Goal: Task Accomplishment & Management: Use online tool/utility

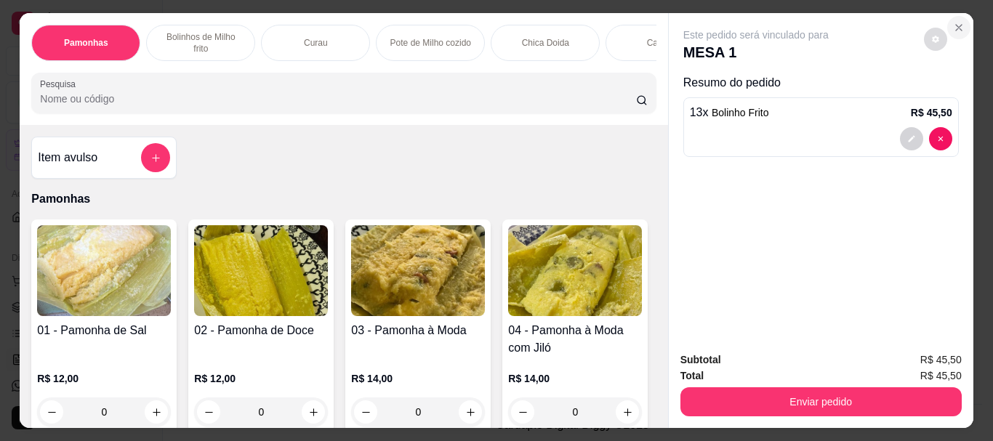
scroll to position [801, 0]
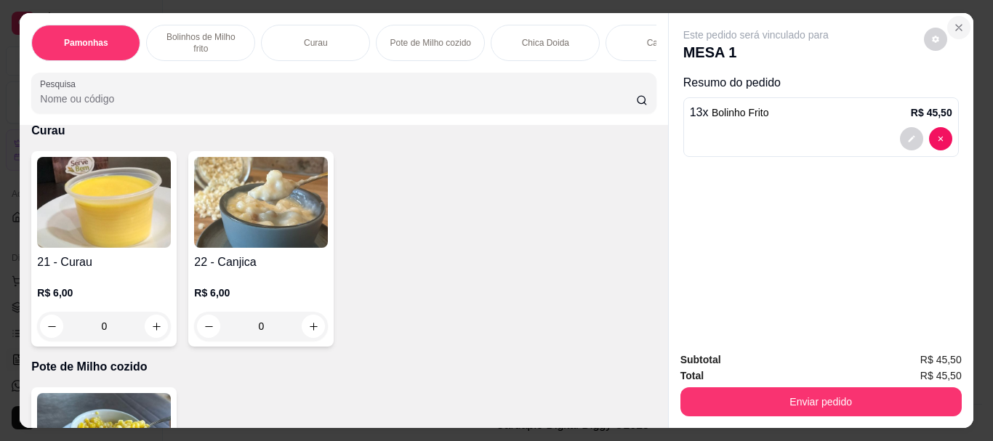
click at [956, 25] on icon "Close" at bounding box center [959, 28] width 6 height 6
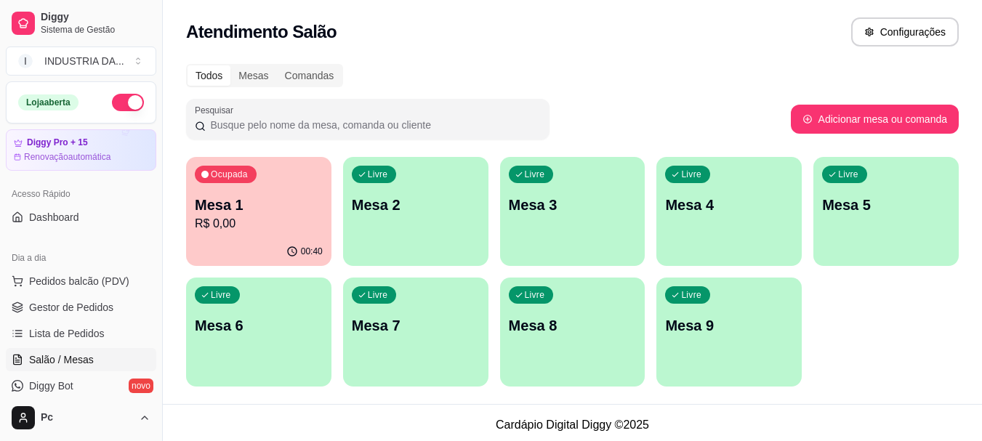
click at [466, 341] on div "Livre Mesa 7" at bounding box center [415, 324] width 145 height 92
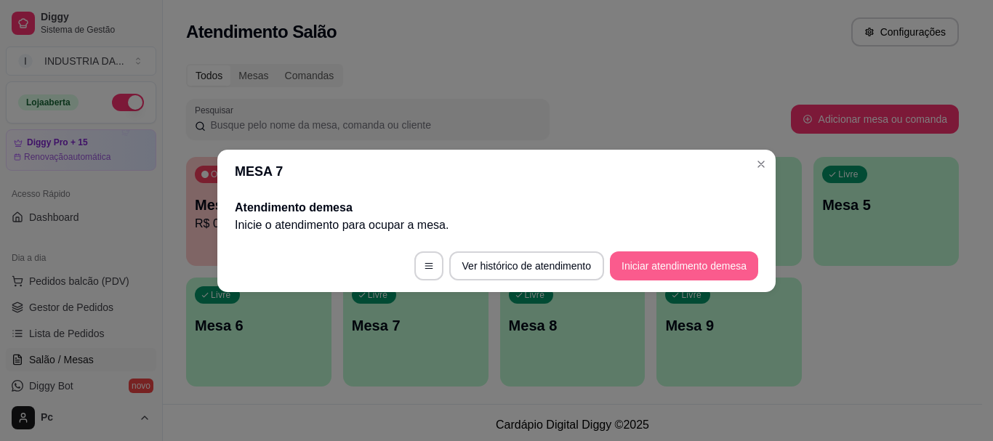
click at [712, 265] on button "Iniciar atendimento de mesa" at bounding box center [684, 266] width 148 height 29
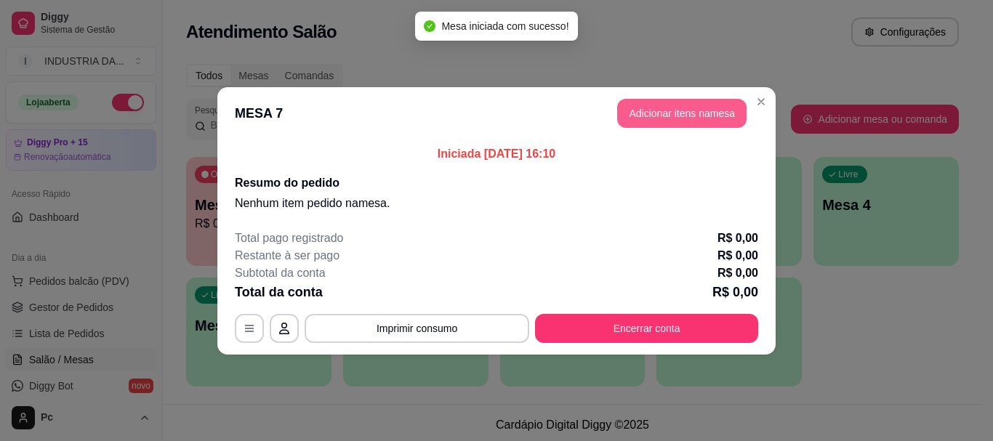
click at [649, 103] on button "Adicionar itens na mesa" at bounding box center [681, 113] width 129 height 29
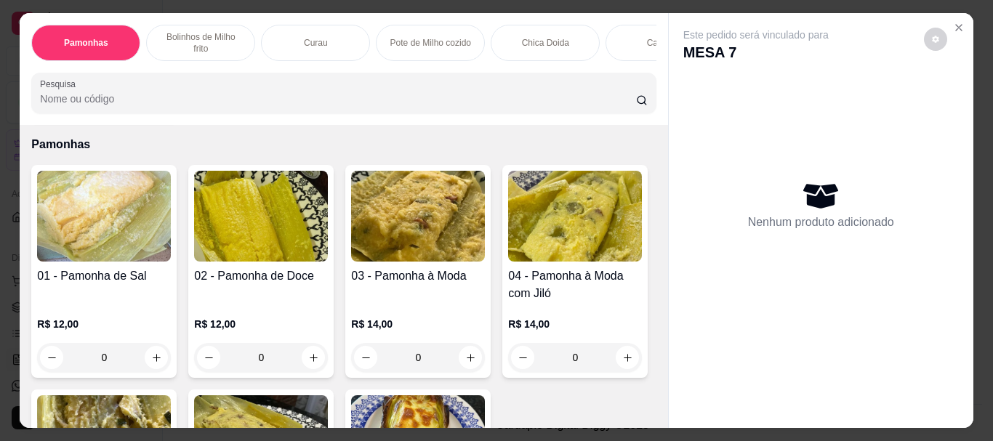
scroll to position [73, 0]
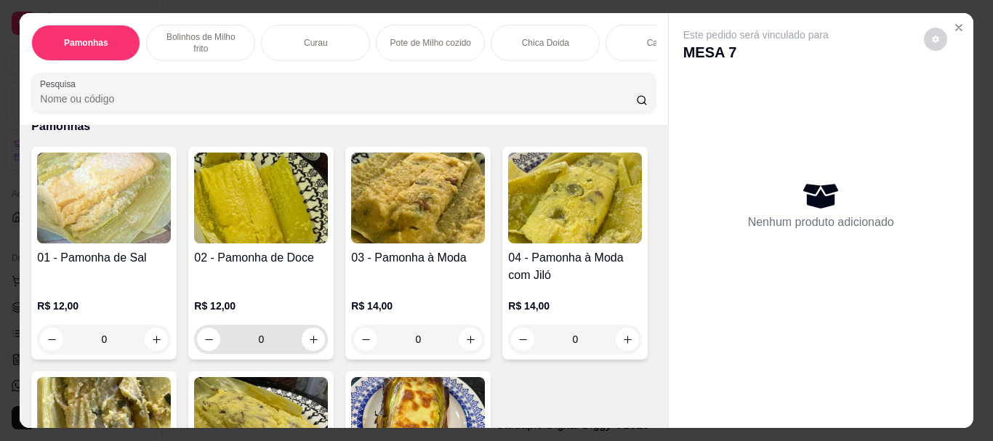
click at [267, 331] on input "0" at bounding box center [260, 339] width 81 height 29
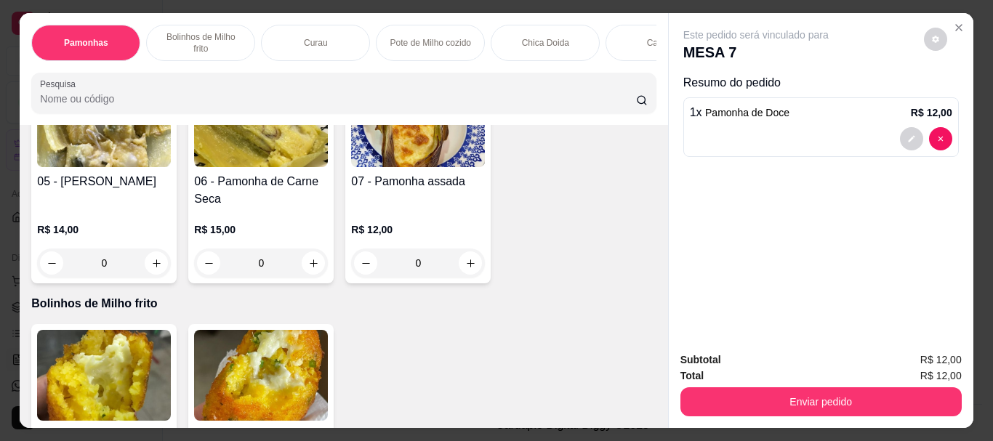
scroll to position [436, 0]
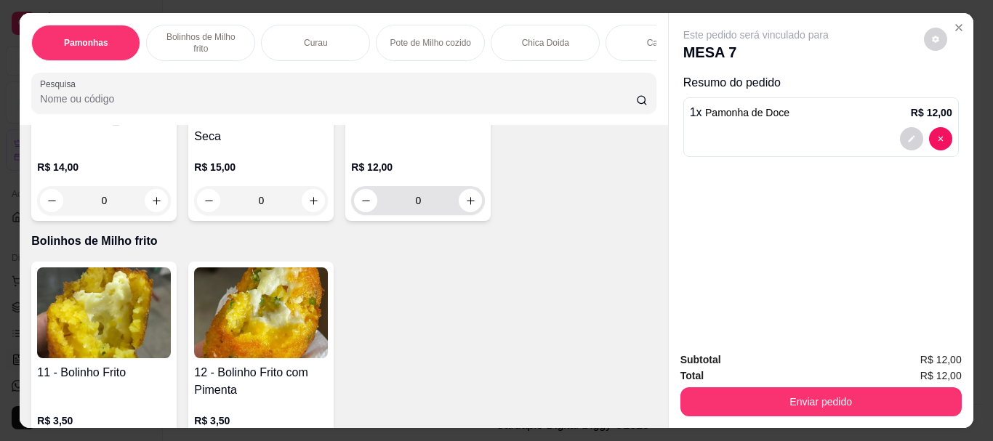
type input "1"
click at [377, 215] on input "0" at bounding box center [417, 200] width 81 height 29
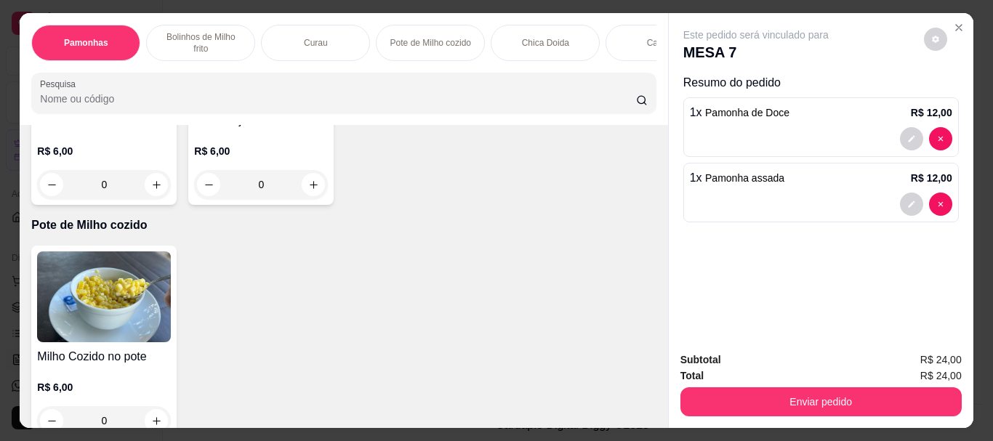
scroll to position [945, 0]
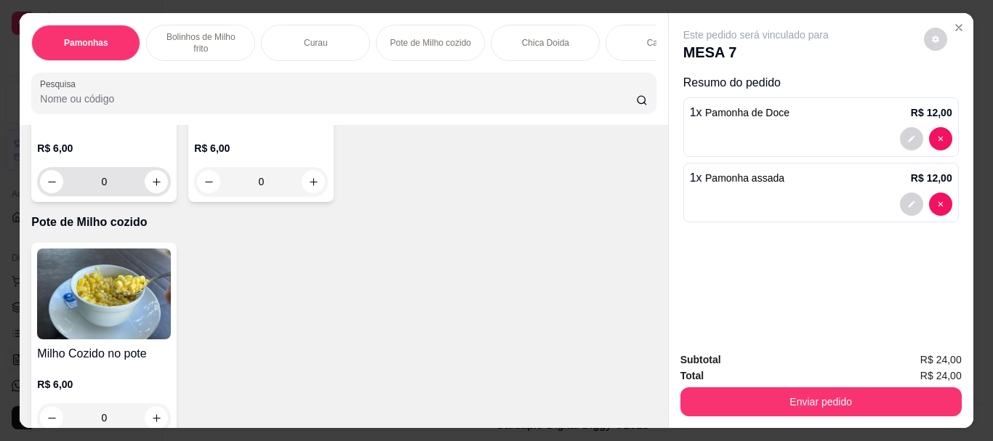
type input "1"
click at [106, 196] on input "0" at bounding box center [103, 181] width 81 height 29
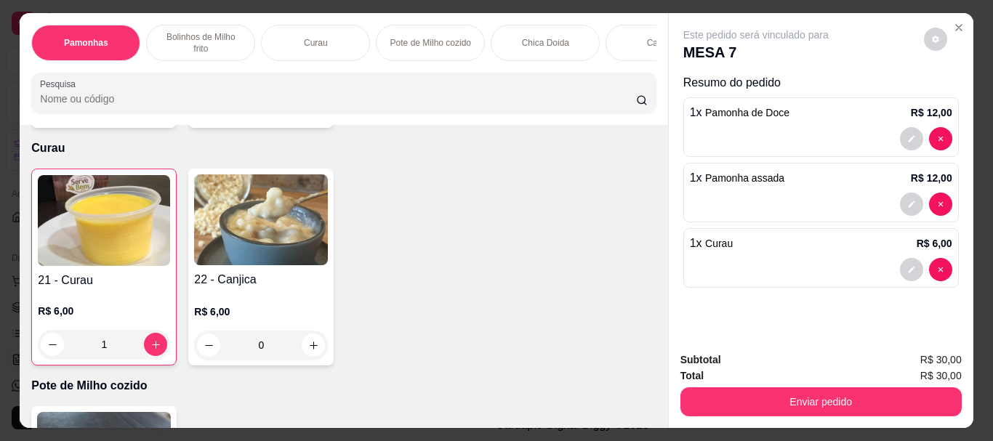
scroll to position [800, 0]
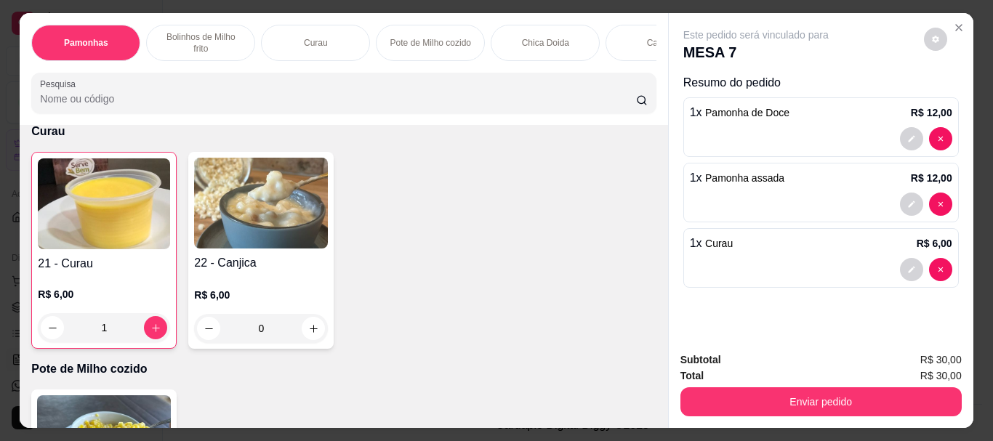
type input "1"
click at [121, 105] on input "0" at bounding box center [103, 90] width 81 height 29
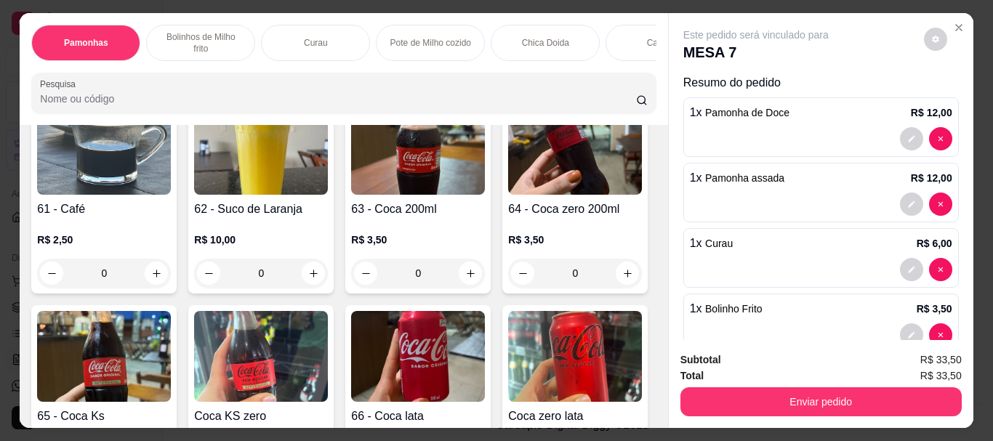
scroll to position [2109, 0]
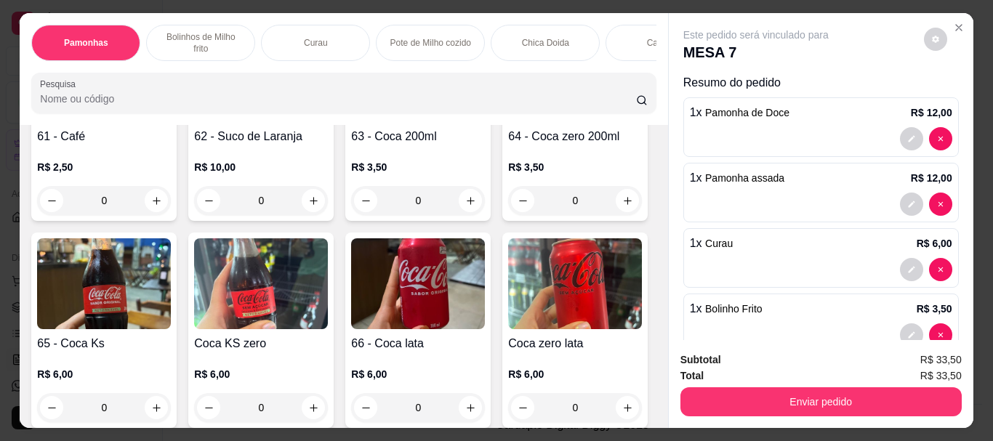
type input "1"
click at [114, 215] on input "0" at bounding box center [103, 200] width 81 height 29
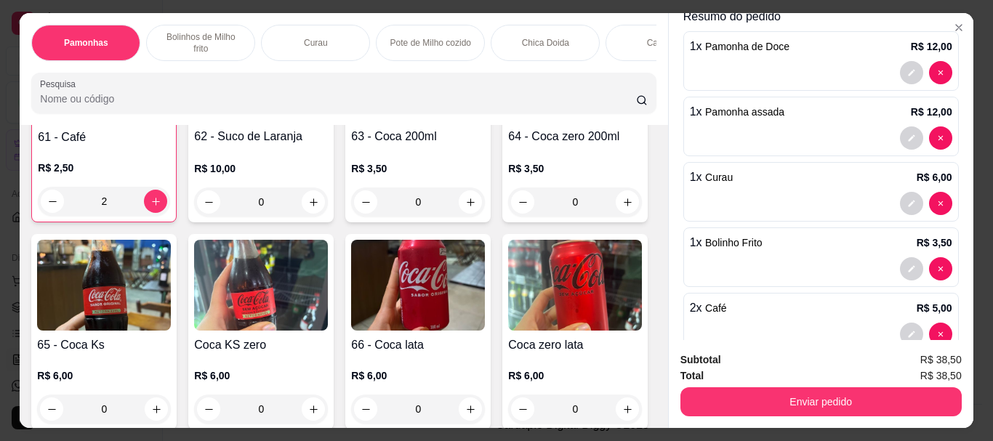
scroll to position [99, 0]
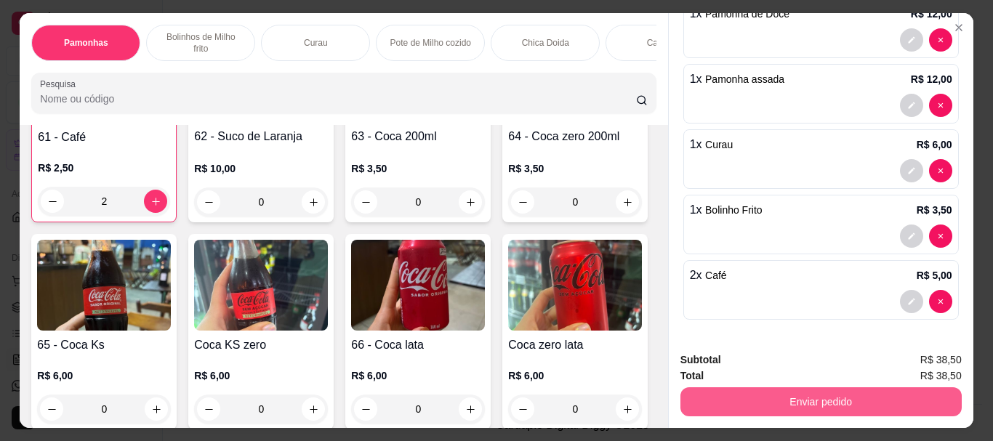
type input "2"
click at [785, 396] on button "Enviar pedido" at bounding box center [821, 402] width 281 height 29
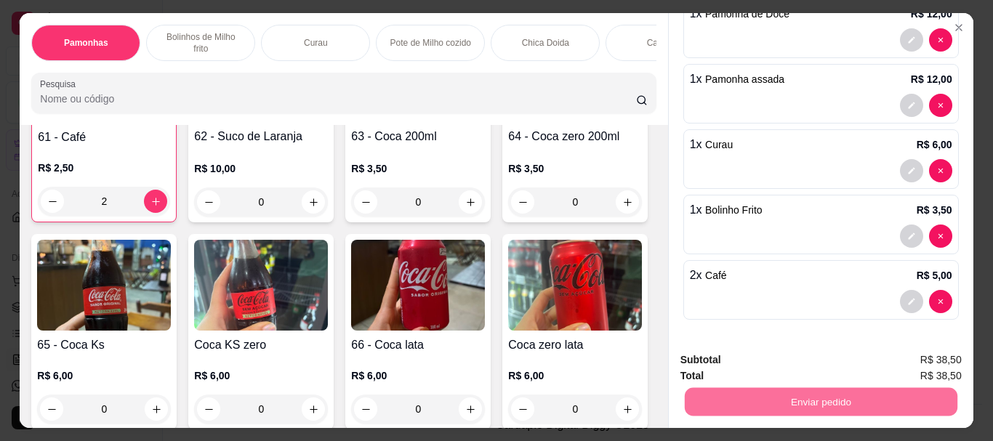
click at [940, 356] on button "Enviar pedido" at bounding box center [924, 360] width 80 height 27
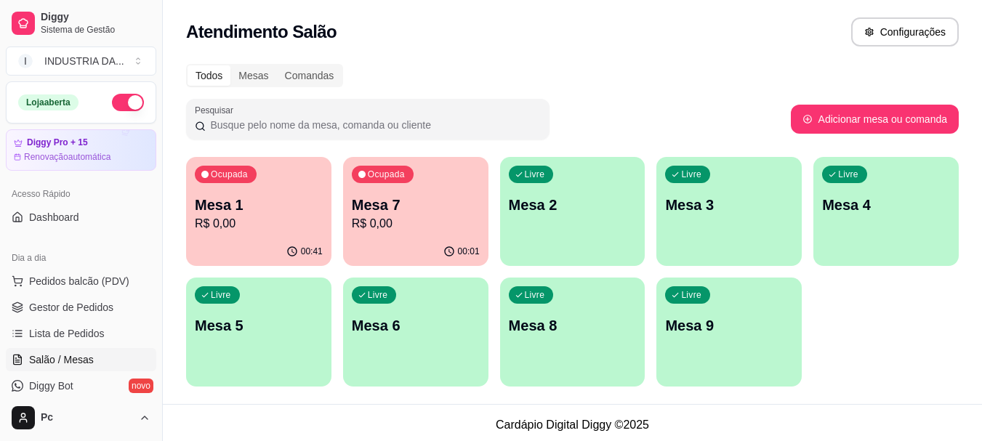
click at [876, 207] on p "Mesa 4" at bounding box center [886, 205] width 128 height 20
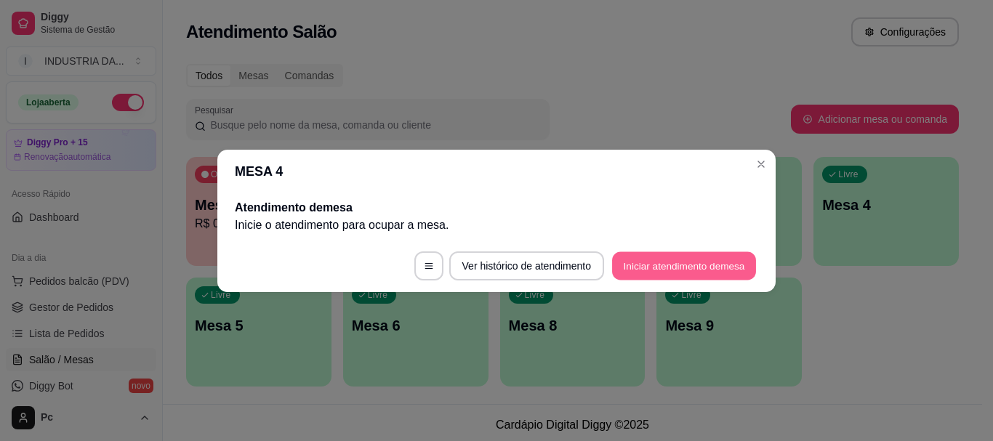
click at [647, 265] on button "Iniciar atendimento de mesa" at bounding box center [684, 266] width 144 height 28
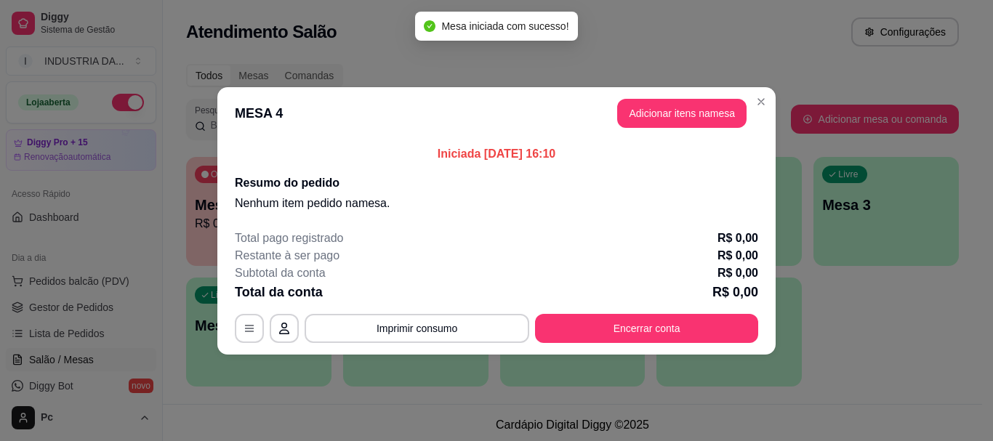
click at [682, 92] on header "MESA 4 Adicionar itens na mesa" at bounding box center [496, 113] width 558 height 52
click at [682, 99] on button "Adicionar itens na mesa" at bounding box center [682, 113] width 125 height 28
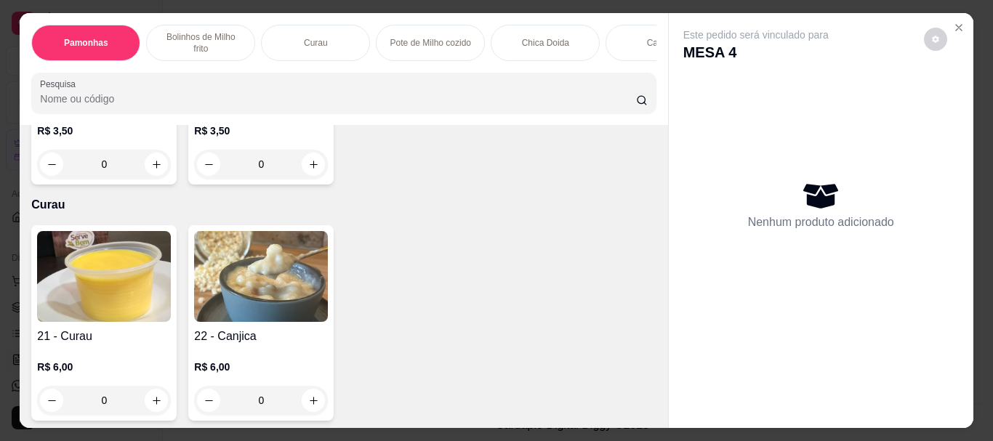
scroll to position [800, 0]
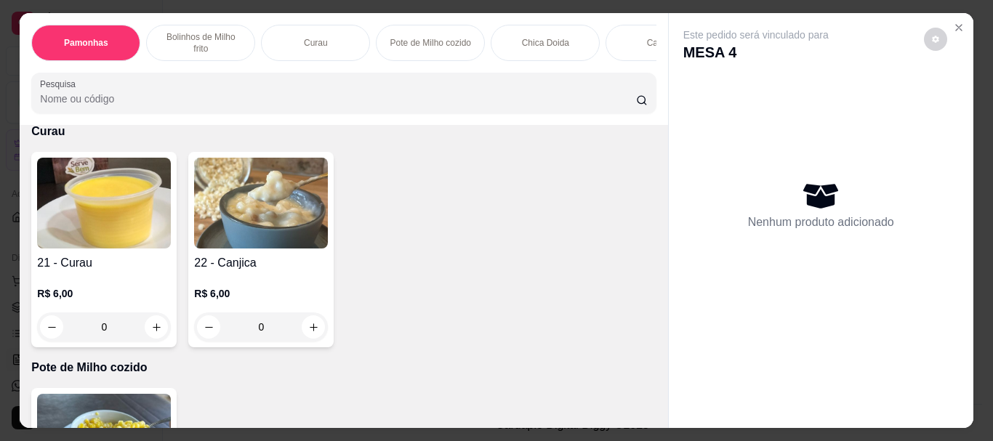
click at [107, 105] on input "0" at bounding box center [103, 90] width 81 height 29
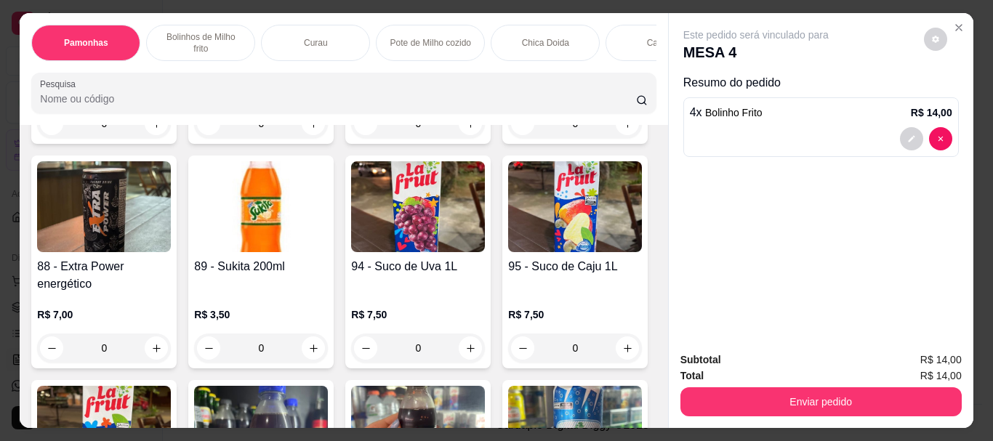
scroll to position [3491, 0]
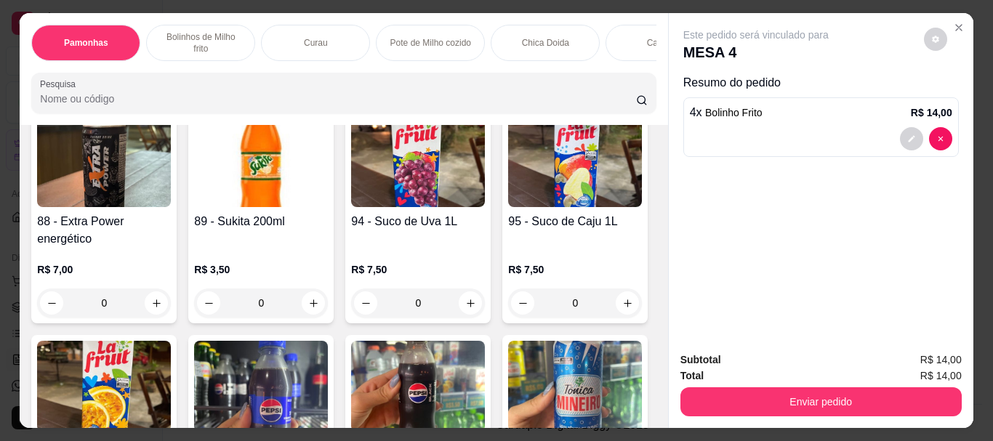
type input "4"
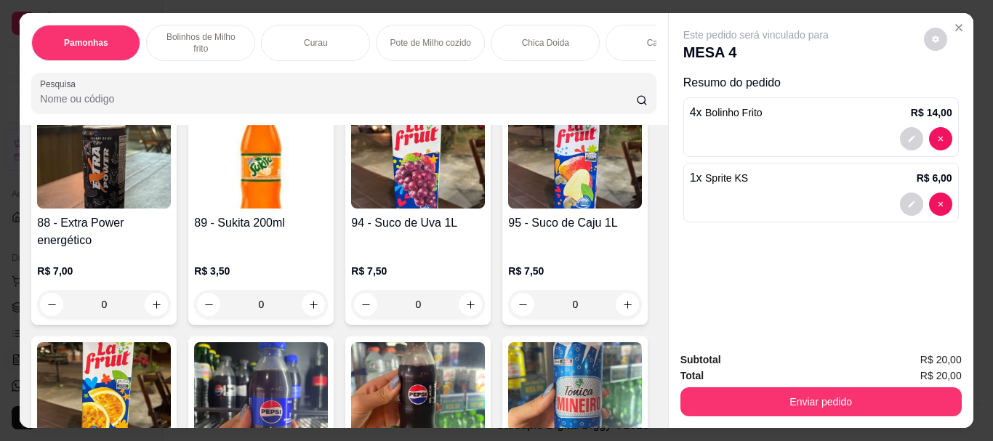
type input "1"
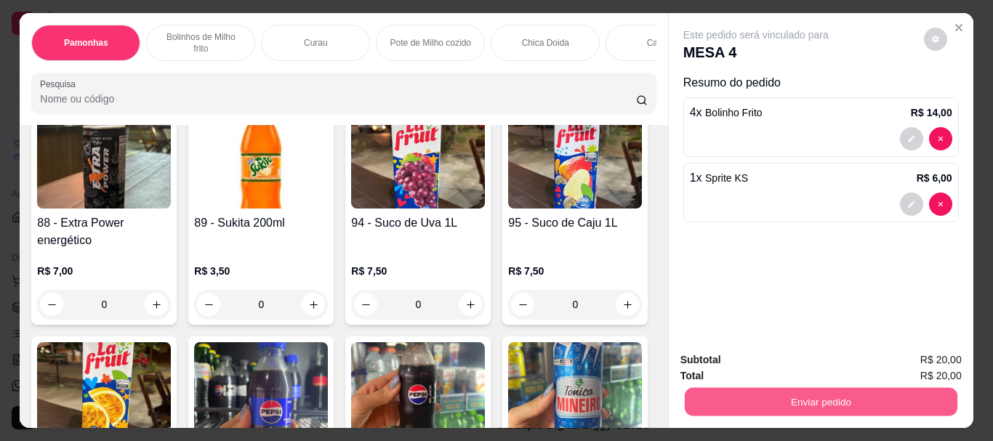
click at [705, 396] on button "Enviar pedido" at bounding box center [820, 402] width 273 height 28
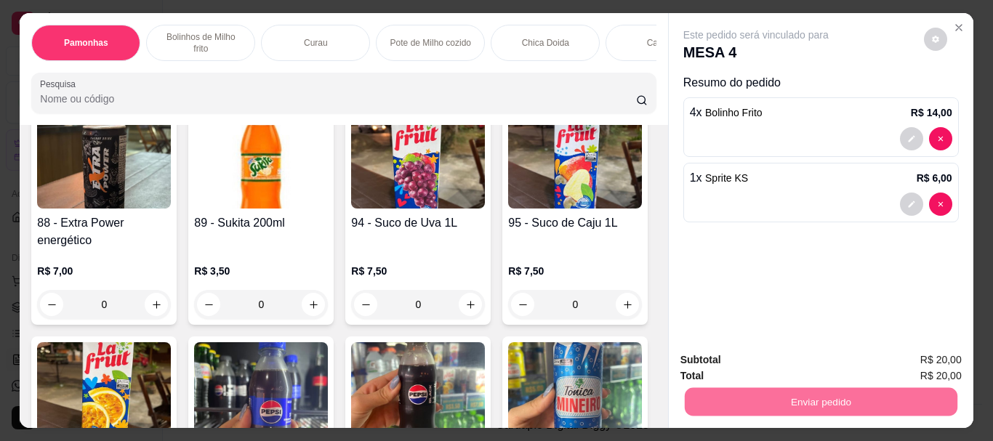
click at [923, 347] on button "Enviar pedido" at bounding box center [924, 361] width 82 height 28
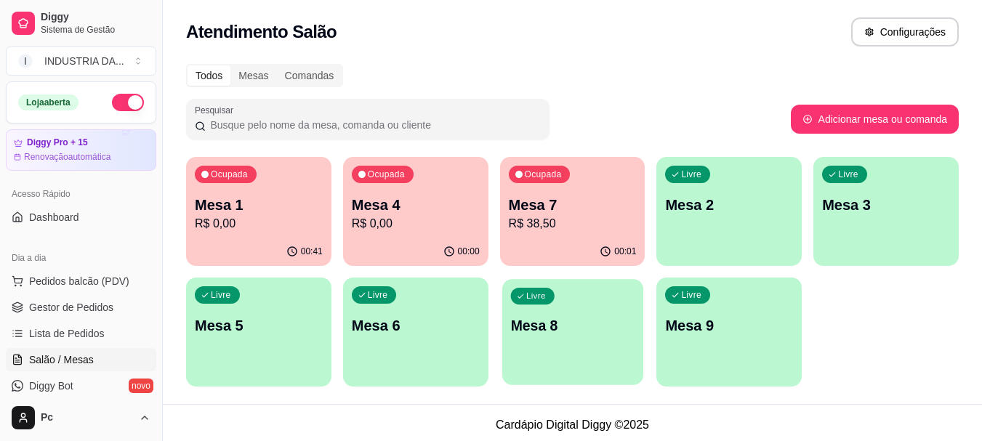
click at [534, 335] on p "Mesa 8" at bounding box center [572, 326] width 124 height 20
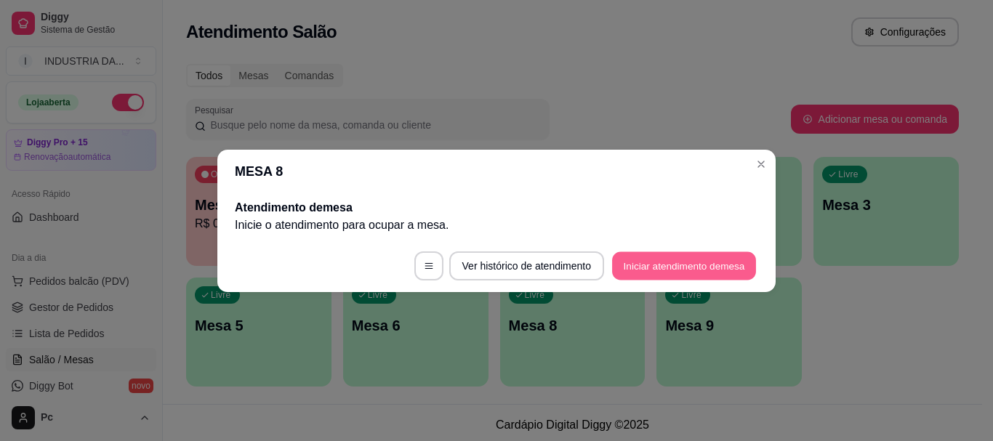
click at [681, 270] on button "Iniciar atendimento de mesa" at bounding box center [684, 266] width 144 height 28
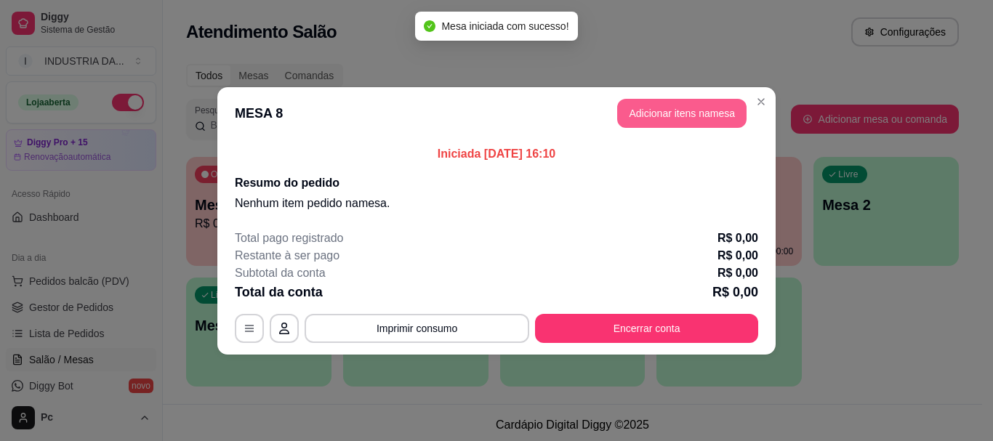
click at [674, 112] on button "Adicionar itens na mesa" at bounding box center [681, 113] width 129 height 29
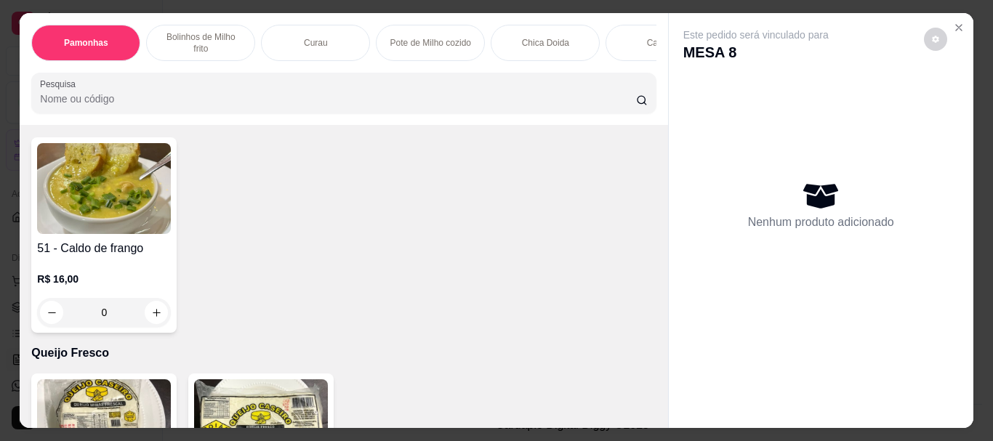
scroll to position [1527, 0]
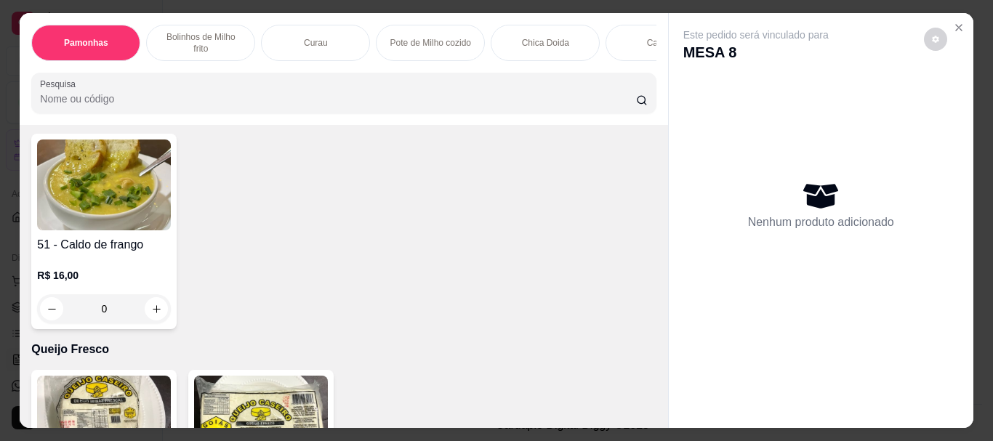
click at [127, 87] on input "0" at bounding box center [103, 72] width 81 height 29
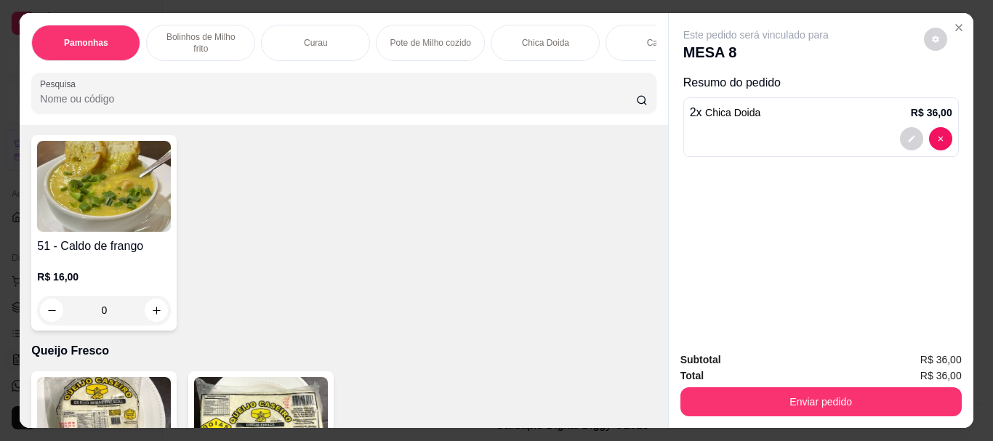
scroll to position [1528, 0]
type input "2"
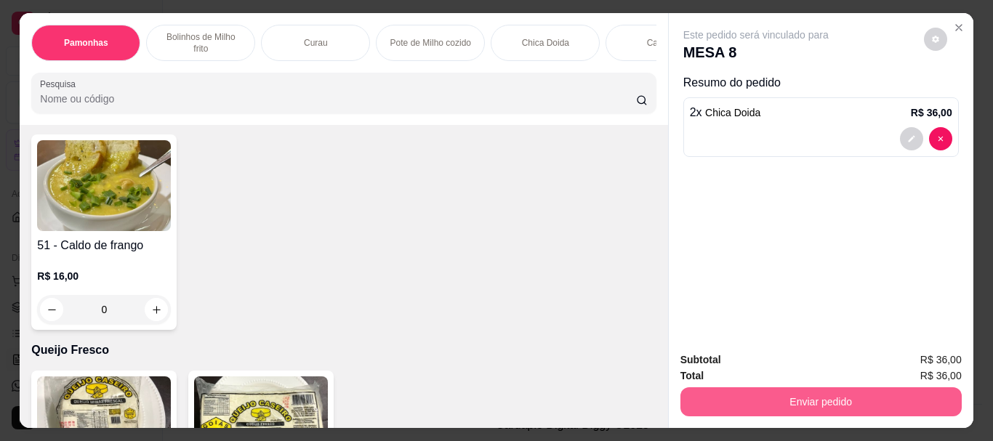
click at [757, 399] on button "Enviar pedido" at bounding box center [821, 402] width 281 height 29
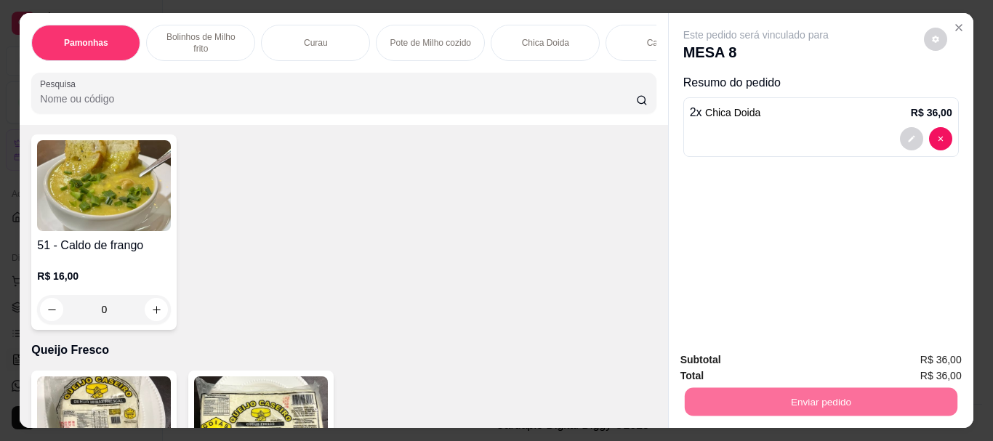
click at [910, 366] on button "Enviar pedido" at bounding box center [924, 361] width 82 height 28
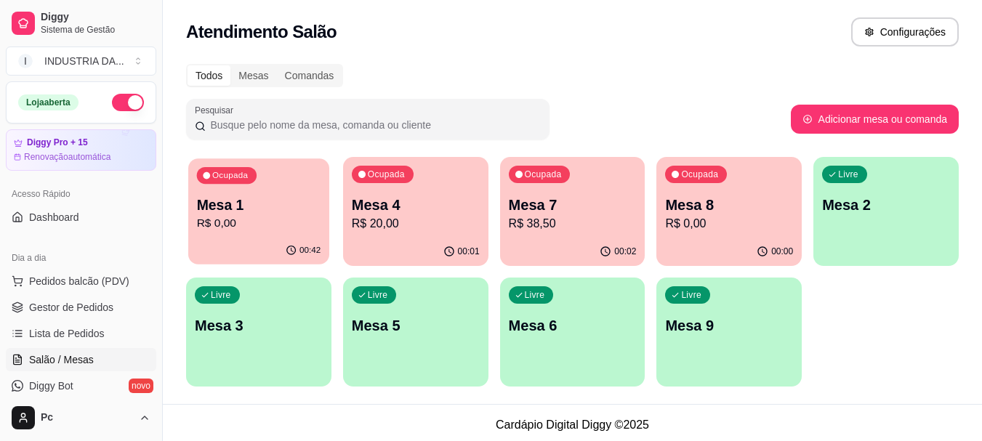
click at [285, 244] on div "00:42" at bounding box center [258, 251] width 141 height 28
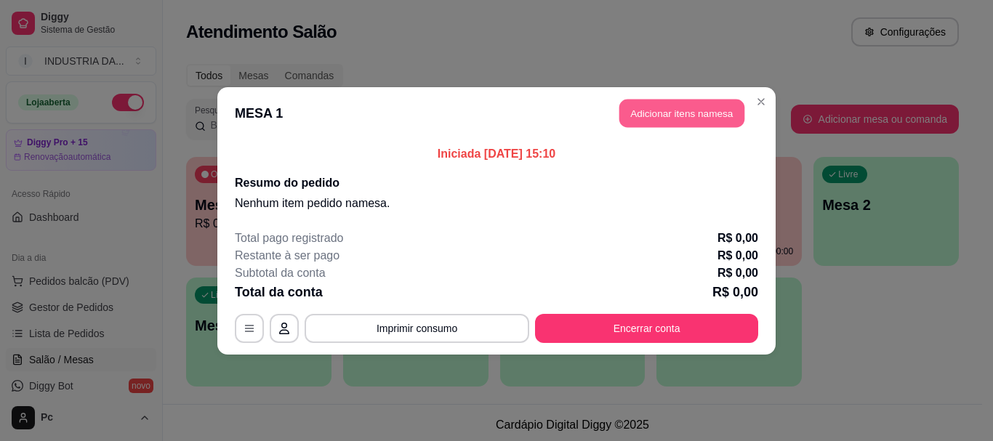
click at [696, 118] on button "Adicionar itens na mesa" at bounding box center [682, 113] width 125 height 28
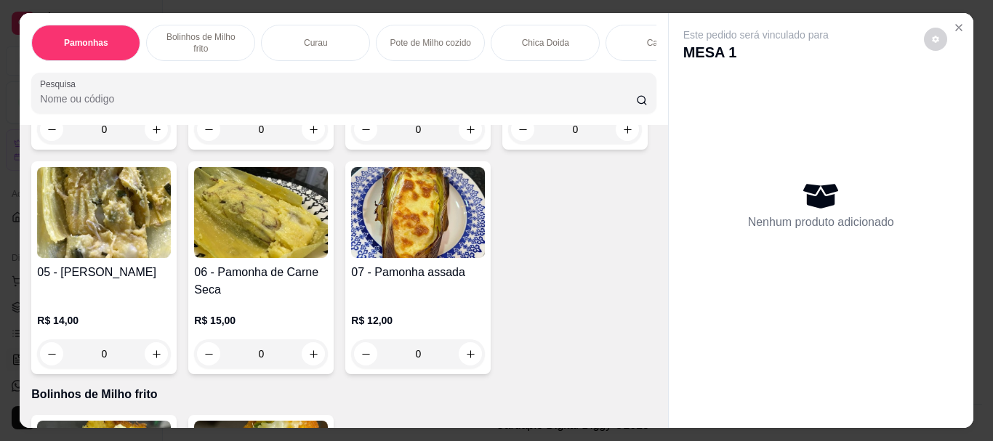
scroll to position [291, 0]
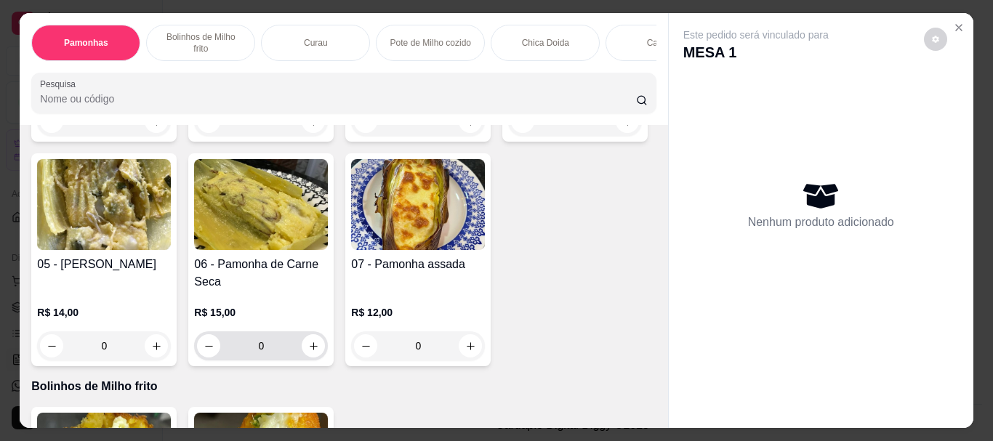
click at [302, 340] on input "0" at bounding box center [260, 346] width 81 height 29
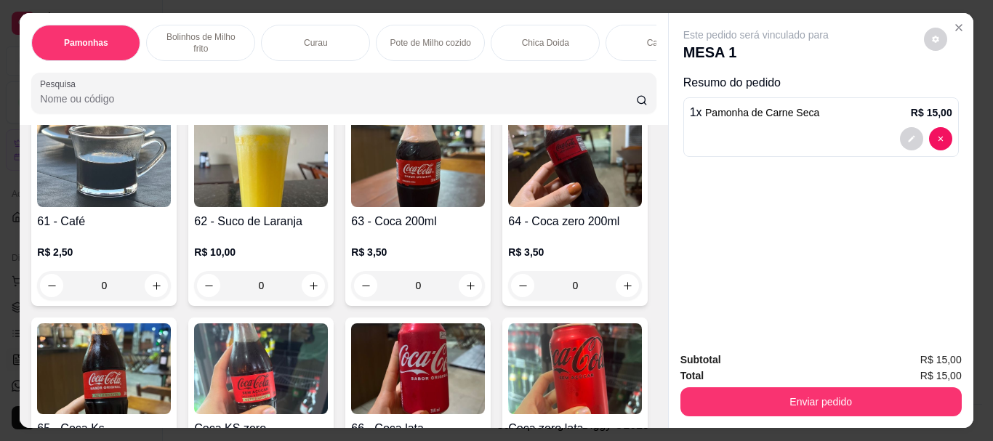
scroll to position [2109, 0]
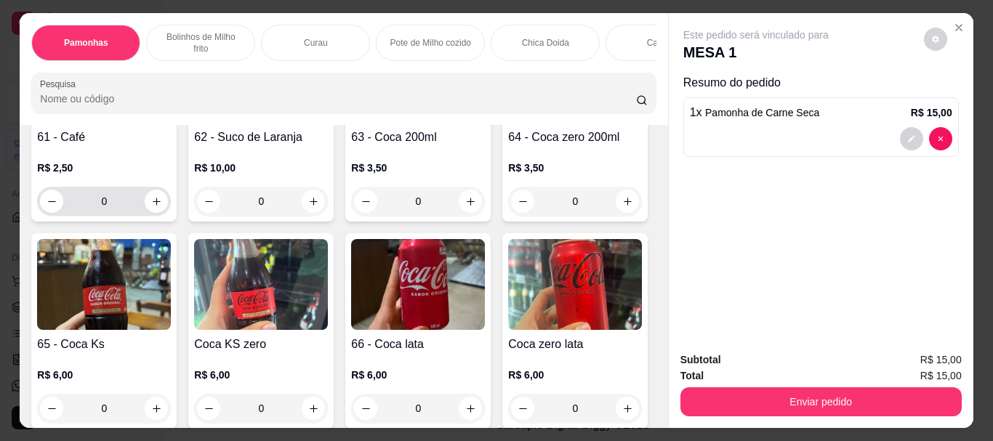
type input "1"
click at [113, 216] on input "0" at bounding box center [103, 201] width 81 height 29
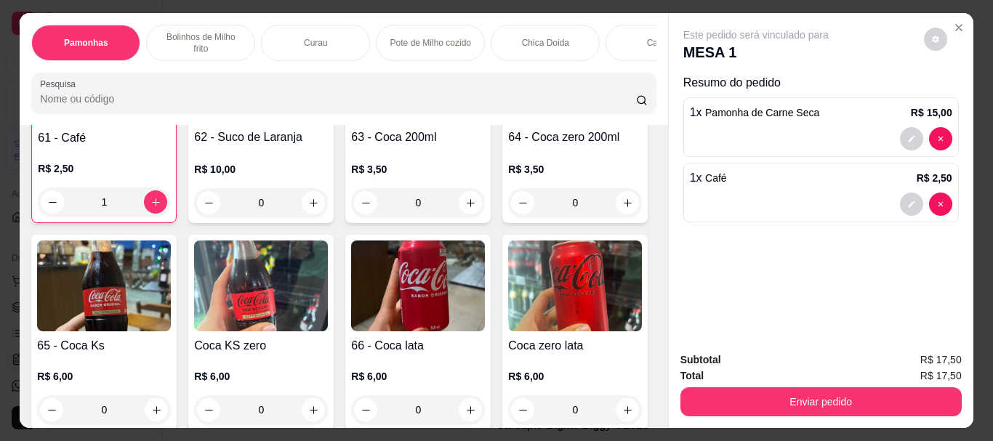
type input "1"
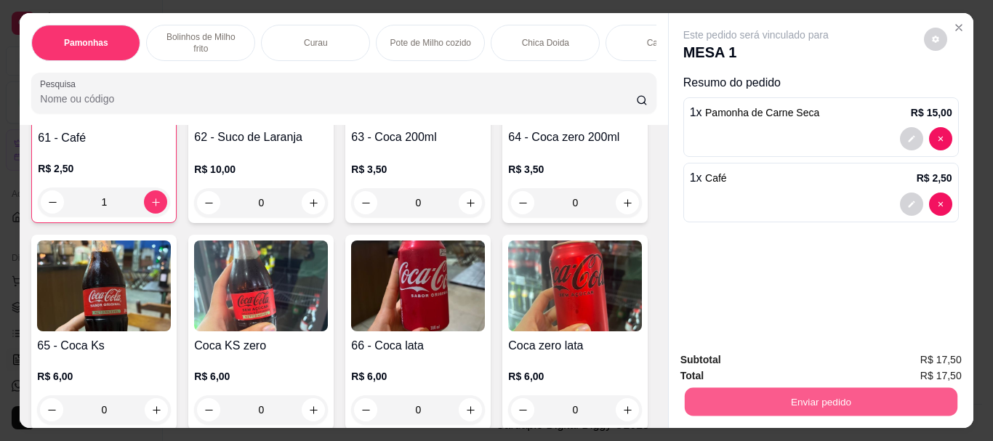
click at [877, 390] on button "Enviar pedido" at bounding box center [820, 402] width 273 height 28
click at [928, 362] on button "Enviar pedido" at bounding box center [924, 361] width 82 height 28
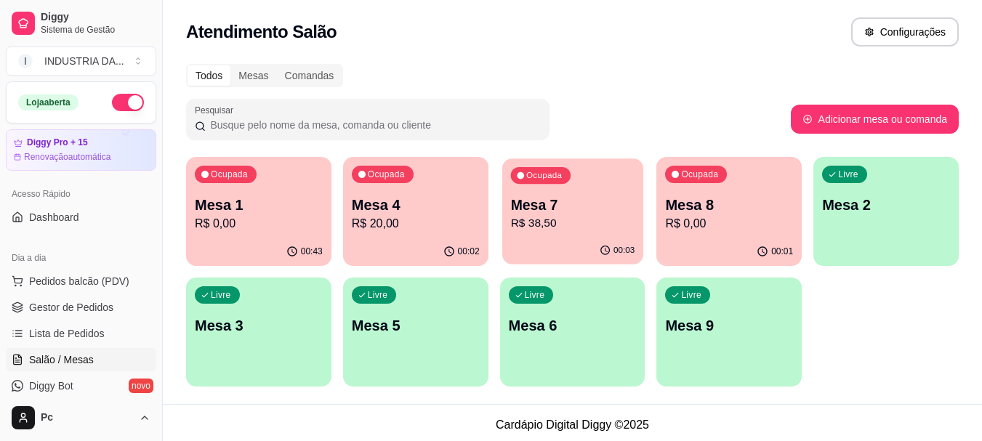
click at [609, 226] on p "R$ 38,50" at bounding box center [572, 223] width 124 height 17
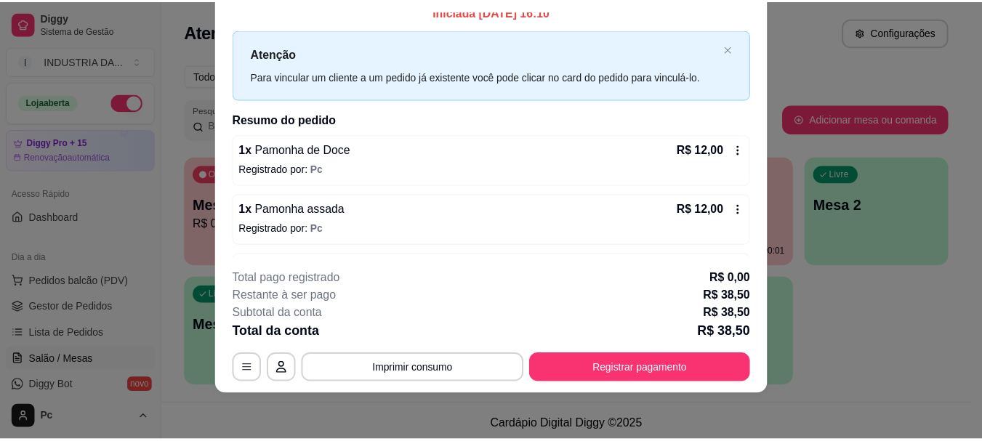
scroll to position [0, 0]
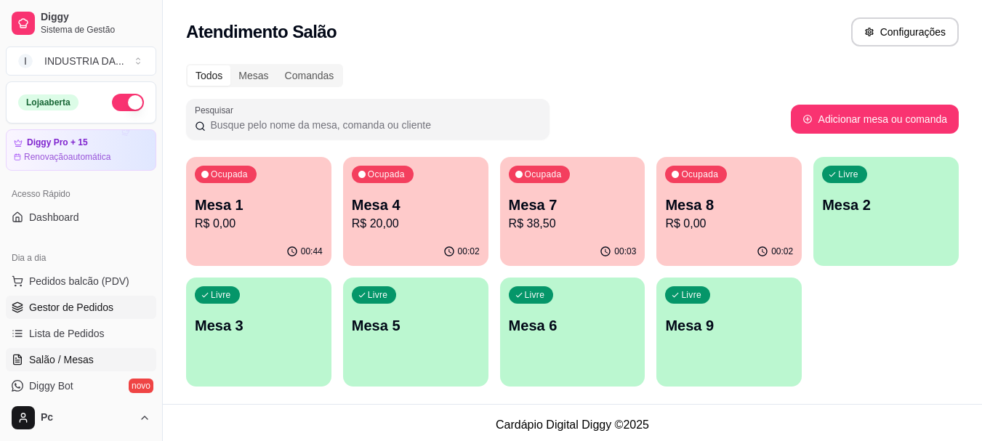
click at [52, 302] on span "Gestor de Pedidos" at bounding box center [71, 307] width 84 height 15
click at [606, 230] on p "R$ 38,50" at bounding box center [573, 223] width 128 height 17
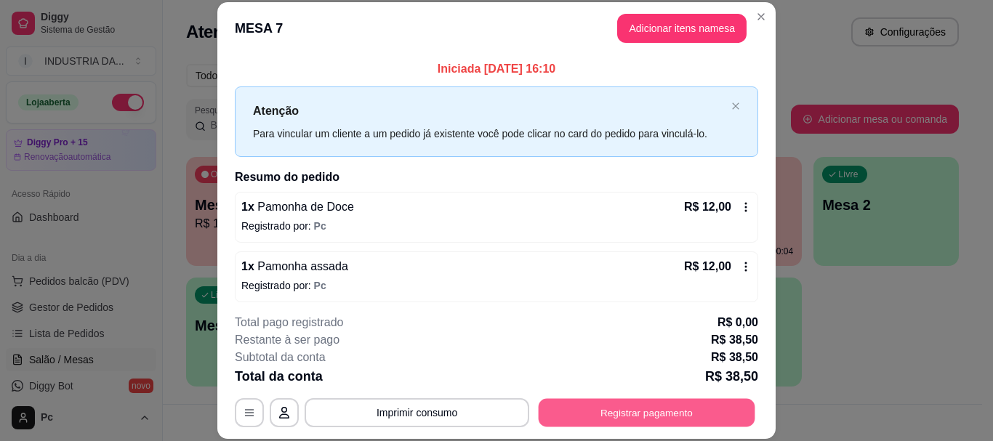
click at [594, 413] on button "Registrar pagamento" at bounding box center [647, 413] width 217 height 28
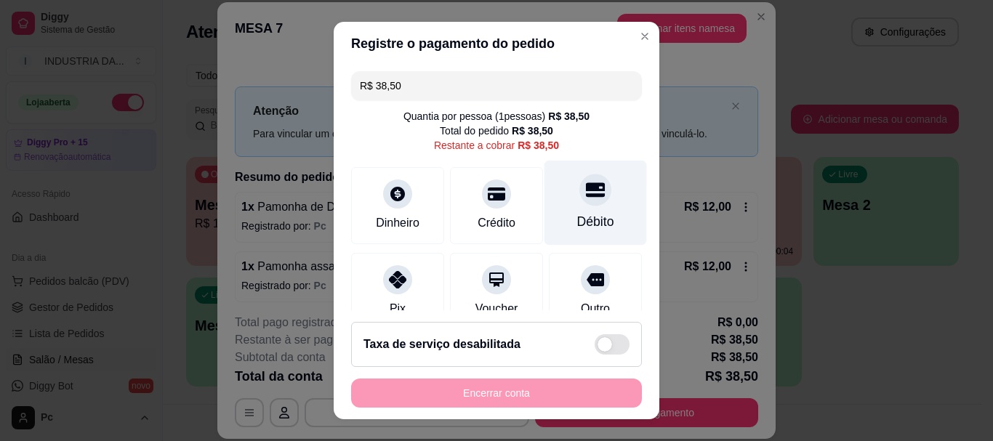
click at [558, 209] on div "Débito" at bounding box center [596, 203] width 103 height 85
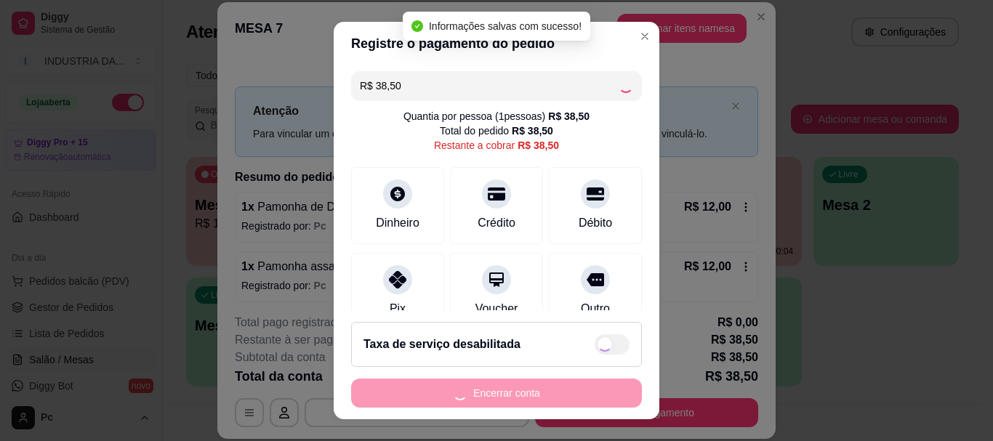
type input "R$ 0,00"
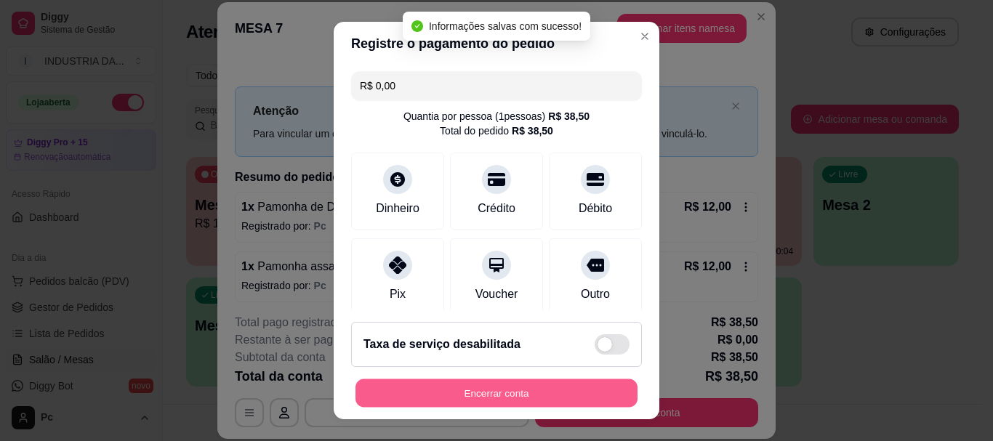
click at [563, 391] on button "Encerrar conta" at bounding box center [497, 393] width 282 height 28
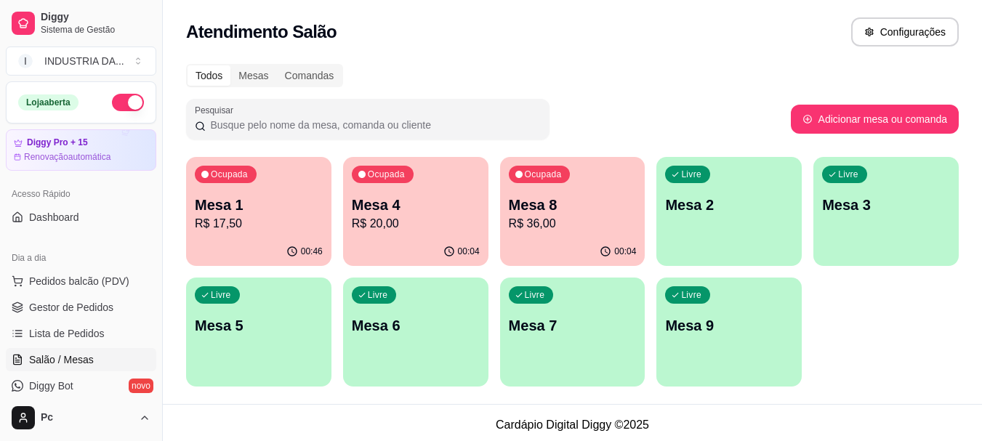
click at [394, 215] on div "Mesa 4 R$ 20,00" at bounding box center [416, 214] width 128 height 38
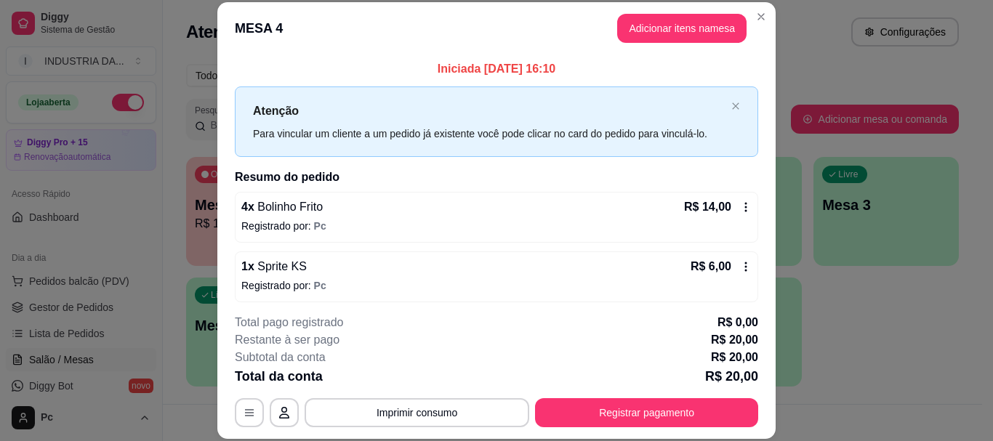
click at [265, 218] on div "4 x Bolinho Frito R$ 14,00 Registrado por: Pc" at bounding box center [497, 217] width 524 height 51
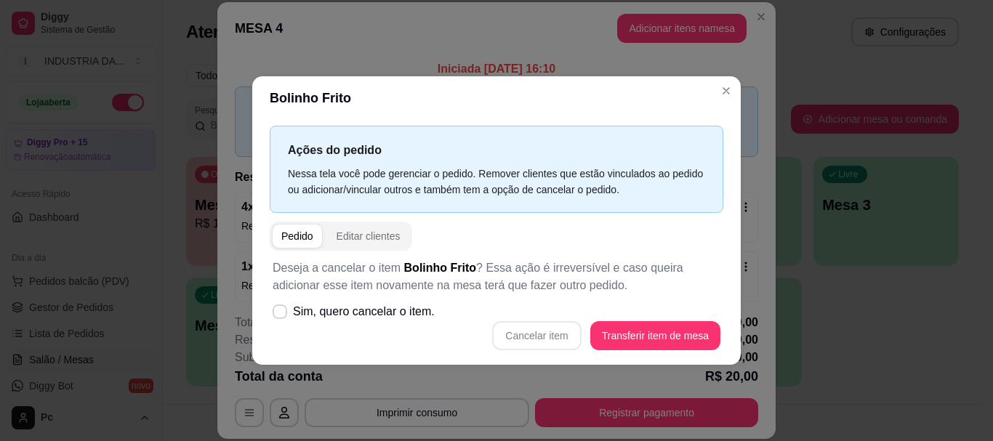
click at [265, 218] on div "Ações do pedido Nessa tela você pode gerenciar o pedido. Remover clientes que e…" at bounding box center [496, 242] width 489 height 244
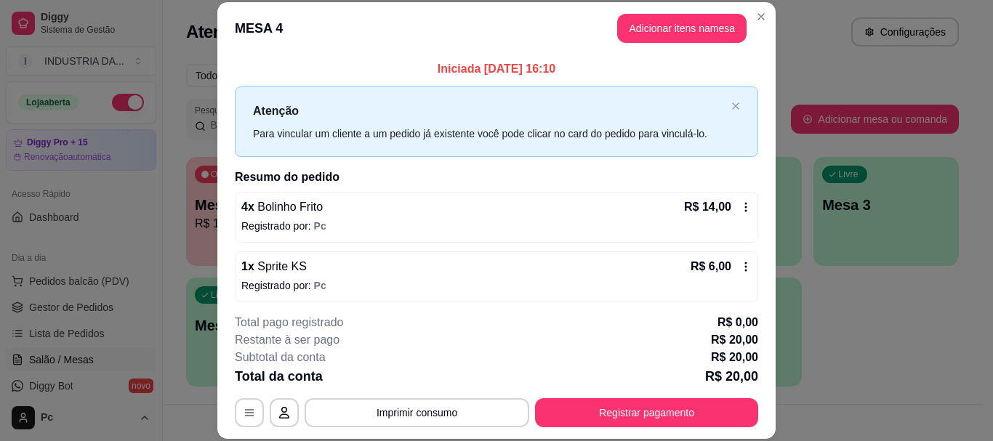
click at [734, 214] on div "R$ 14,00" at bounding box center [718, 207] width 68 height 17
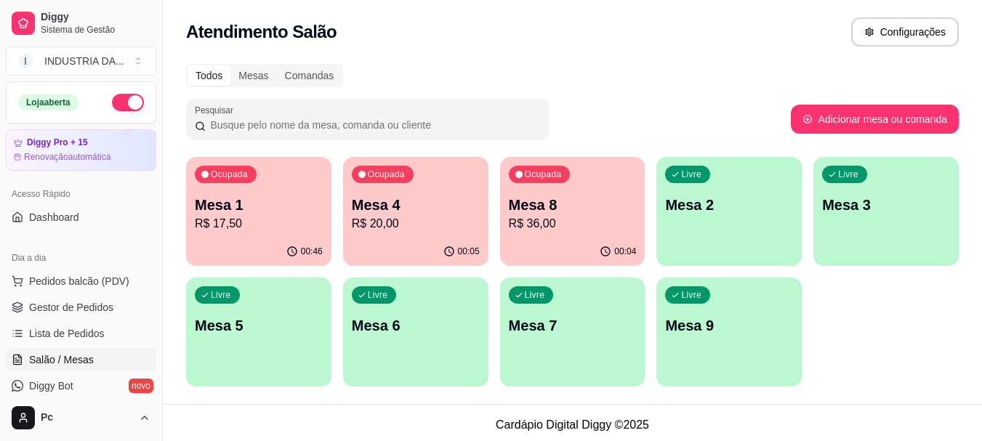
click at [581, 183] on div "Ocupada Mesa 8 R$ 36,00" at bounding box center [572, 197] width 145 height 81
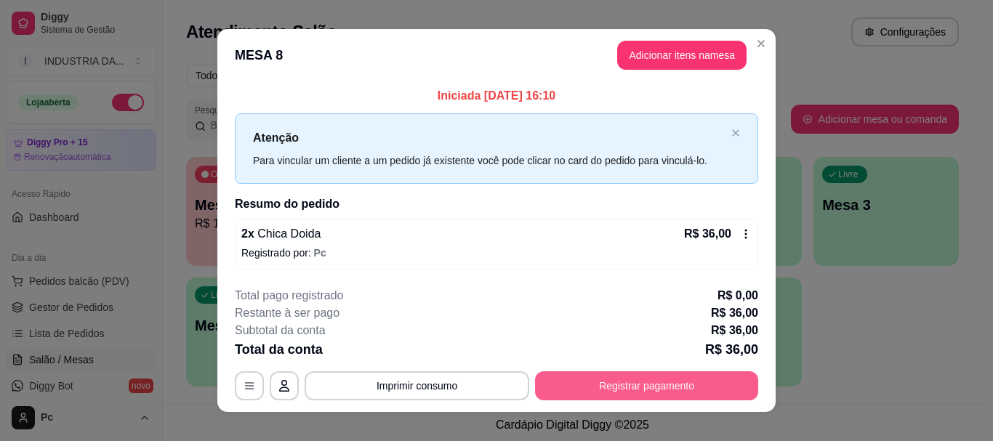
click at [681, 389] on button "Registrar pagamento" at bounding box center [646, 386] width 223 height 29
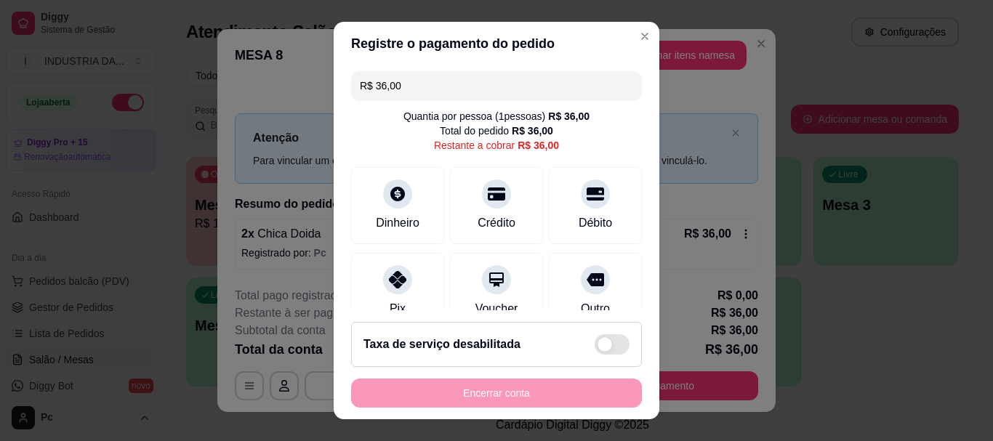
drag, startPoint x: 558, startPoint y: 212, endPoint x: 624, endPoint y: 258, distance: 80.5
click at [558, 212] on div "Débito" at bounding box center [595, 205] width 93 height 77
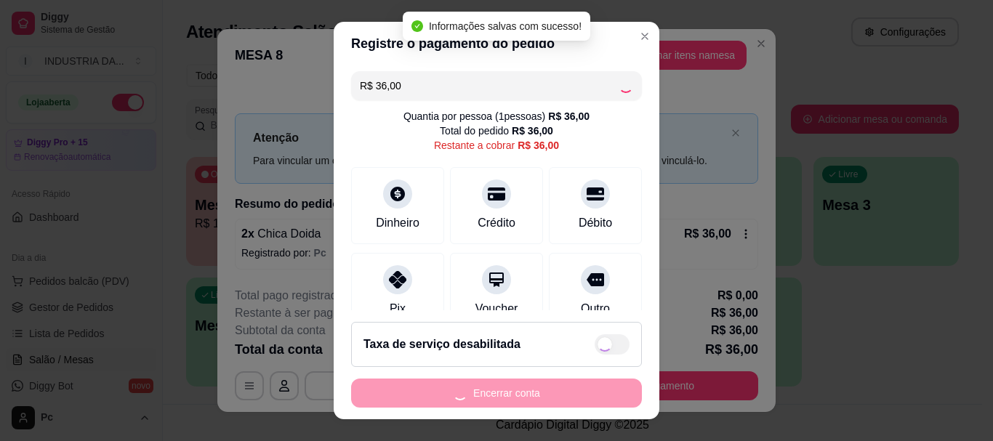
click at [541, 394] on div "Encerrar conta" at bounding box center [496, 393] width 291 height 29
type input "R$ 0,00"
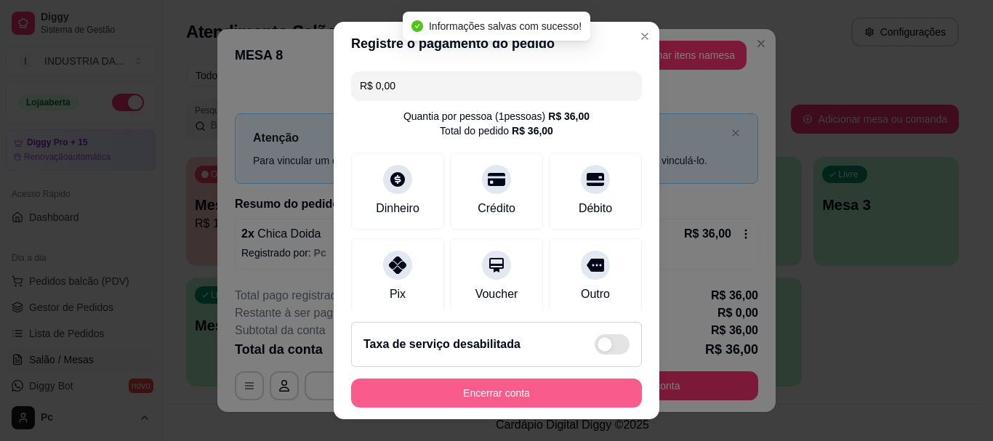
click at [541, 394] on button "Encerrar conta" at bounding box center [496, 393] width 291 height 29
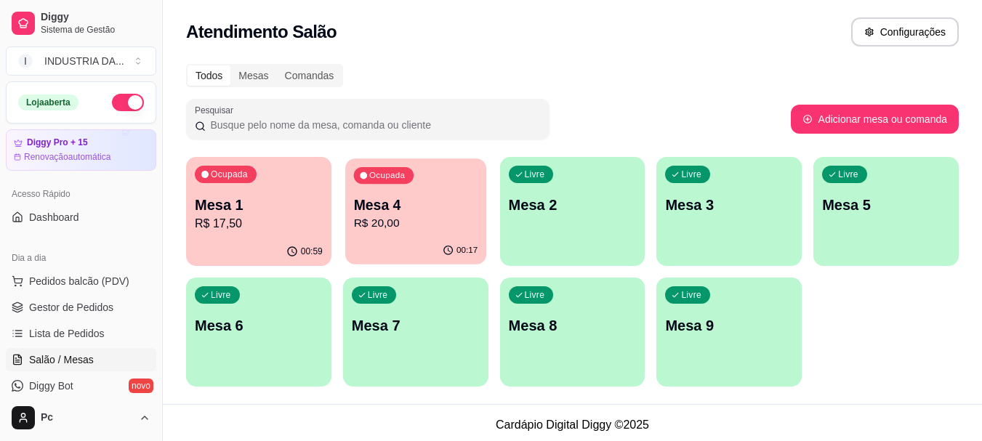
click at [427, 197] on p "Mesa 4" at bounding box center [415, 206] width 124 height 20
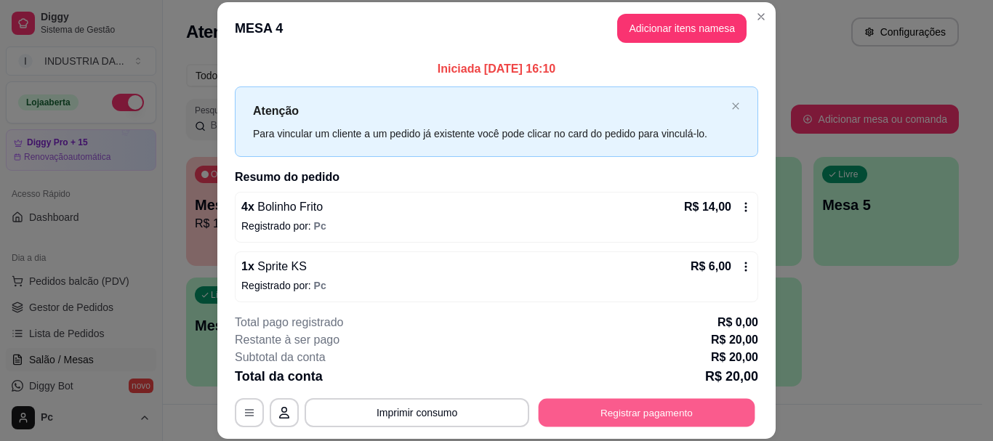
click at [665, 420] on button "Registrar pagamento" at bounding box center [647, 413] width 217 height 28
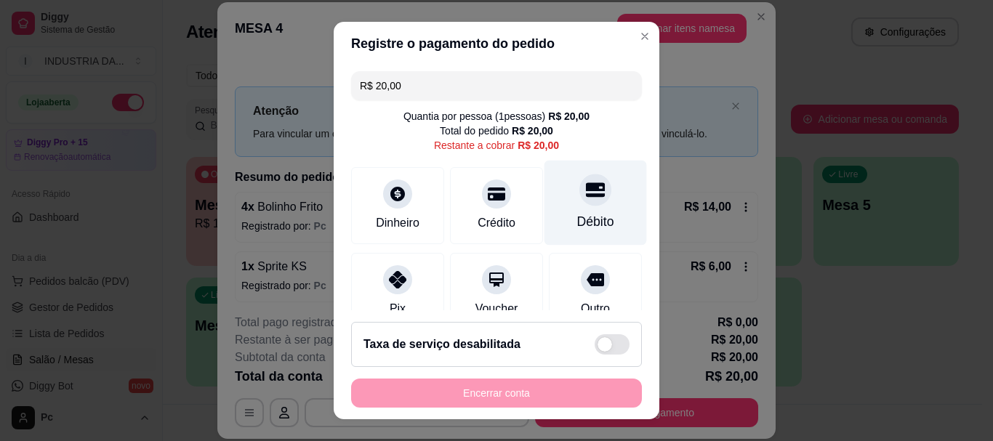
click at [579, 208] on div "Débito" at bounding box center [596, 203] width 103 height 85
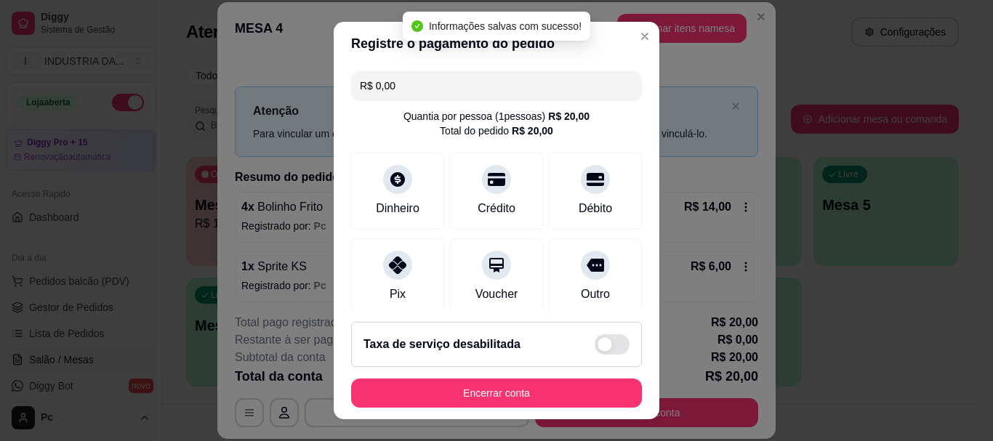
type input "R$ 0,00"
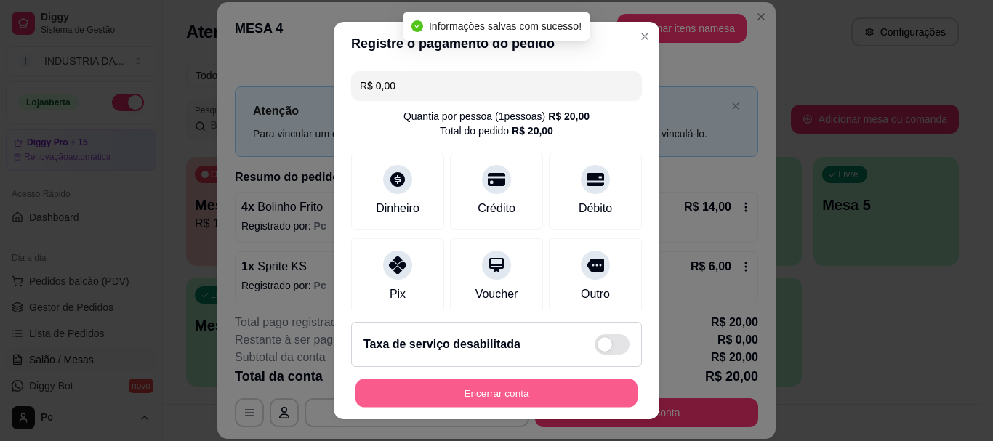
click at [545, 395] on button "Encerrar conta" at bounding box center [497, 393] width 282 height 28
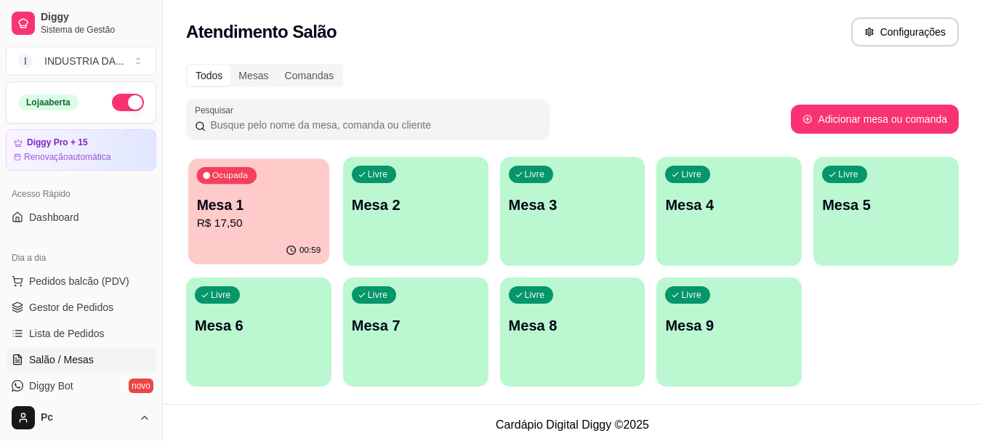
click at [199, 240] on div "00:59" at bounding box center [258, 251] width 141 height 28
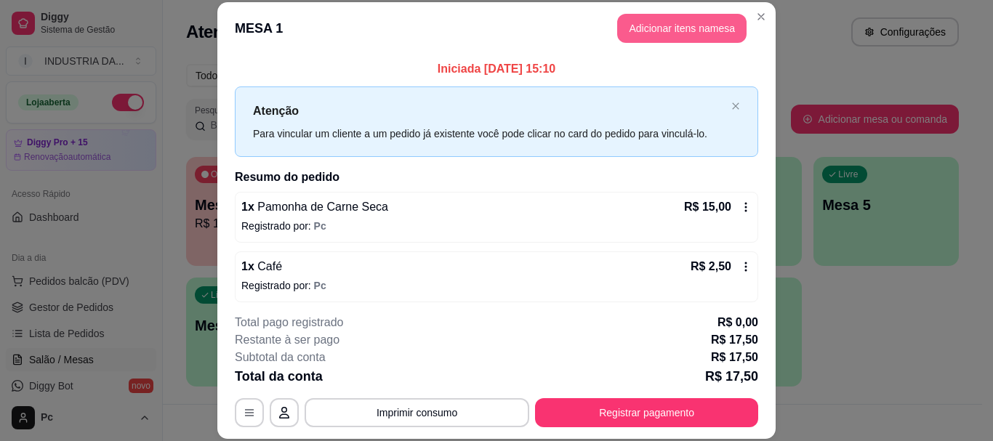
click at [654, 23] on button "Adicionar itens na mesa" at bounding box center [681, 28] width 129 height 29
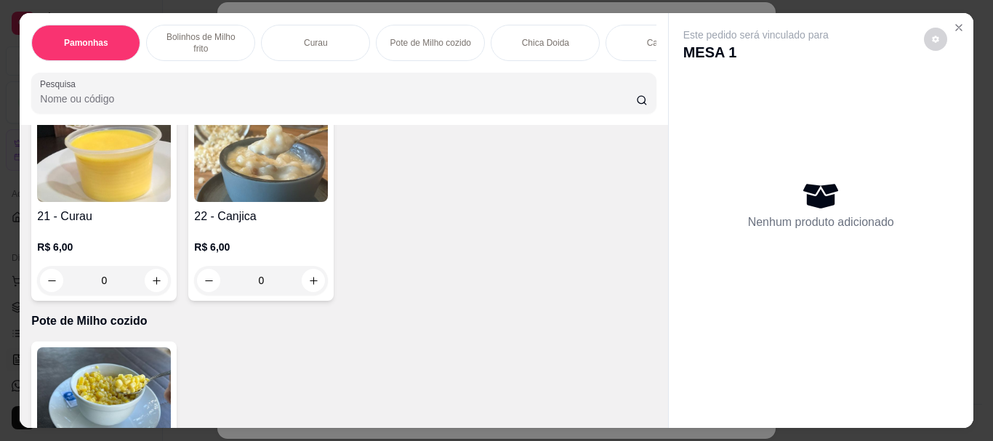
scroll to position [945, 0]
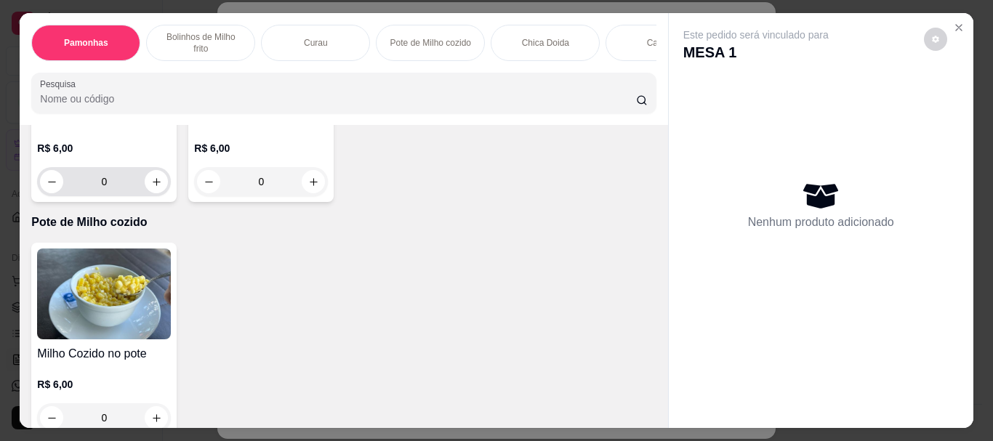
click at [129, 196] on input "0" at bounding box center [103, 181] width 81 height 29
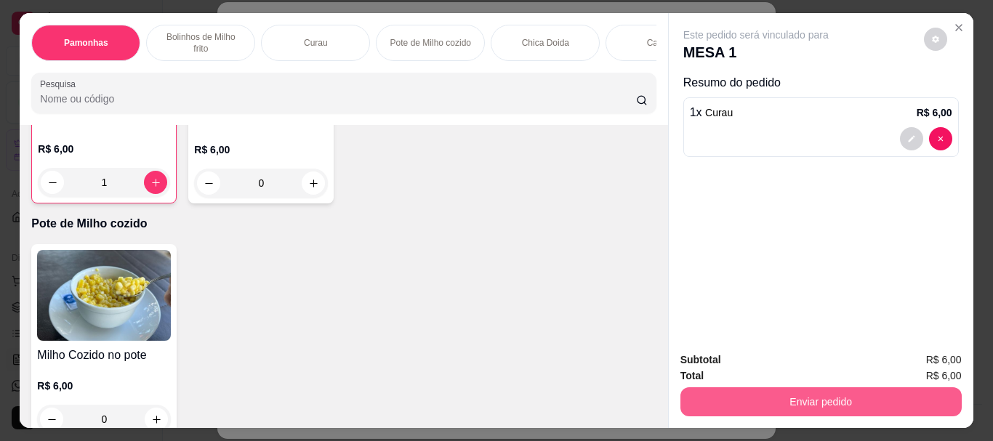
type input "1"
click at [894, 390] on button "Enviar pedido" at bounding box center [821, 402] width 281 height 29
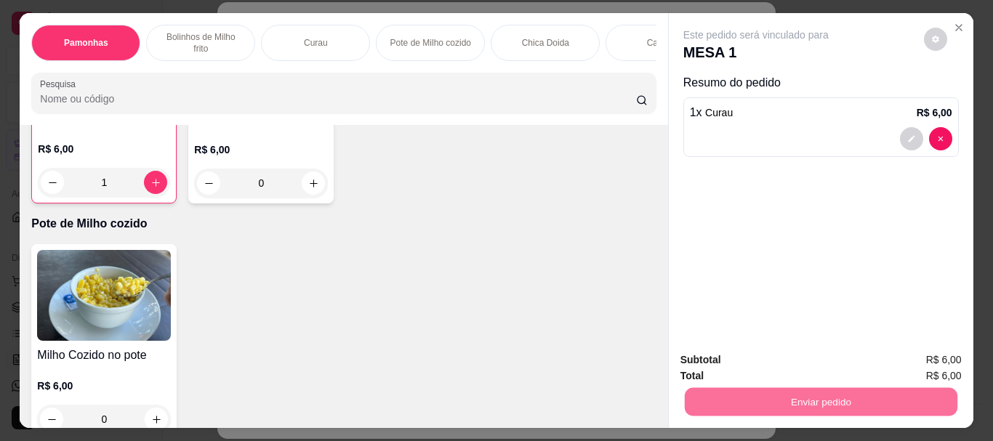
click at [929, 363] on button "Enviar pedido" at bounding box center [924, 361] width 82 height 28
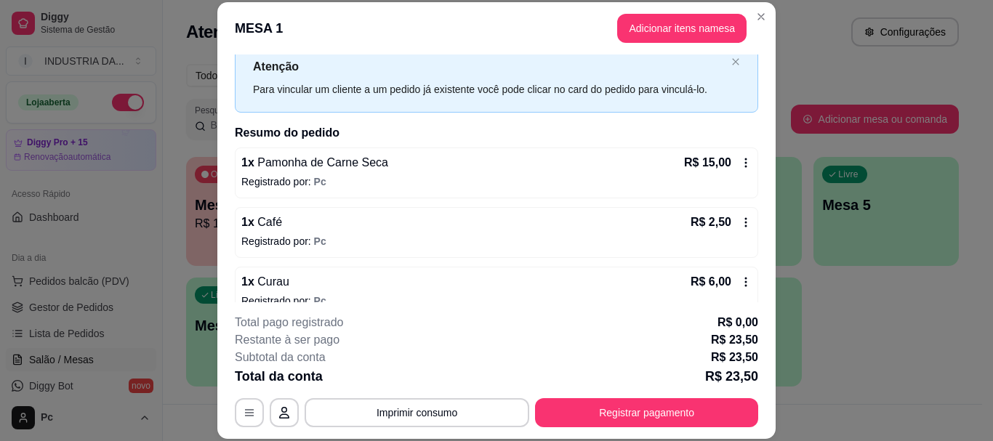
scroll to position [65, 0]
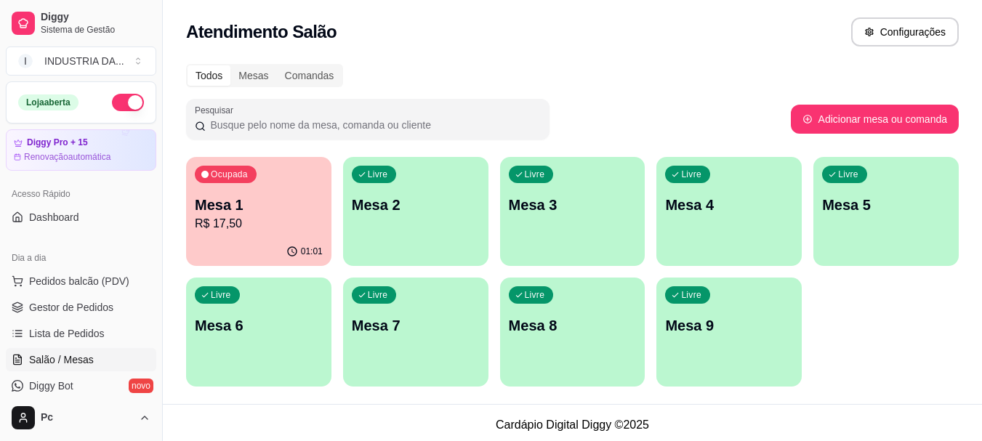
click at [712, 211] on p "Mesa 4" at bounding box center [729, 205] width 128 height 20
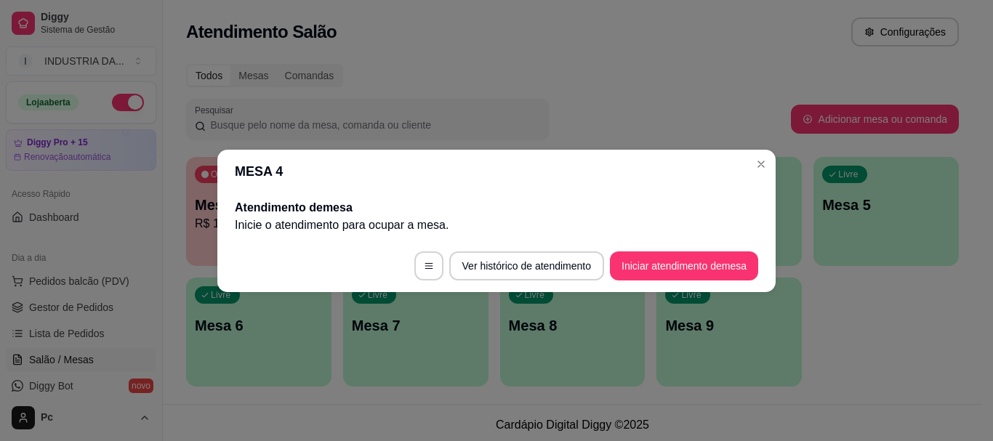
click at [643, 249] on footer "Ver histórico de atendimento Iniciar atendimento de mesa" at bounding box center [496, 266] width 558 height 52
click at [643, 257] on button "Iniciar atendimento de mesa" at bounding box center [684, 266] width 148 height 29
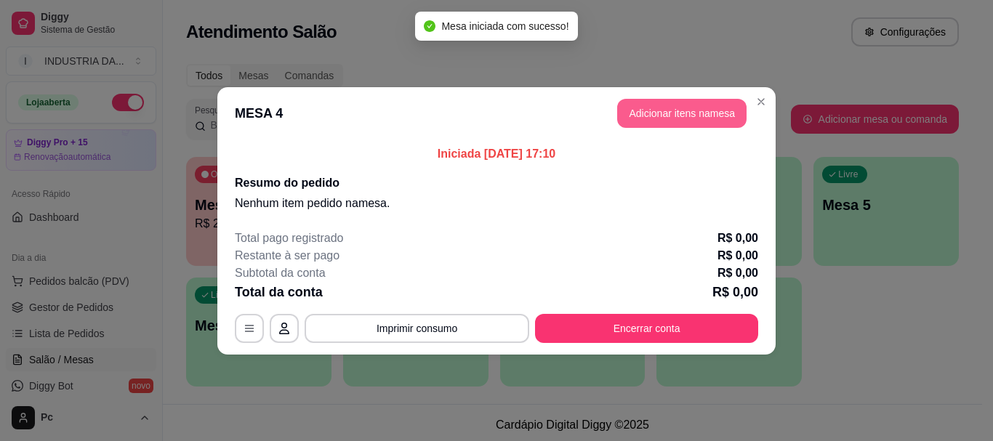
click at [673, 113] on button "Adicionar itens na mesa" at bounding box center [681, 113] width 129 height 29
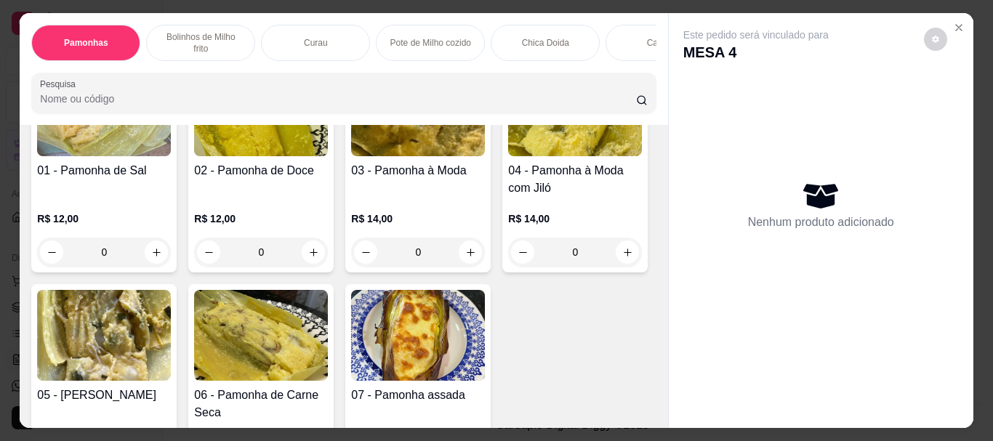
scroll to position [145, 0]
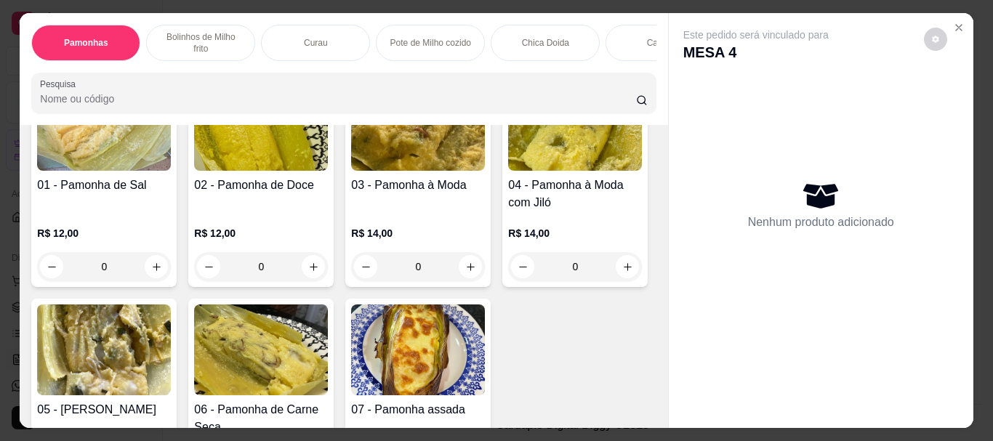
click at [266, 257] on input "0" at bounding box center [260, 266] width 81 height 29
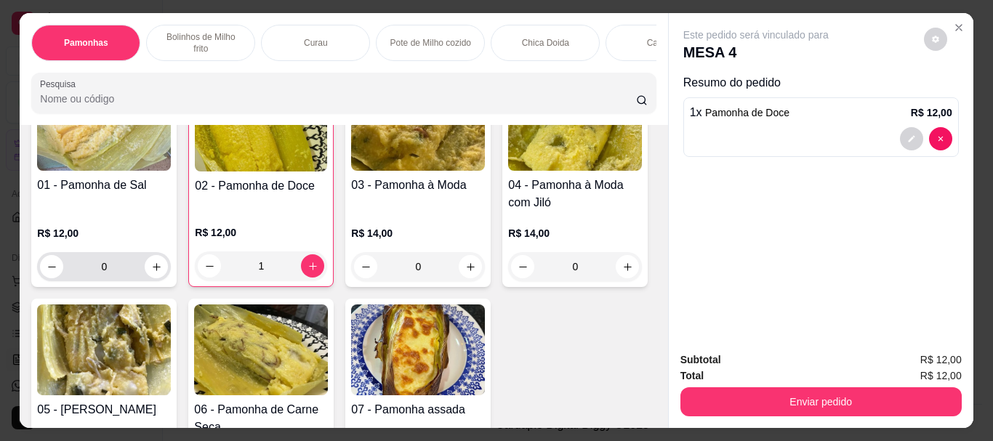
type input "1"
click at [102, 265] on input "0" at bounding box center [103, 266] width 81 height 29
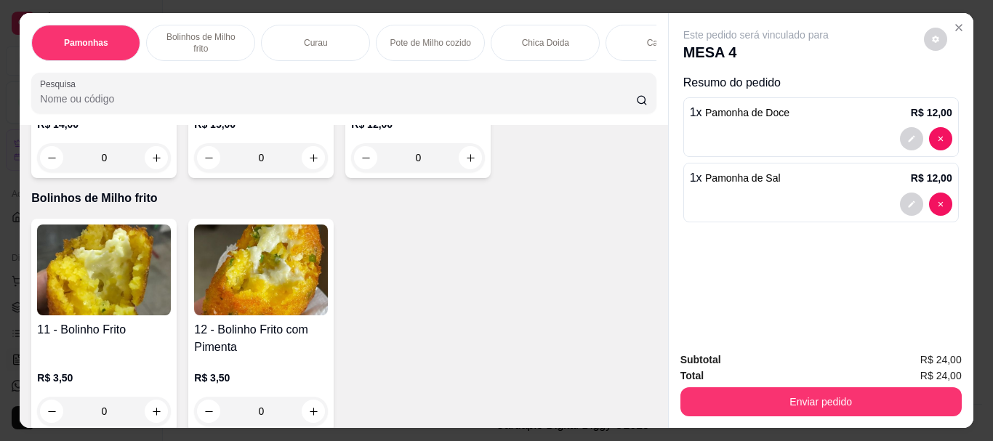
scroll to position [728, 0]
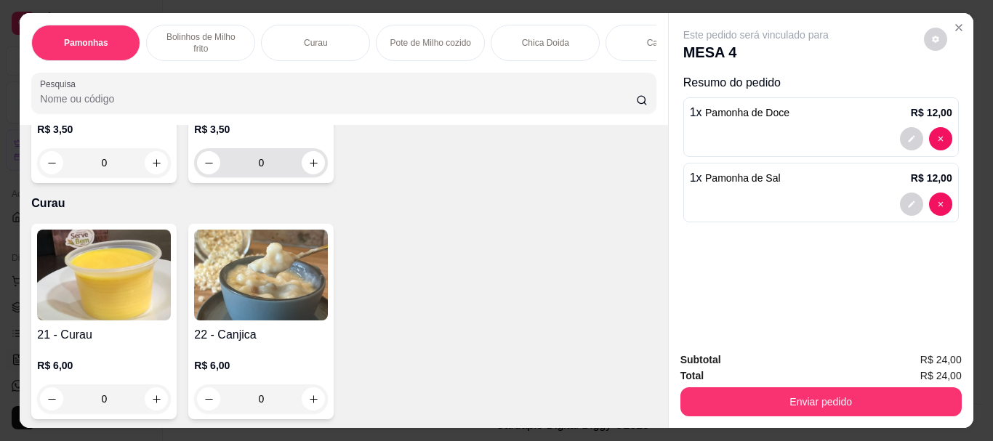
type input "1"
click at [265, 177] on input "0" at bounding box center [260, 162] width 81 height 29
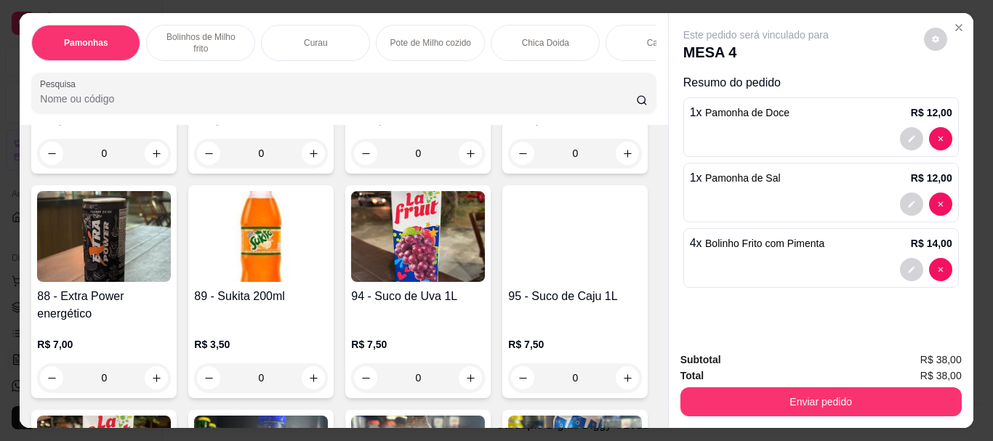
scroll to position [3418, 0]
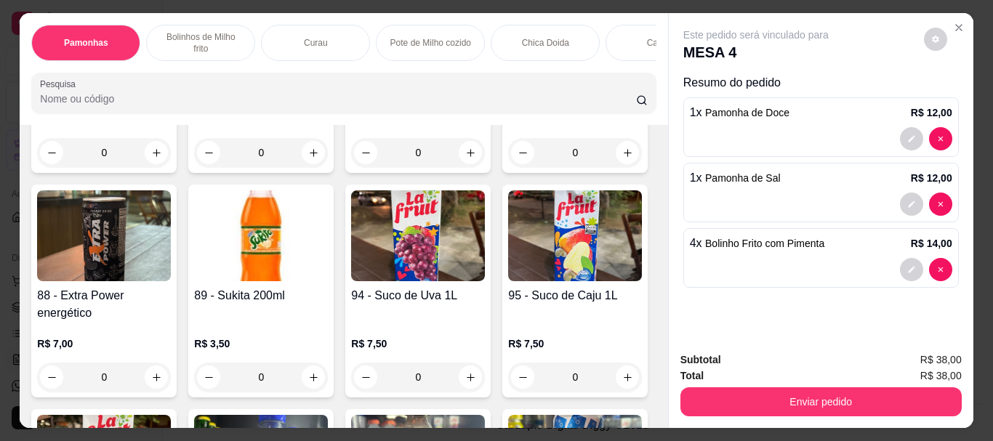
type input "4"
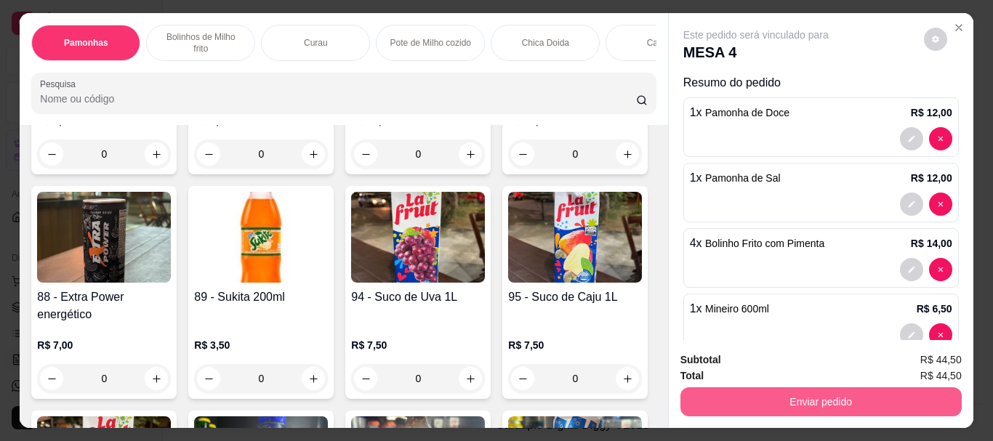
type input "1"
click at [732, 391] on button "Enviar pedido" at bounding box center [821, 402] width 281 height 29
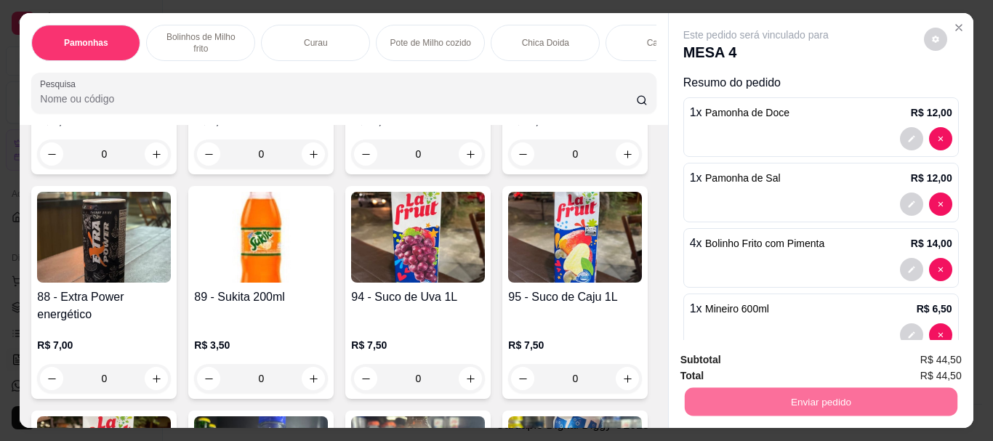
click at [950, 362] on button "Enviar pedido" at bounding box center [924, 360] width 80 height 27
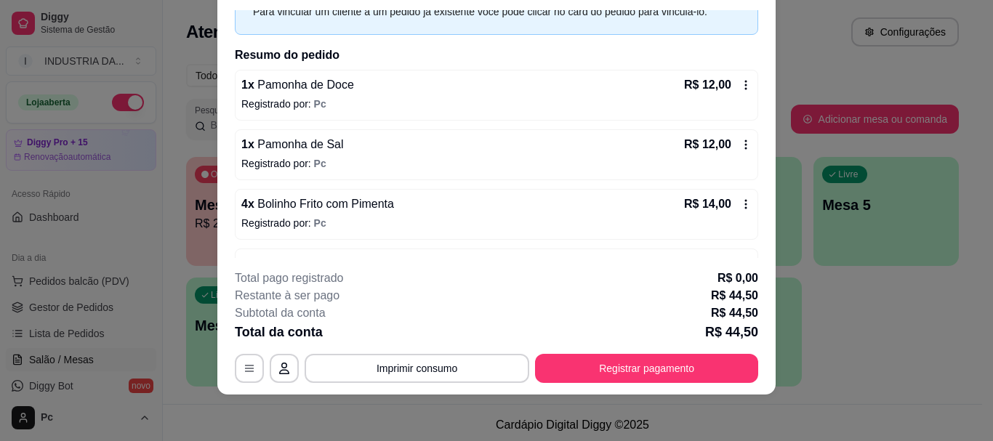
scroll to position [52, 0]
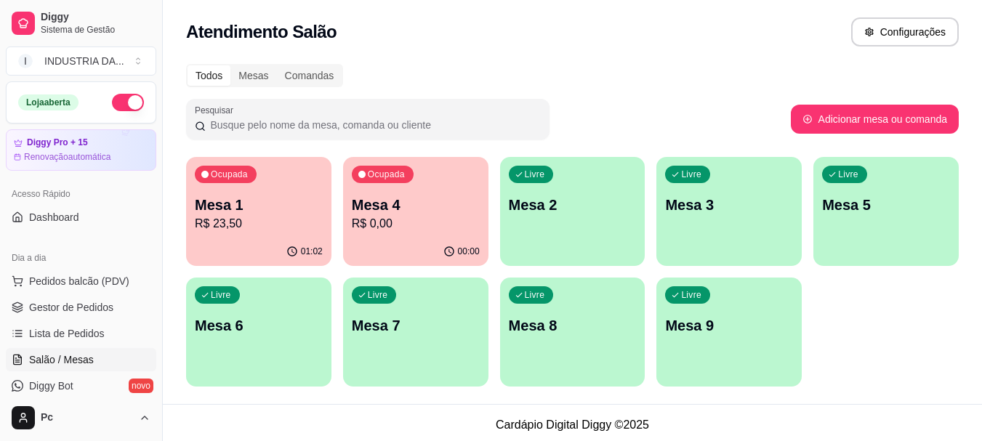
click at [225, 243] on div "01:02" at bounding box center [258, 252] width 145 height 28
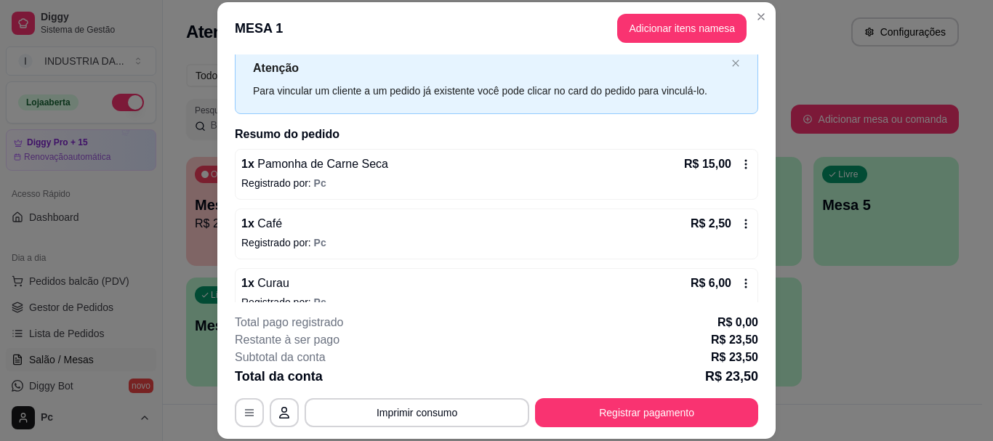
scroll to position [65, 0]
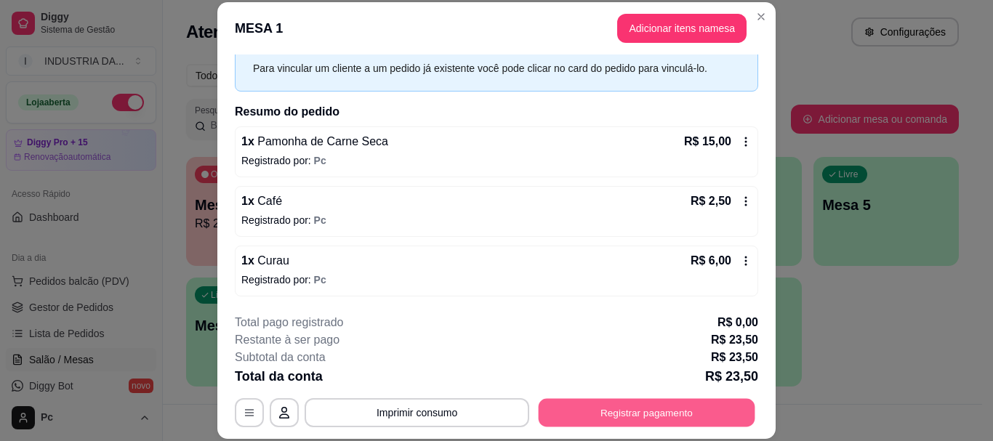
click at [657, 399] on button "Registrar pagamento" at bounding box center [647, 413] width 217 height 28
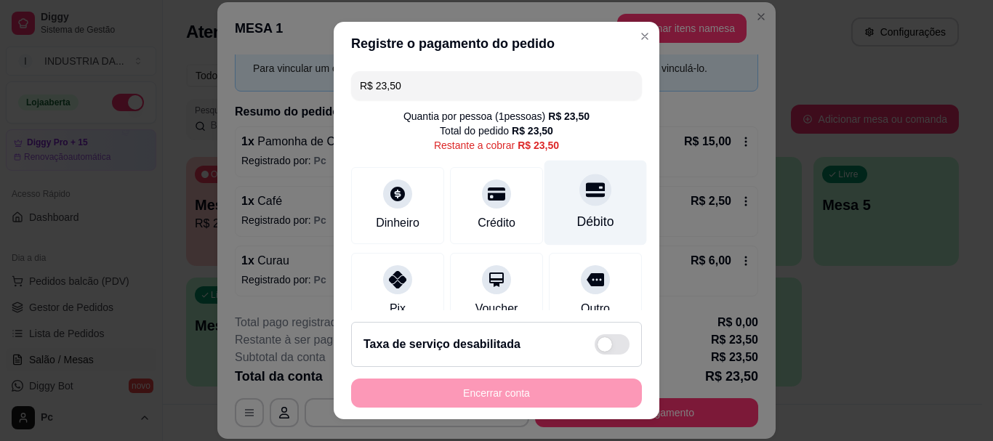
click at [548, 217] on div "Débito" at bounding box center [596, 203] width 103 height 85
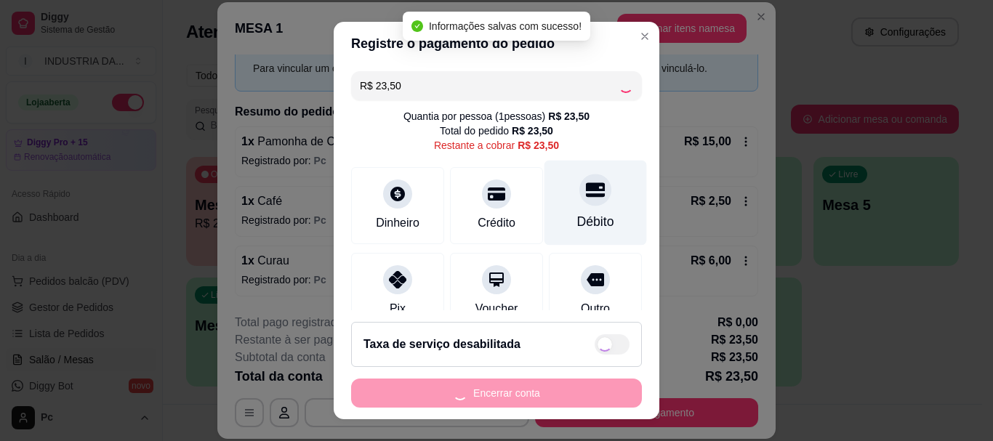
type input "R$ 0,00"
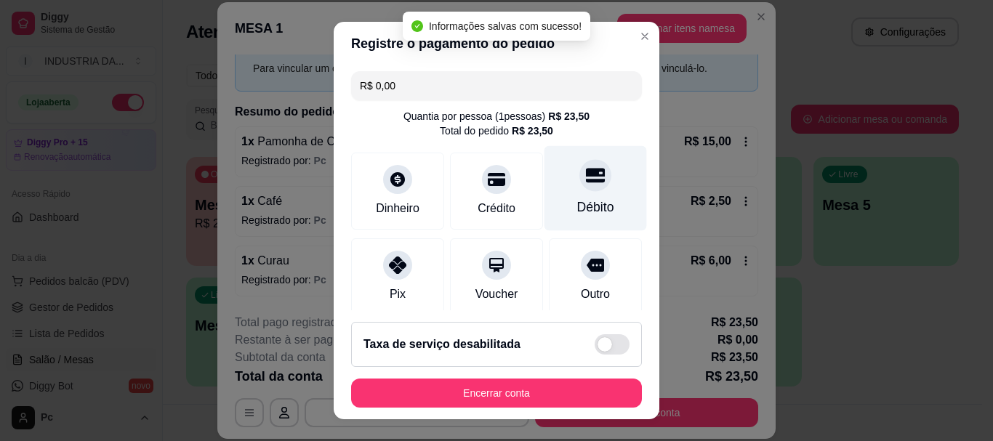
click at [577, 214] on div "Débito" at bounding box center [595, 208] width 37 height 19
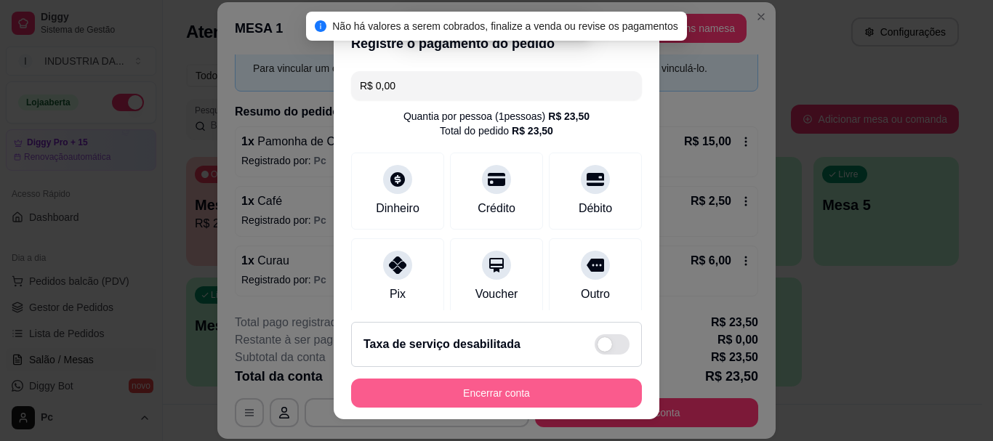
click at [568, 393] on button "Encerrar conta" at bounding box center [496, 393] width 291 height 29
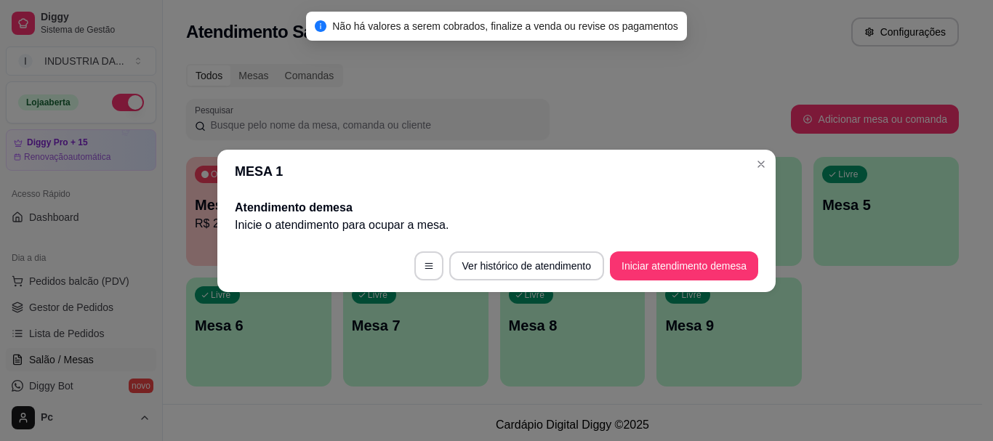
scroll to position [0, 0]
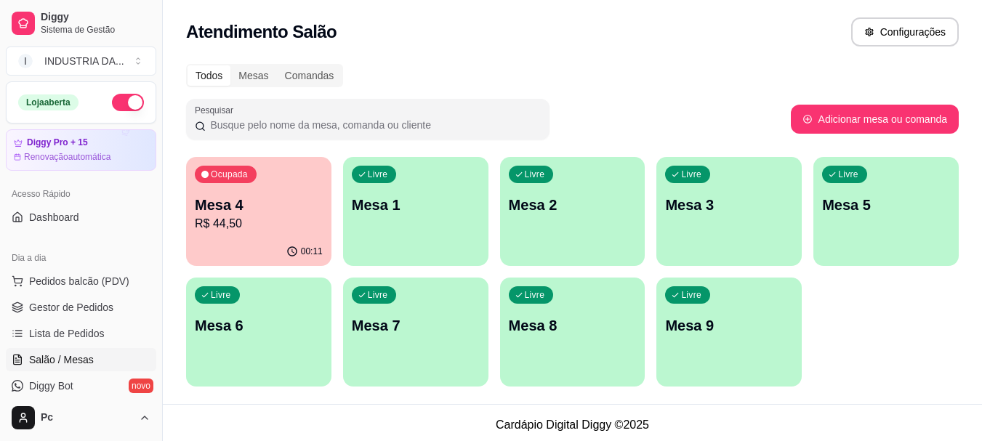
click at [284, 212] on p "Mesa 4" at bounding box center [259, 205] width 128 height 20
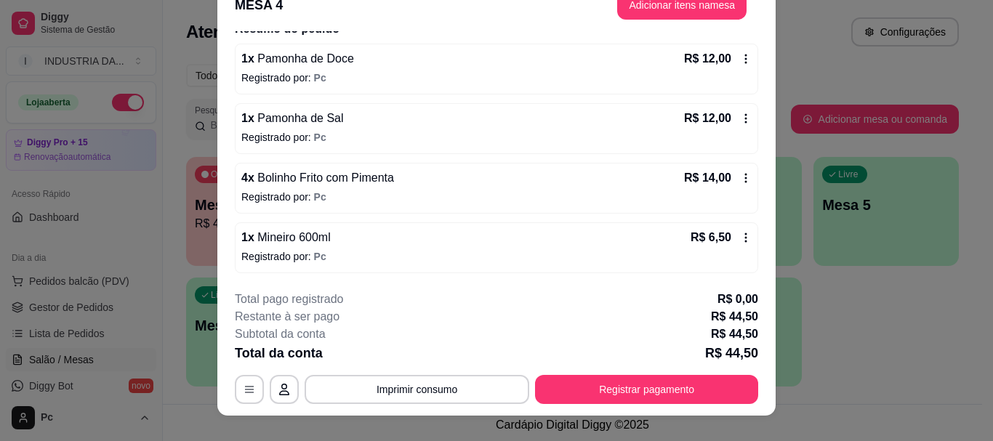
scroll to position [44, 0]
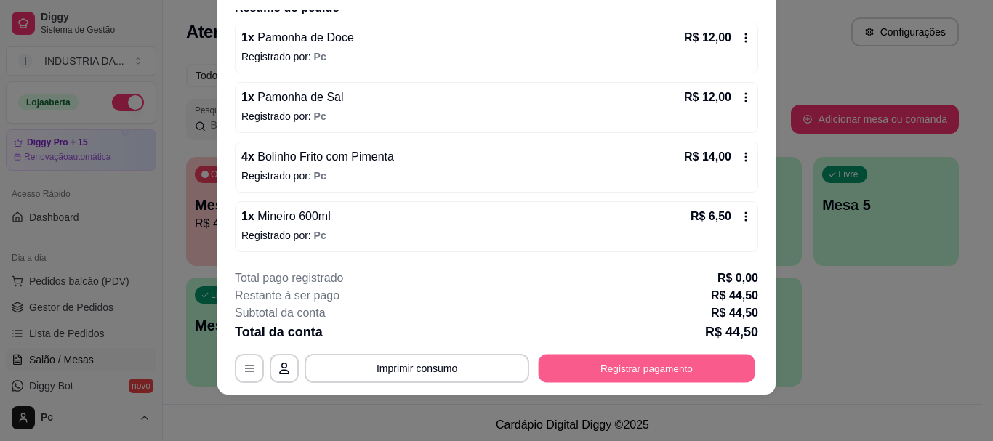
click at [577, 357] on button "Registrar pagamento" at bounding box center [647, 369] width 217 height 28
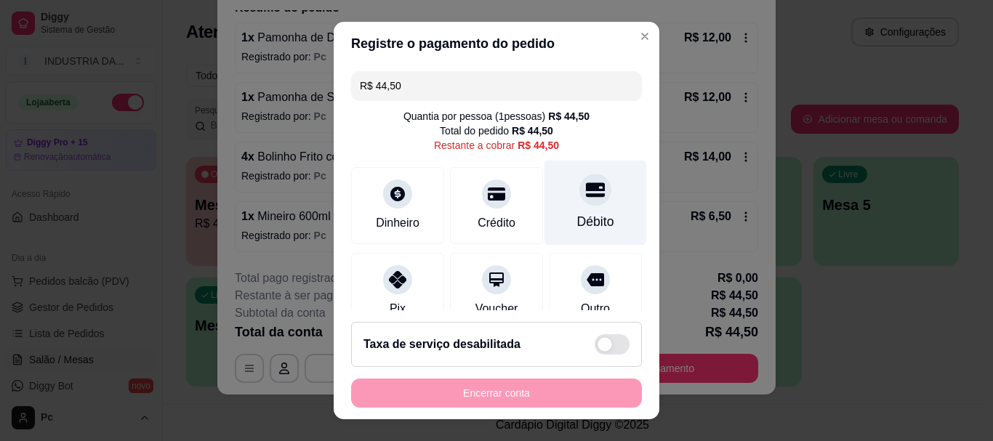
click at [579, 220] on div "Débito" at bounding box center [595, 222] width 37 height 19
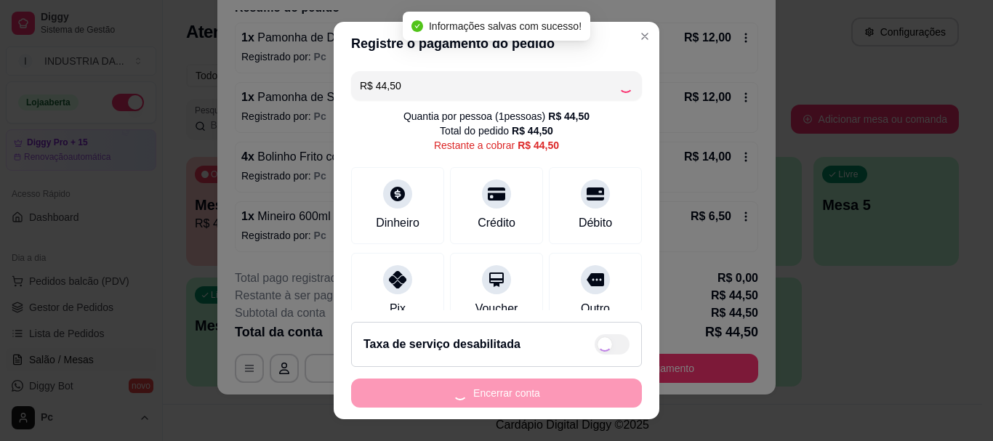
type input "R$ 0,00"
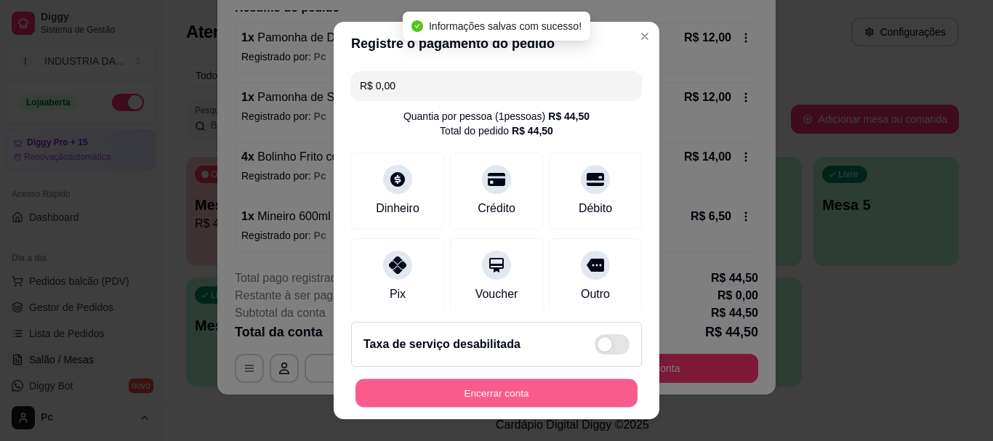
click at [512, 401] on button "Encerrar conta" at bounding box center [497, 393] width 282 height 28
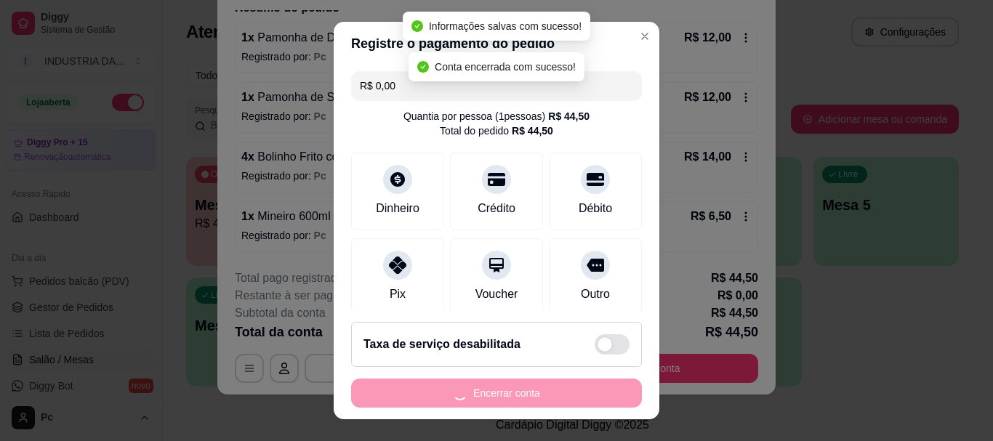
scroll to position [0, 0]
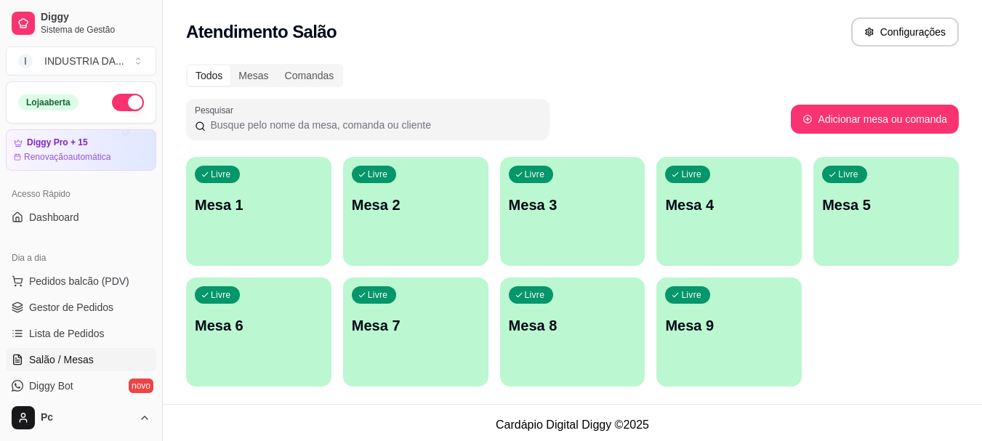
click at [364, 188] on div "Livre Mesa 2" at bounding box center [415, 203] width 145 height 92
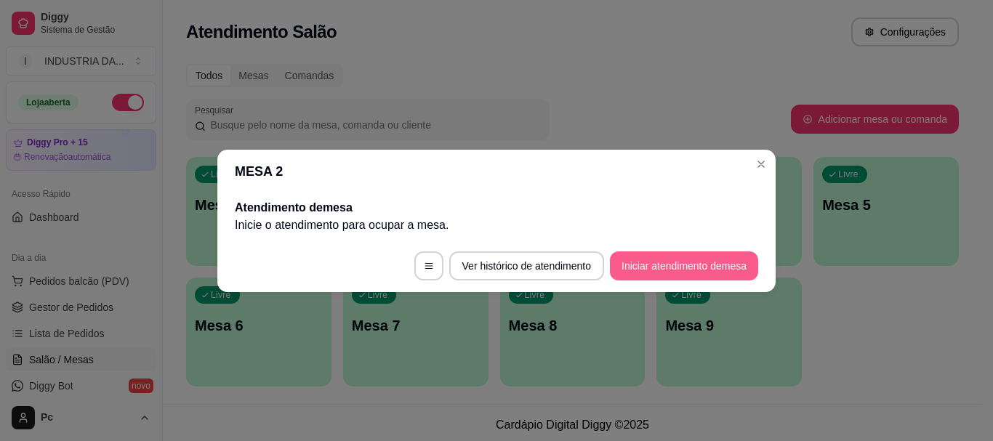
click at [637, 267] on button "Iniciar atendimento de mesa" at bounding box center [684, 266] width 148 height 29
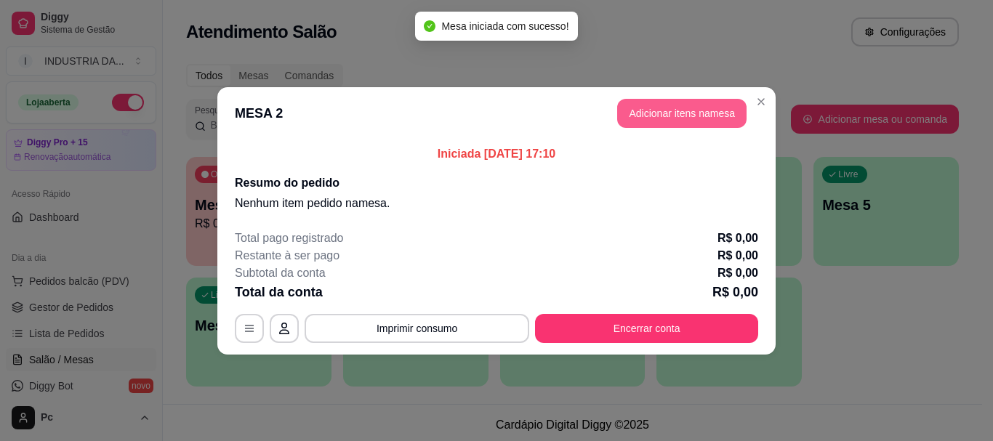
click at [666, 119] on button "Adicionar itens na mesa" at bounding box center [681, 113] width 129 height 29
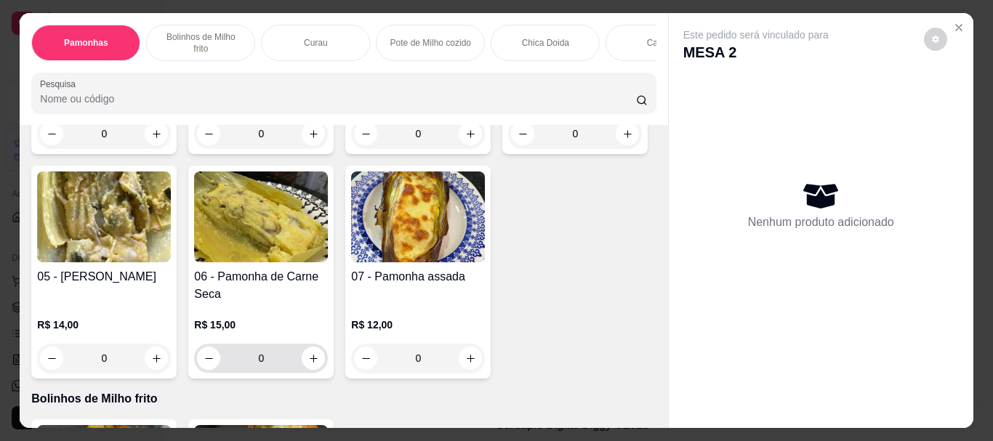
scroll to position [291, 0]
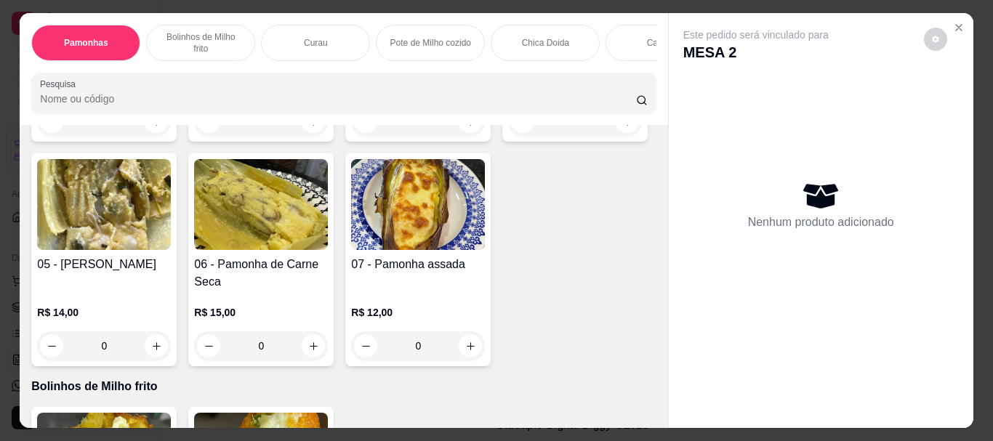
click at [302, 334] on input "0" at bounding box center [260, 346] width 81 height 29
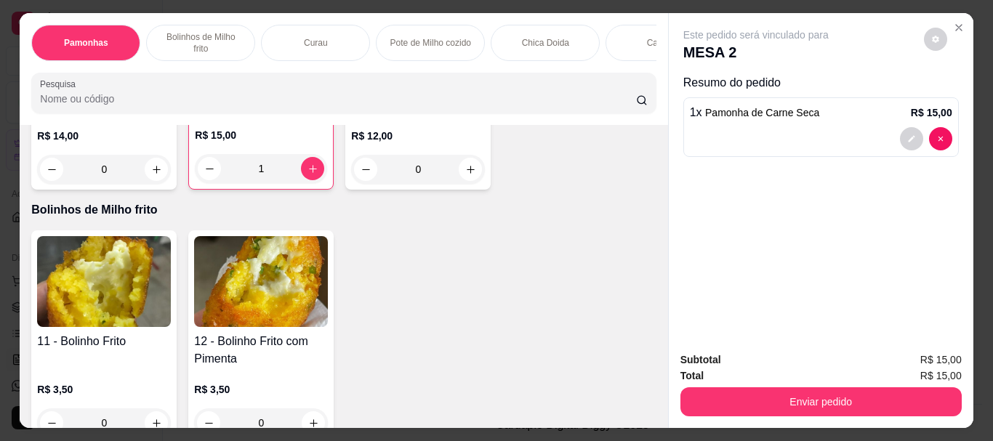
scroll to position [654, 0]
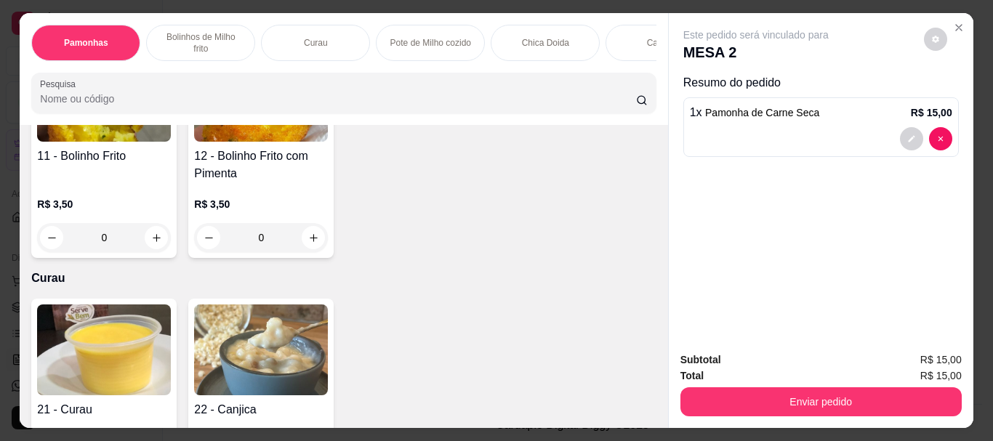
type input "1"
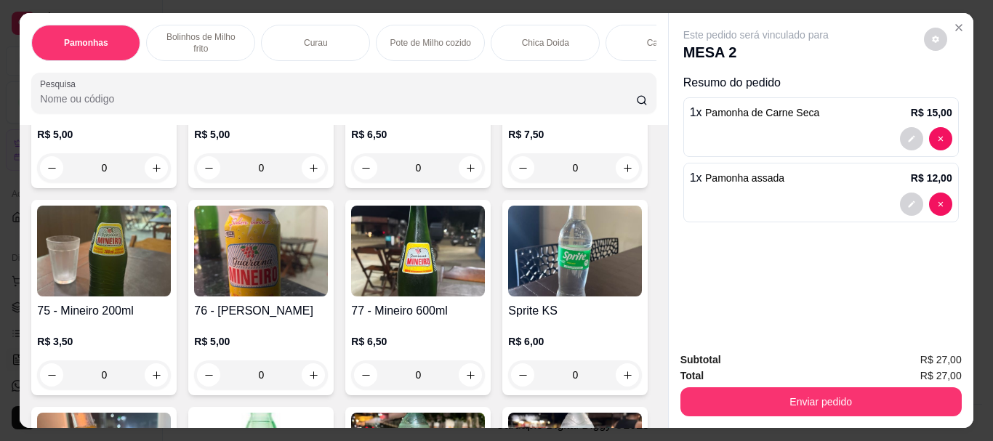
scroll to position [2837, 0]
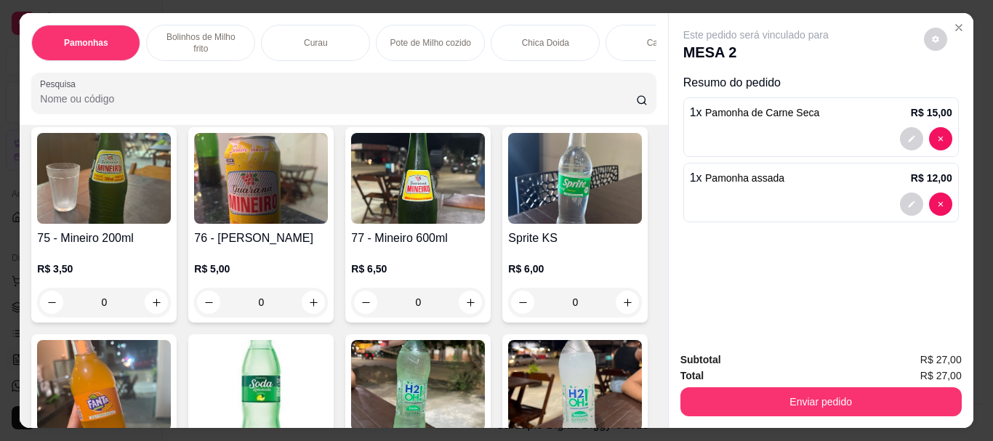
type input "1"
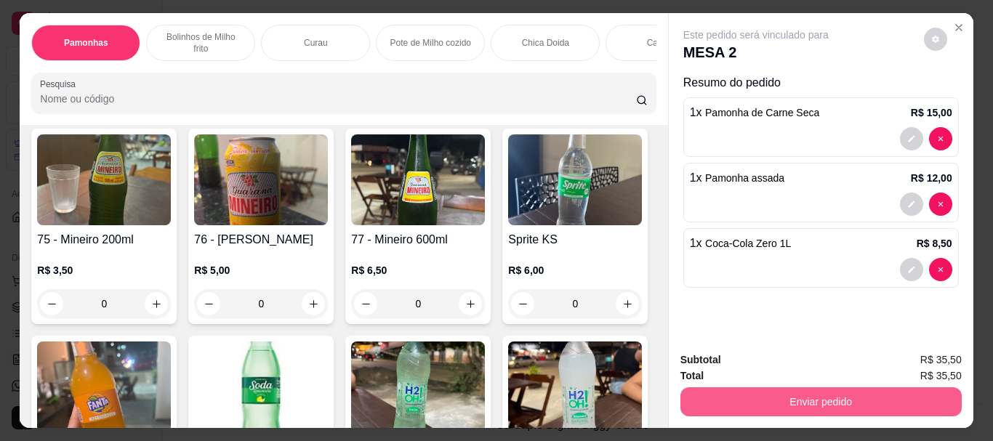
type input "1"
click at [715, 388] on button "Enviar pedido" at bounding box center [821, 402] width 281 height 29
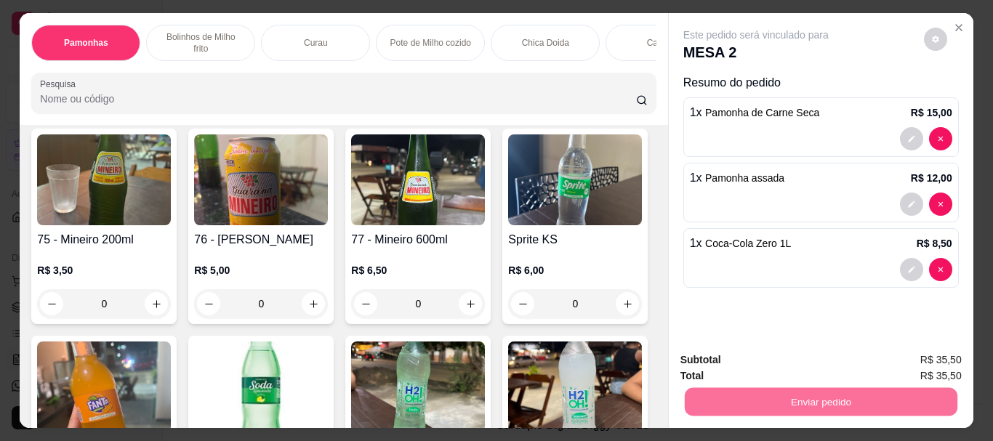
click at [902, 366] on button "Enviar pedido" at bounding box center [924, 361] width 82 height 28
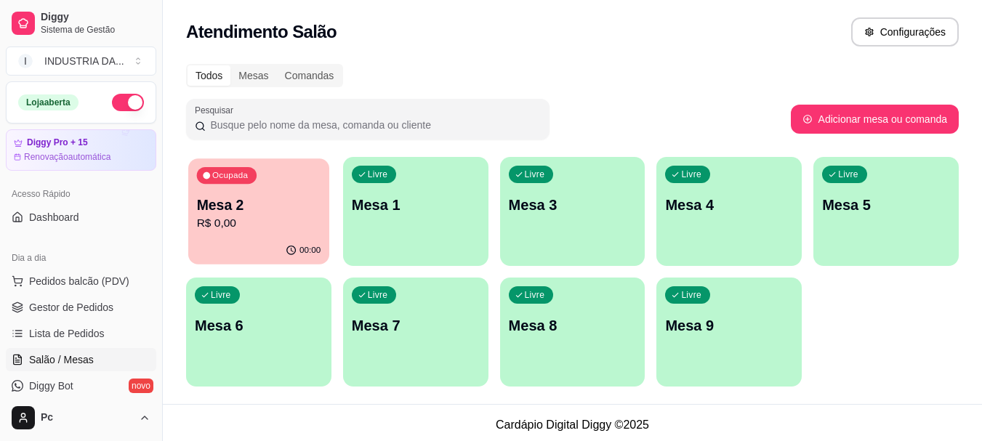
click at [296, 198] on p "Mesa 2" at bounding box center [259, 206] width 124 height 20
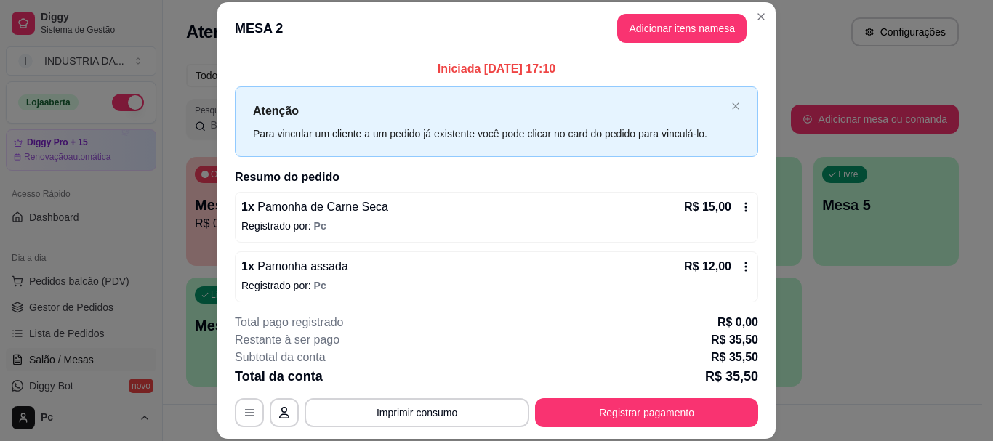
scroll to position [44, 0]
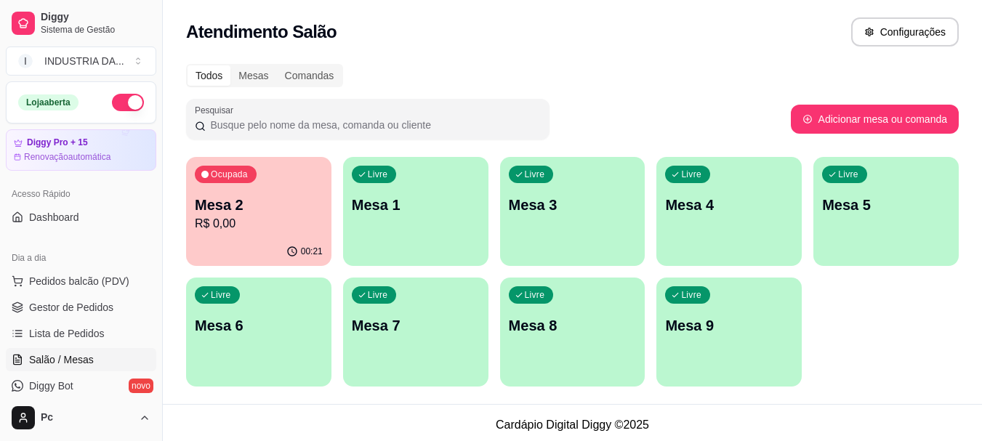
click at [293, 343] on div "Livre Mesa 6" at bounding box center [258, 324] width 145 height 92
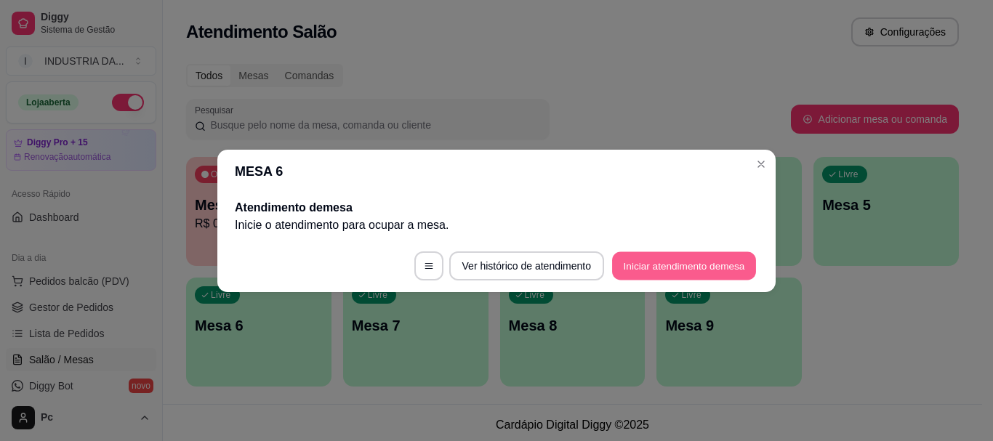
click at [627, 268] on button "Iniciar atendimento de mesa" at bounding box center [684, 266] width 144 height 28
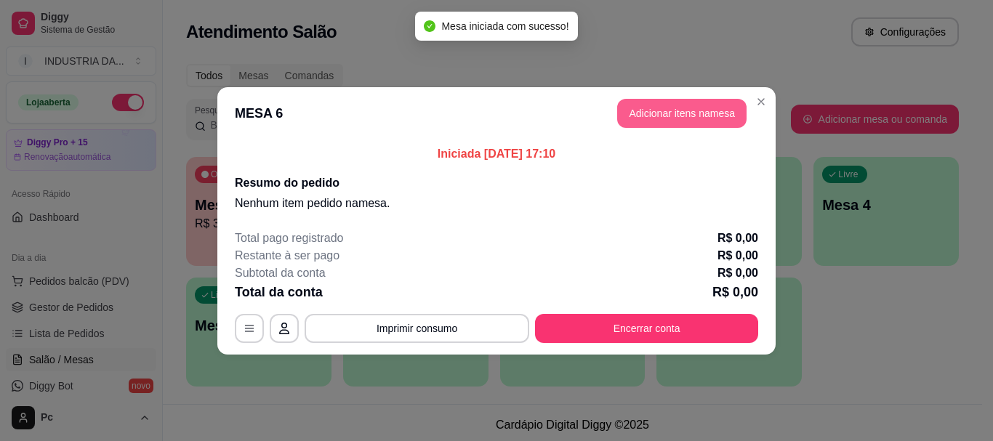
click at [651, 108] on button "Adicionar itens na mesa" at bounding box center [681, 113] width 129 height 29
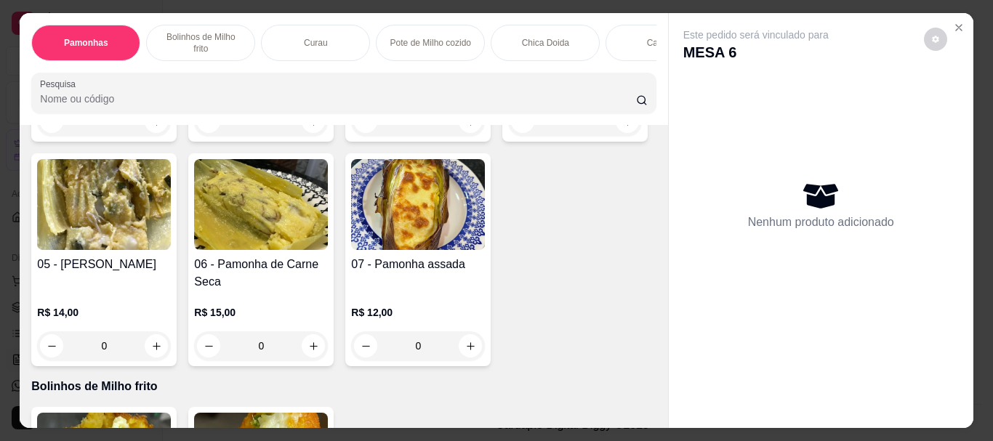
scroll to position [436, 0]
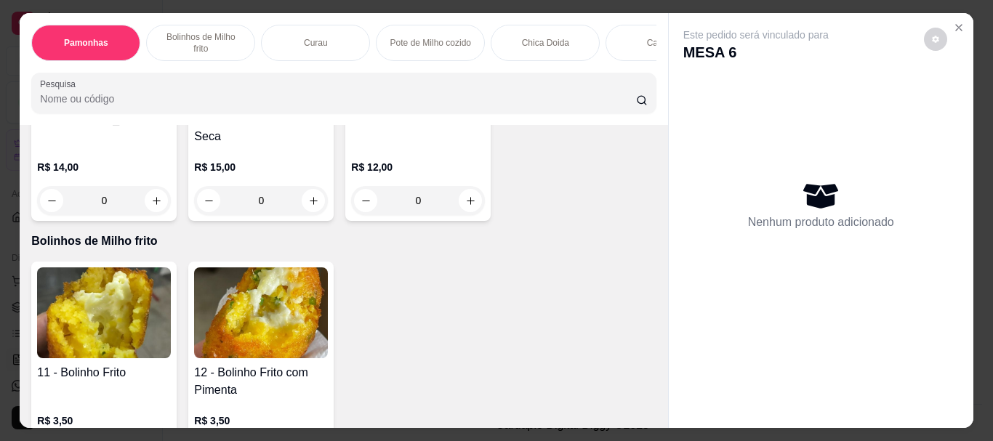
click at [377, 215] on input "0" at bounding box center [417, 200] width 81 height 29
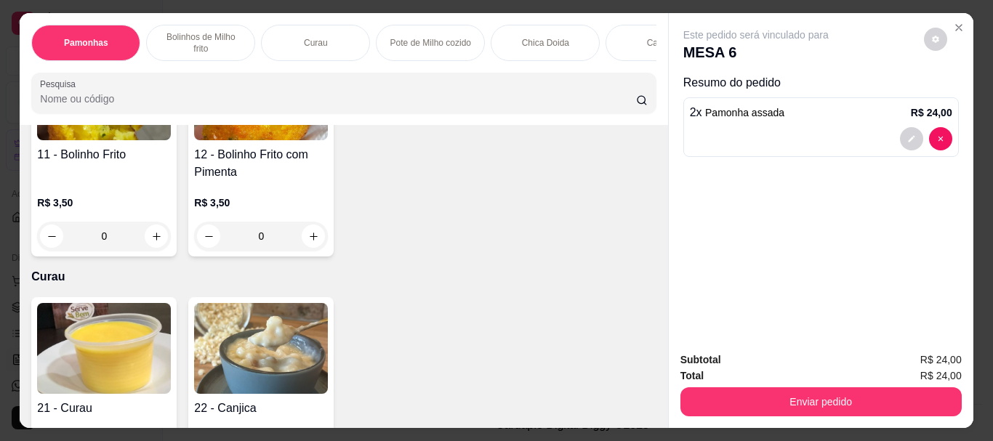
scroll to position [727, 0]
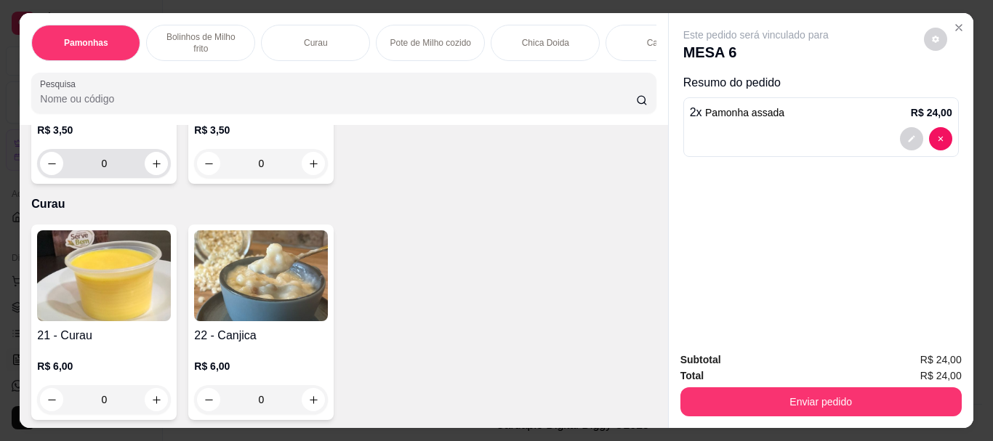
type input "2"
click at [112, 178] on input "0" at bounding box center [103, 163] width 81 height 29
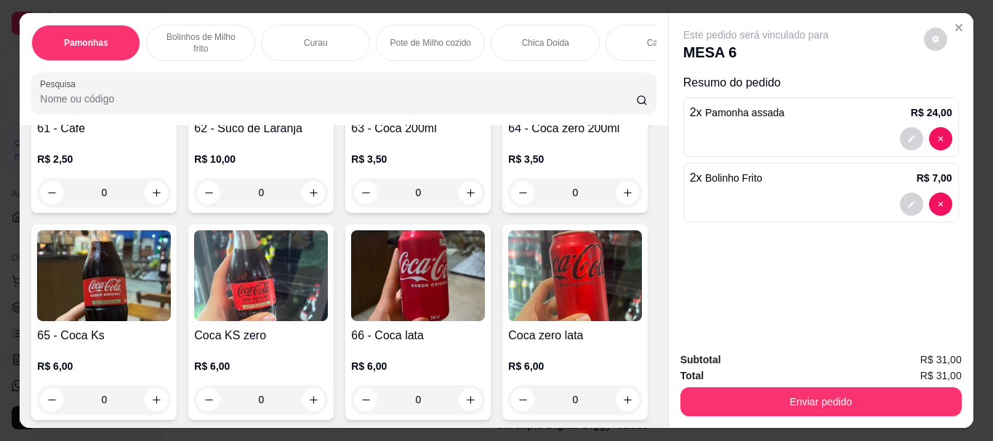
scroll to position [2181, 0]
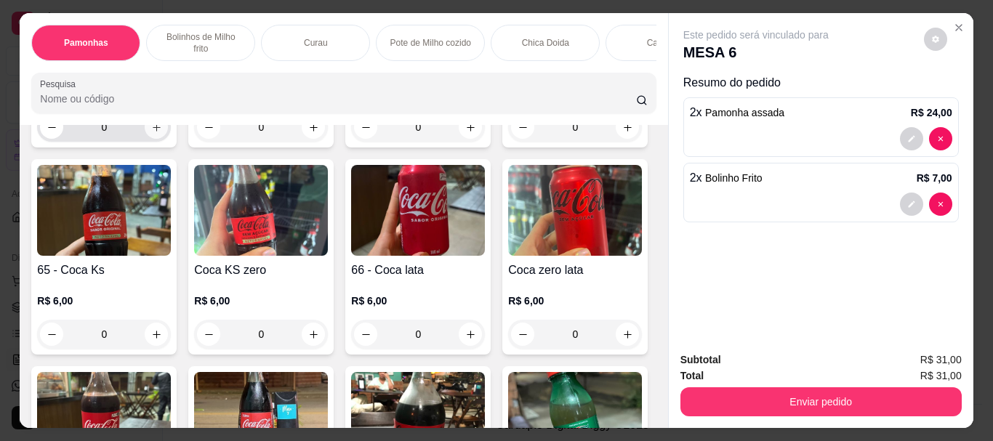
type input "2"
click at [135, 142] on input "0" at bounding box center [103, 127] width 81 height 29
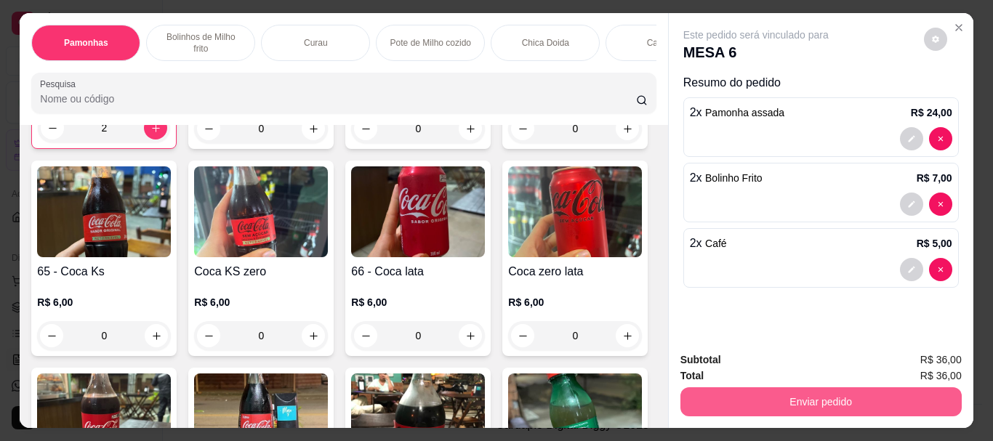
type input "2"
click at [915, 388] on button "Enviar pedido" at bounding box center [820, 402] width 273 height 28
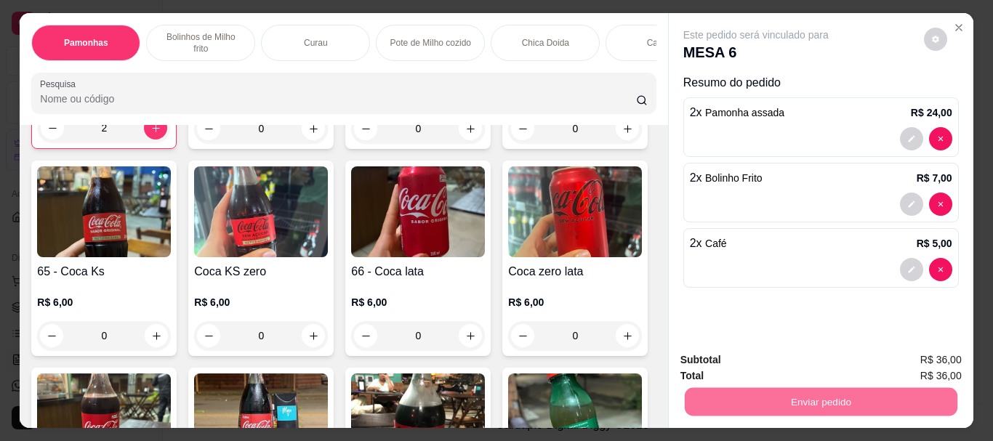
click at [918, 361] on button "Enviar pedido" at bounding box center [924, 361] width 82 height 28
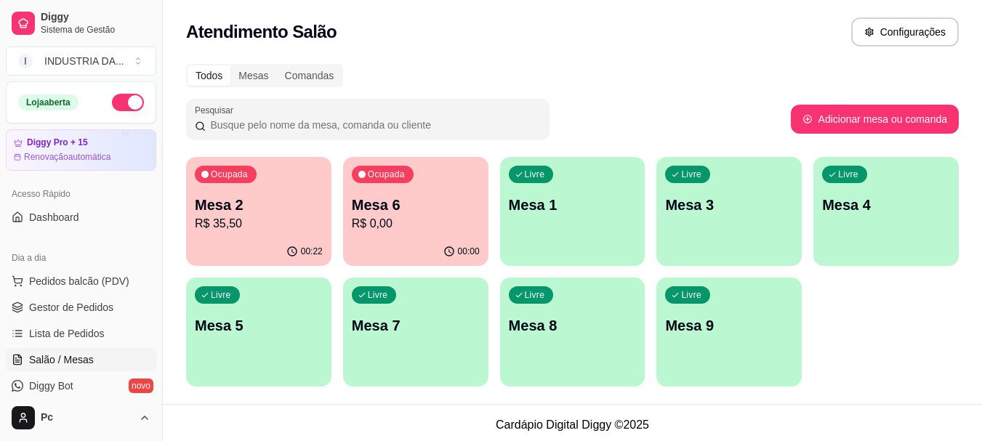
click at [241, 362] on div "Livre Mesa 5" at bounding box center [258, 324] width 145 height 92
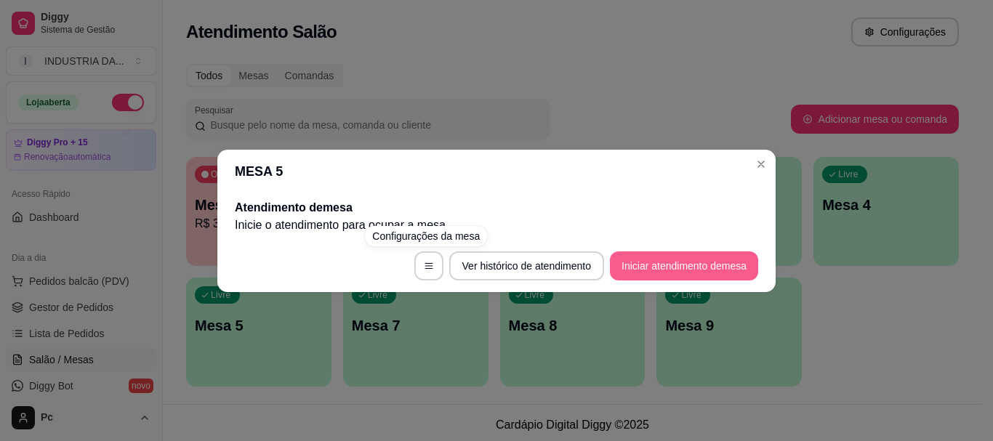
click at [615, 263] on button "Iniciar atendimento de mesa" at bounding box center [684, 266] width 148 height 29
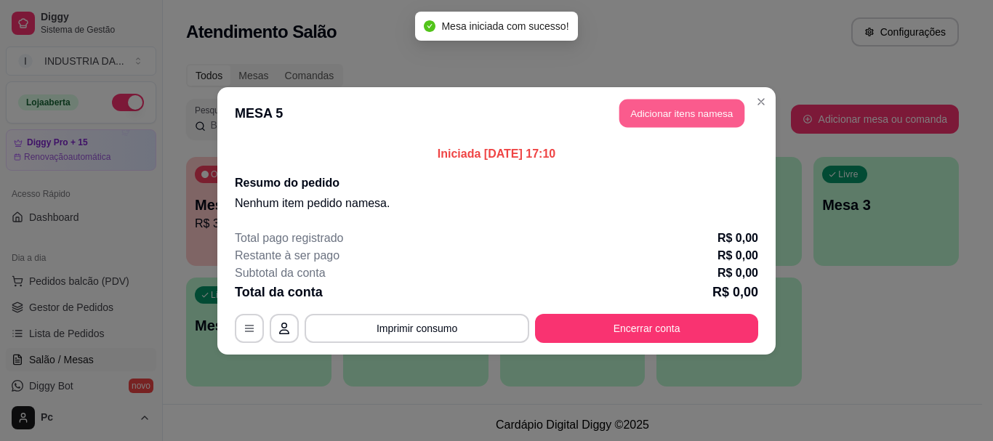
click at [649, 114] on button "Adicionar itens na mesa" at bounding box center [682, 113] width 125 height 28
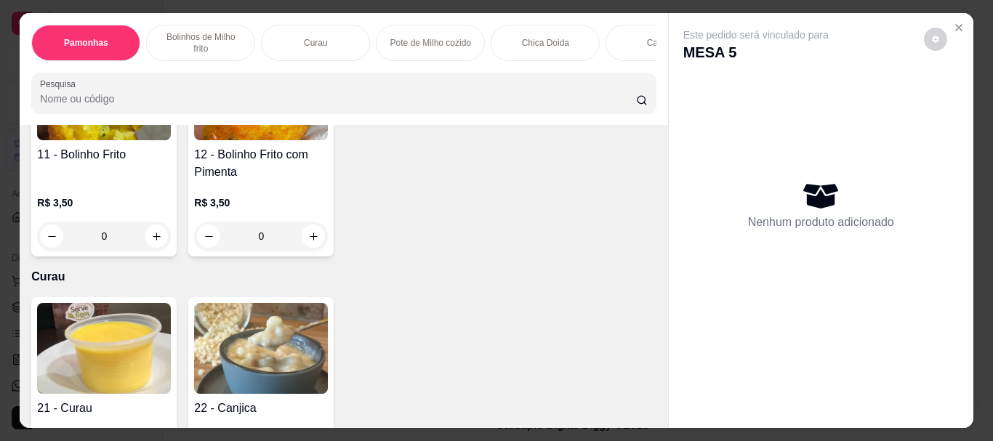
scroll to position [727, 0]
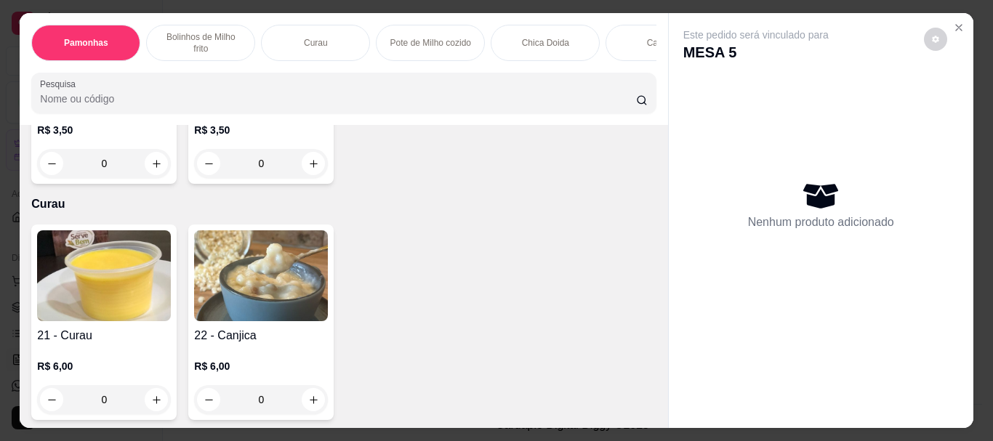
click at [129, 178] on input "0" at bounding box center [103, 163] width 81 height 29
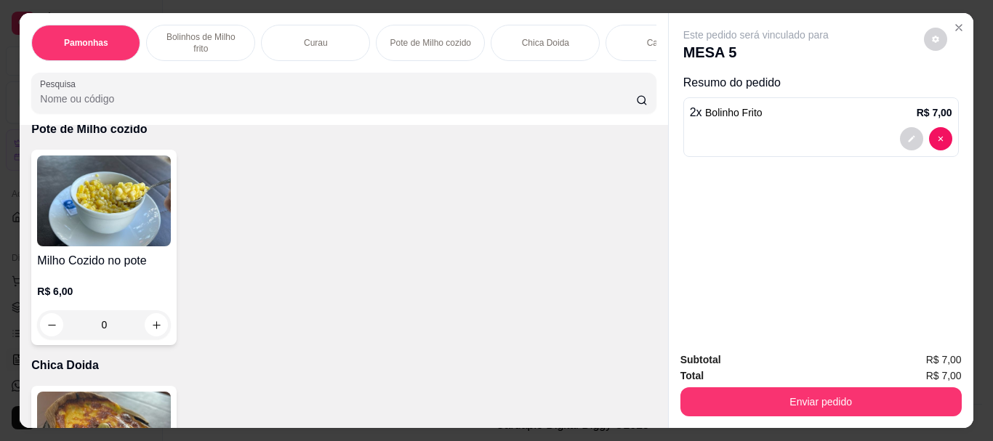
scroll to position [1163, 0]
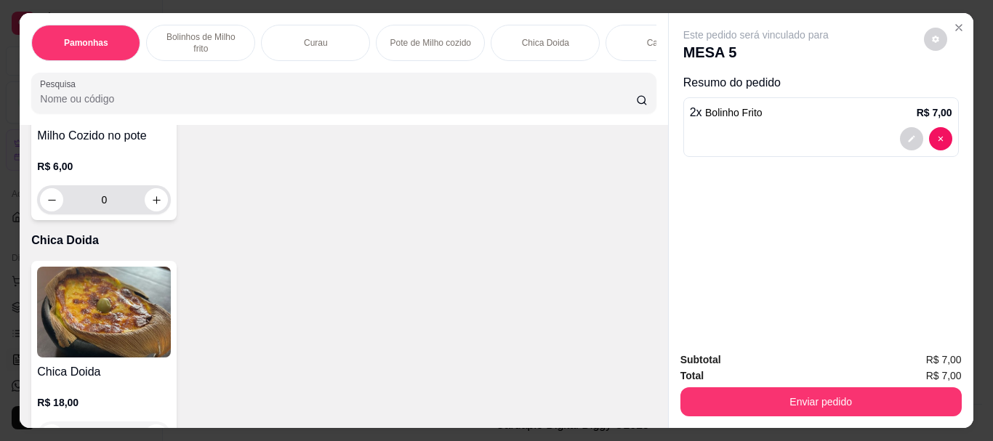
type input "2"
click at [108, 215] on input "0" at bounding box center [103, 199] width 81 height 29
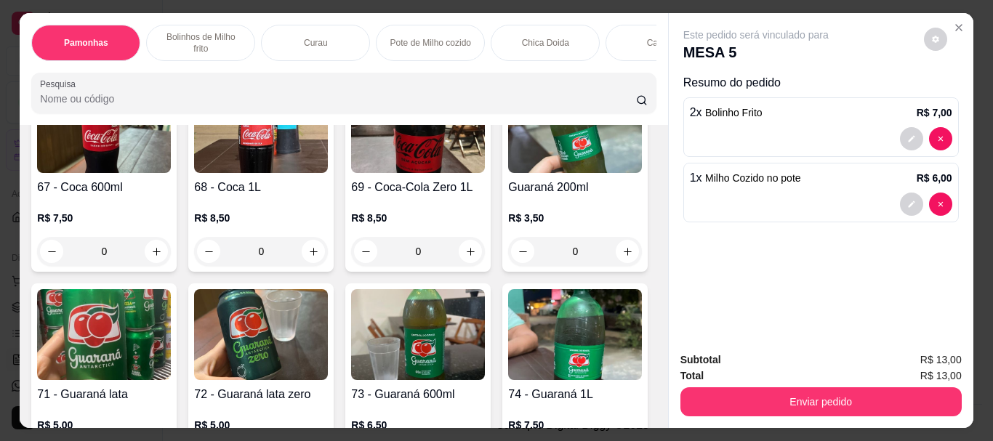
scroll to position [2327, 0]
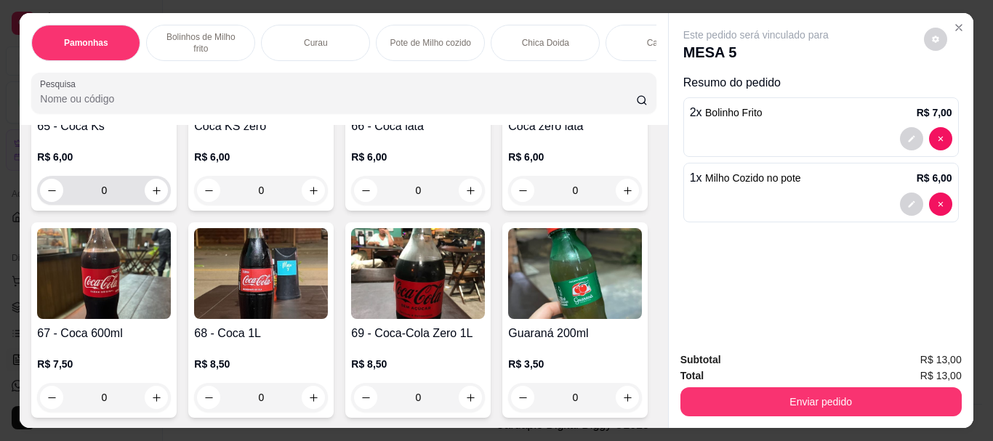
type input "1"
click at [145, 205] on input "0" at bounding box center [103, 190] width 81 height 29
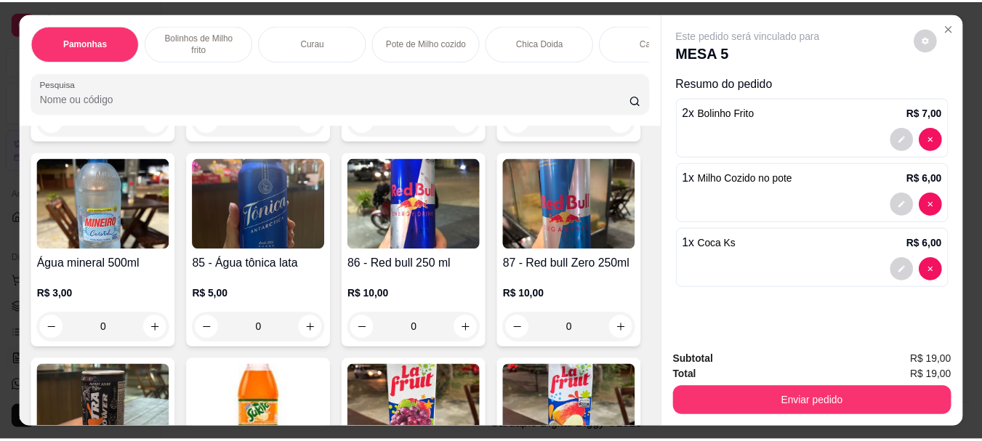
scroll to position [3272, 0]
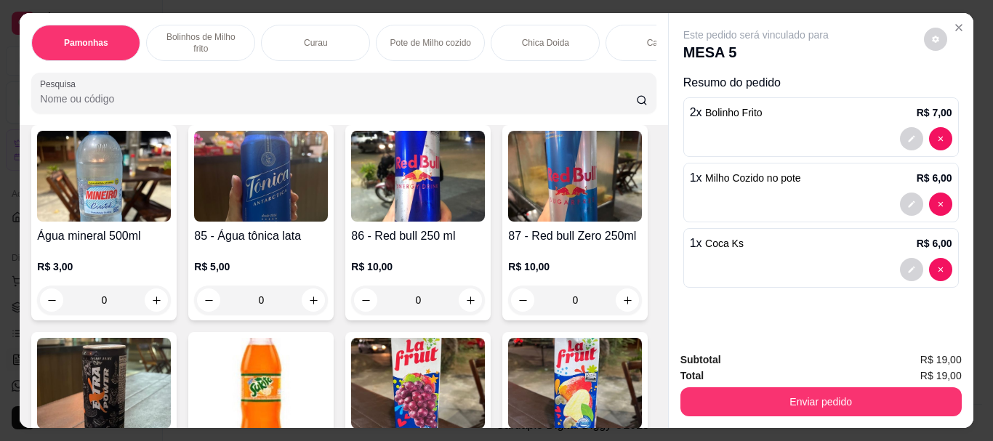
type input "1"
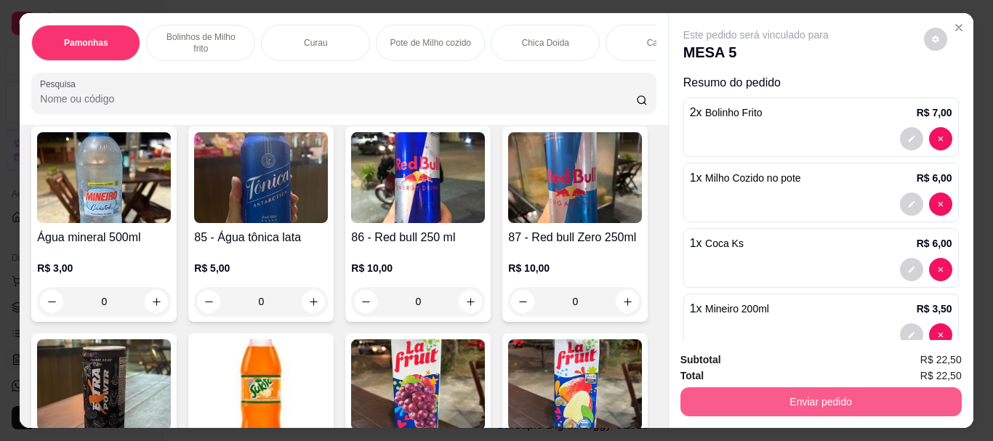
type input "1"
click at [782, 390] on button "Enviar pedido" at bounding box center [821, 402] width 281 height 29
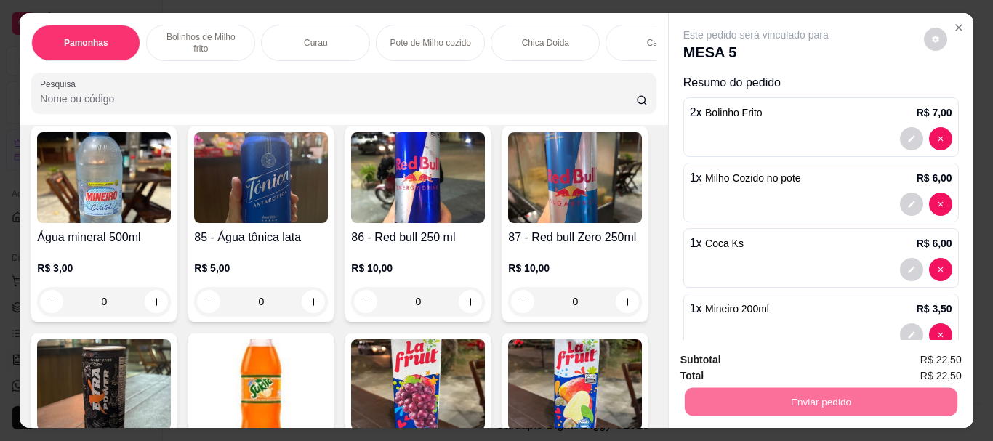
click at [922, 353] on button "Enviar pedido" at bounding box center [924, 361] width 82 height 28
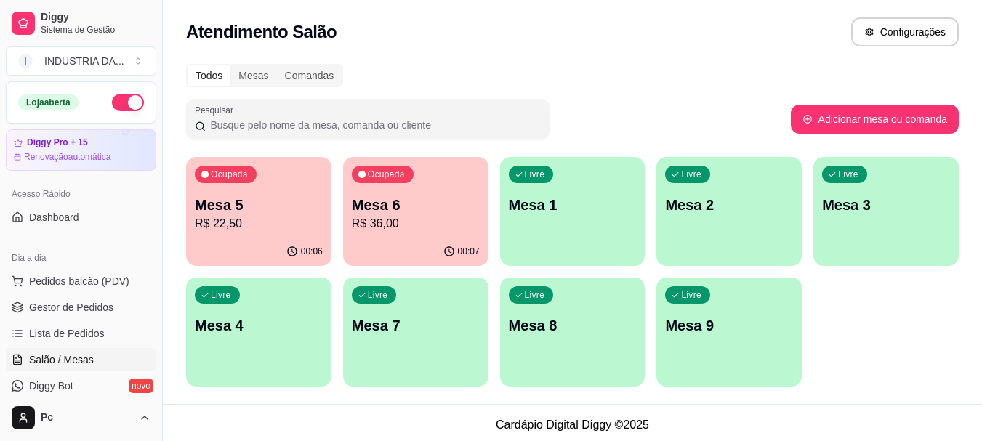
type button "on"
click at [71, 315] on link "Gestor de Pedidos" at bounding box center [81, 307] width 151 height 23
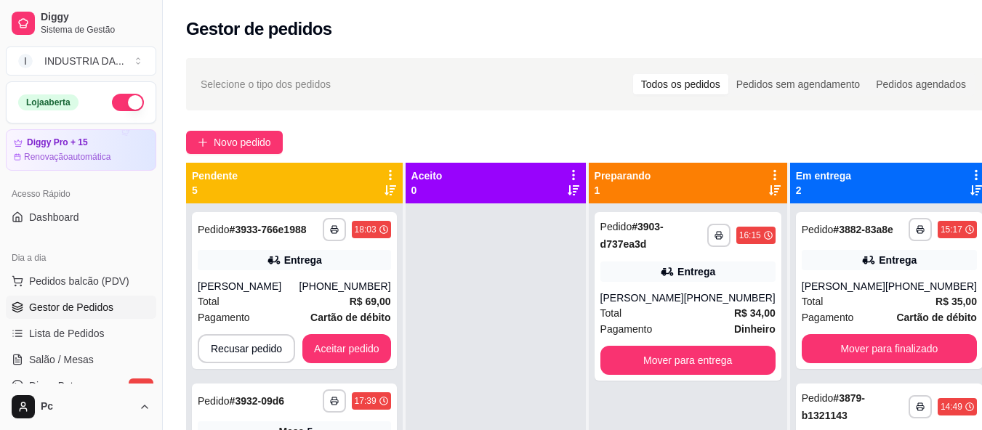
click at [312, 197] on div "Pendente 5" at bounding box center [294, 183] width 205 height 29
click at [300, 304] on div "Total R$ 69,00" at bounding box center [294, 302] width 193 height 16
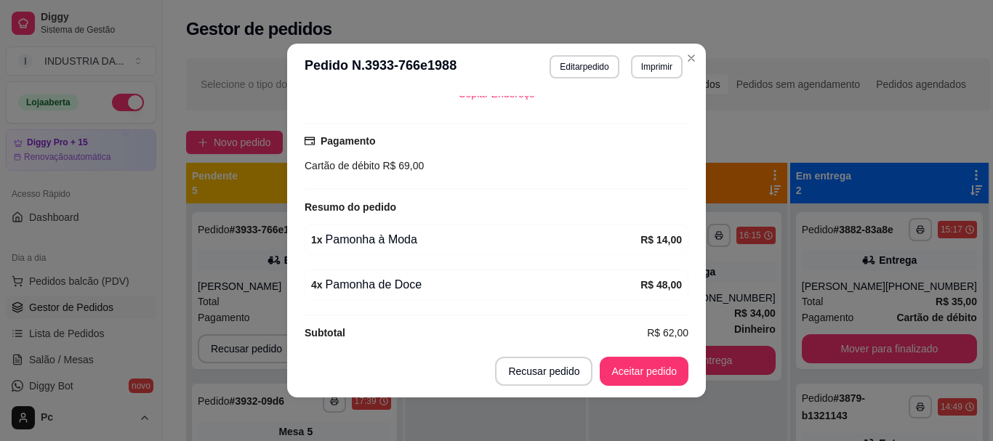
scroll to position [438, 0]
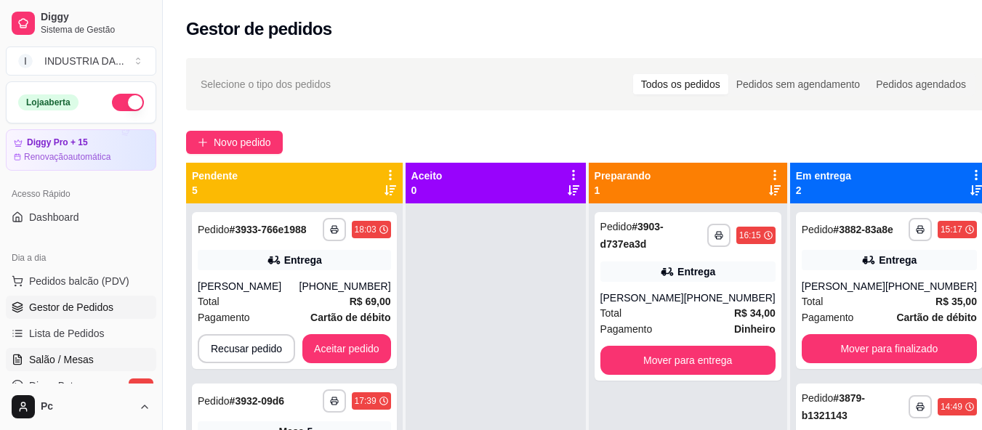
click at [79, 369] on link "Salão / Mesas" at bounding box center [81, 359] width 151 height 23
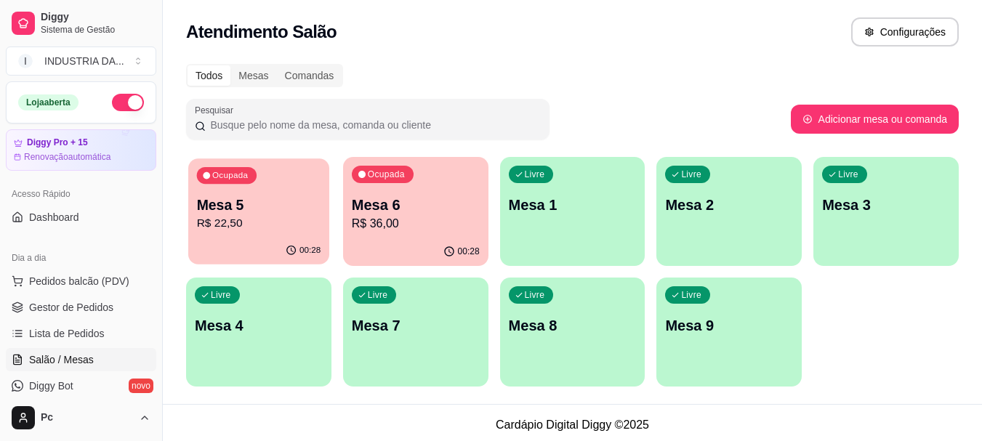
click at [260, 201] on p "Mesa 5" at bounding box center [259, 206] width 124 height 20
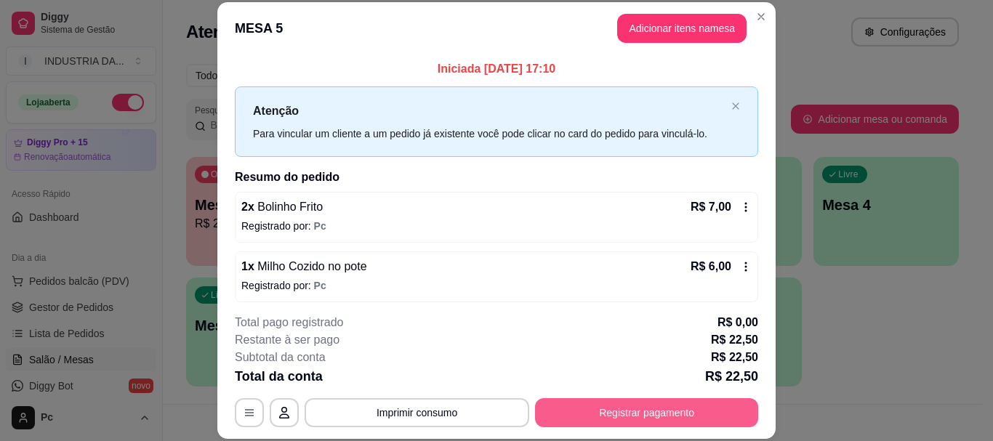
click at [651, 416] on button "Registrar pagamento" at bounding box center [646, 412] width 223 height 29
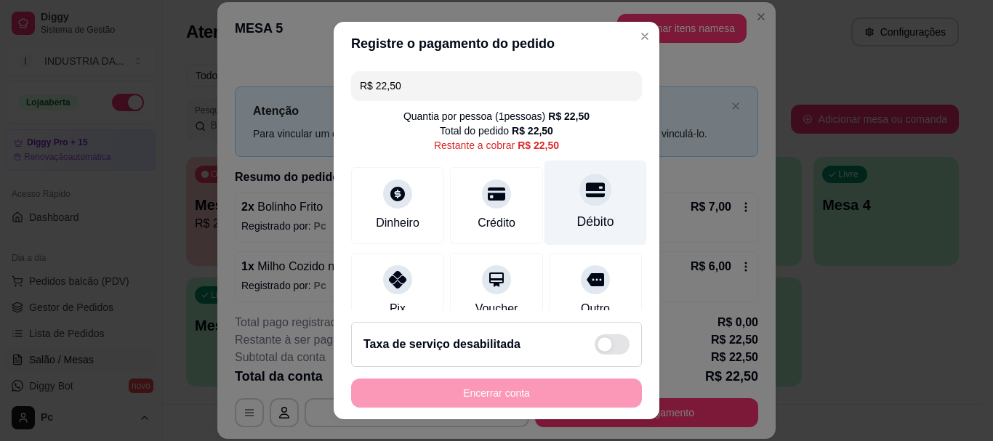
click at [588, 210] on div "Débito" at bounding box center [596, 203] width 103 height 85
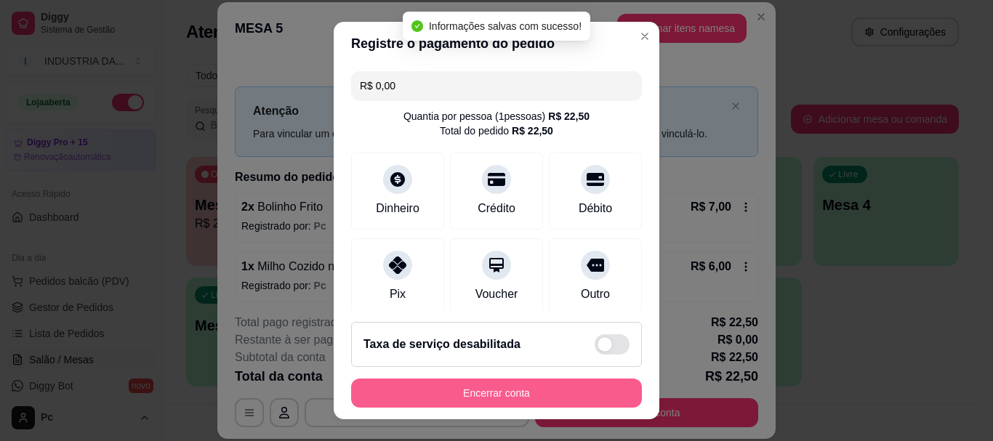
type input "R$ 0,00"
click at [550, 388] on button "Encerrar conta" at bounding box center [496, 393] width 291 height 29
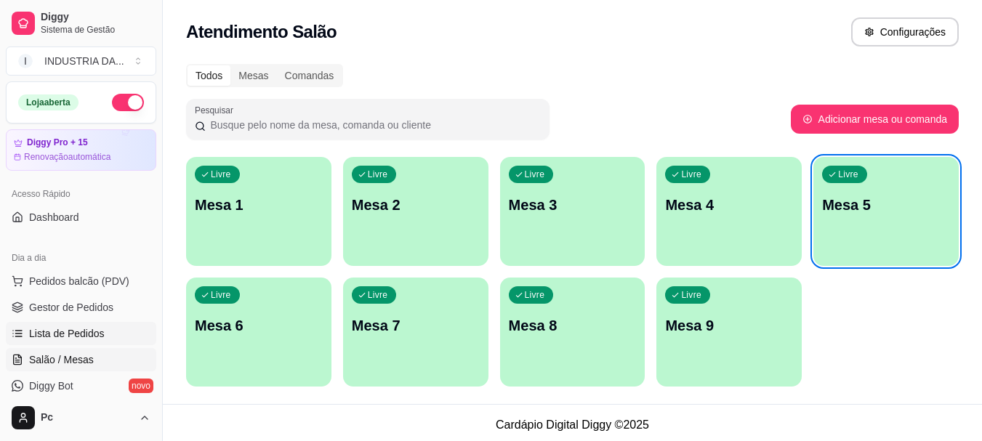
click at [103, 332] on link "Lista de Pedidos" at bounding box center [81, 333] width 151 height 23
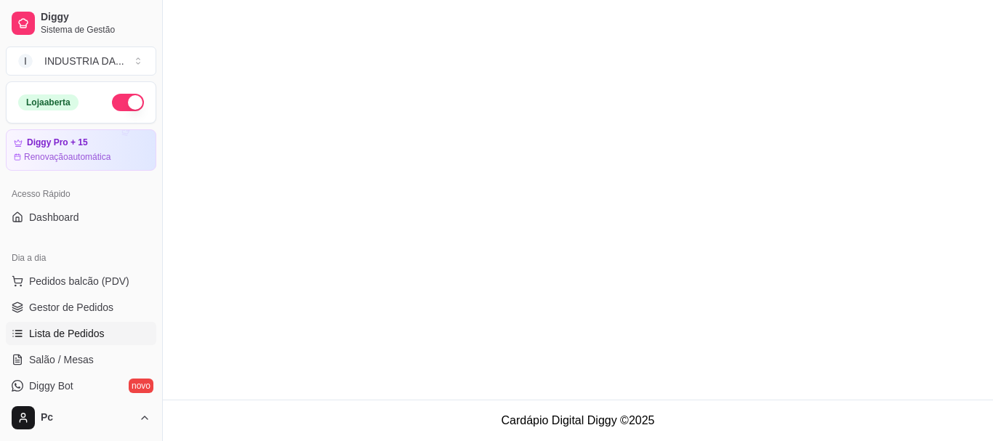
click at [102, 319] on ul "Pedidos balcão (PDV) Gestor de Pedidos Lista de Pedidos Salão / Mesas Diggy Bot…" at bounding box center [81, 347] width 151 height 154
click at [99, 303] on span "Gestor de Pedidos" at bounding box center [71, 307] width 84 height 15
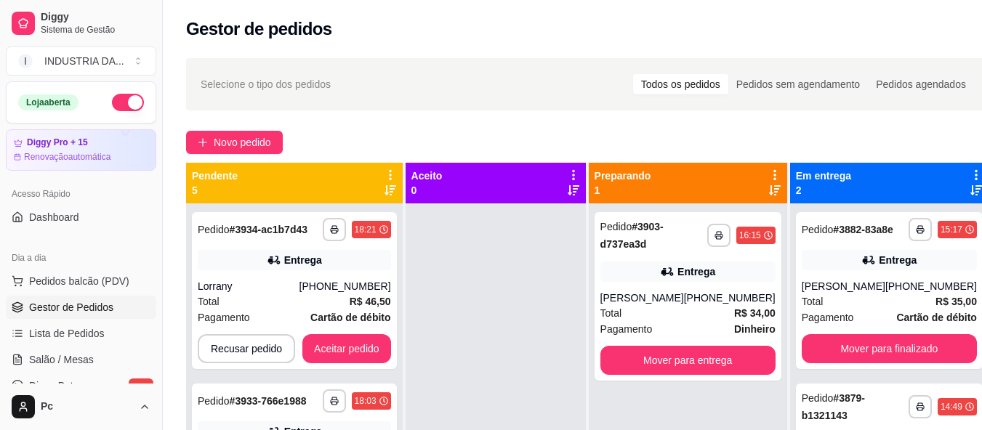
click at [266, 175] on div "Pendente 5" at bounding box center [294, 183] width 205 height 29
click at [244, 247] on div "**********" at bounding box center [294, 290] width 205 height 157
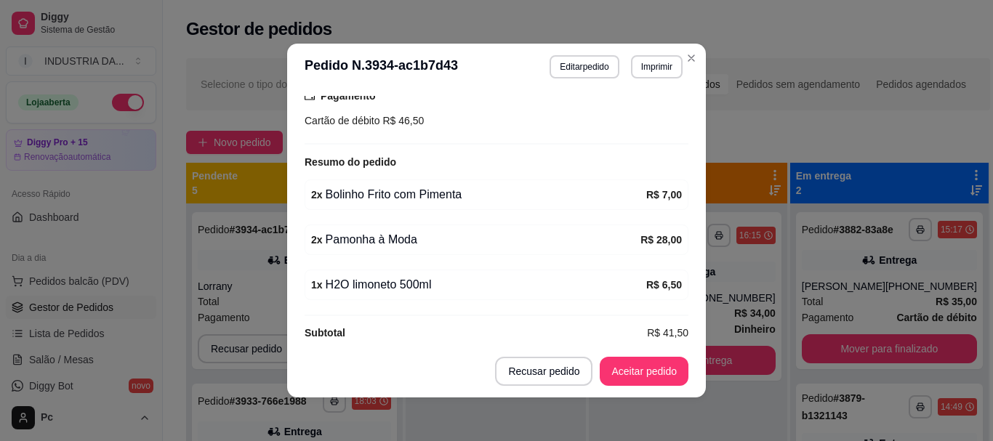
scroll to position [3, 0]
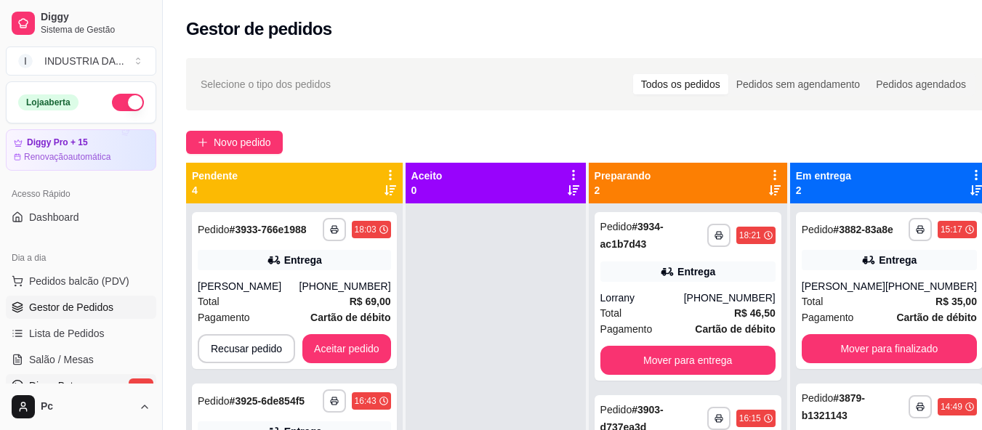
click at [59, 377] on link "Diggy Bot novo" at bounding box center [81, 385] width 151 height 23
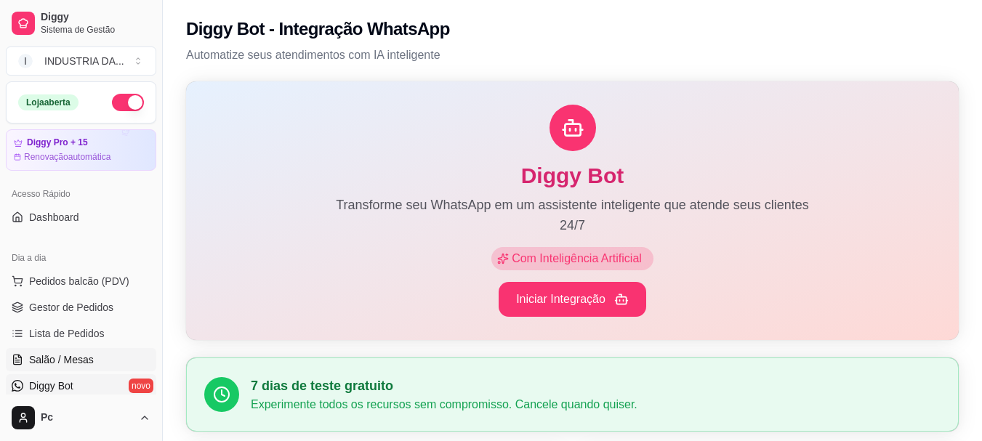
click at [79, 359] on span "Salão / Mesas" at bounding box center [61, 360] width 65 height 15
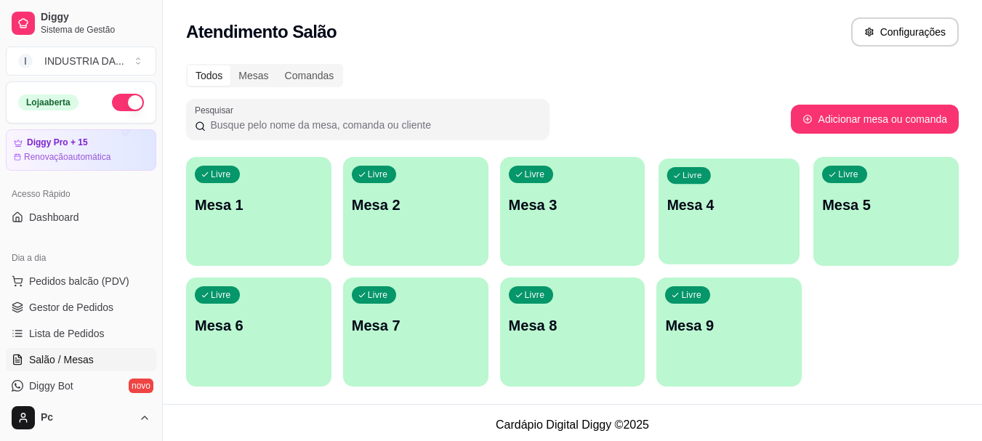
click at [678, 224] on div "Livre Mesa 4" at bounding box center [729, 203] width 141 height 89
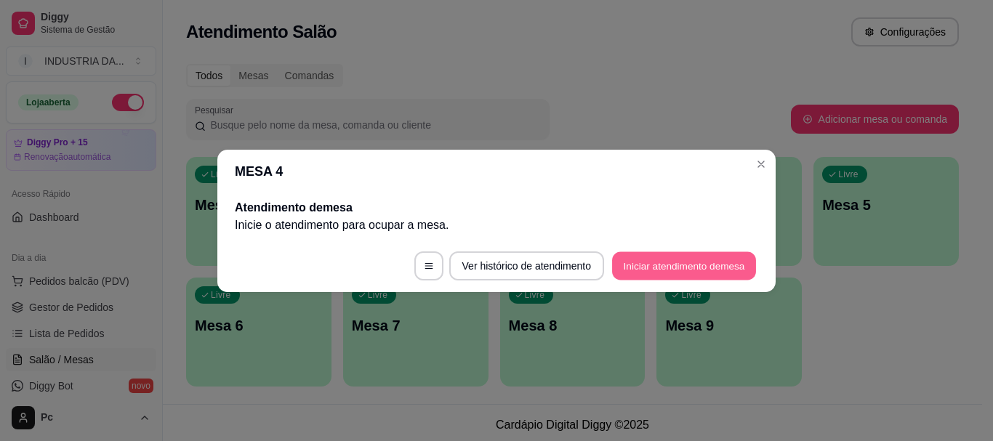
click at [627, 270] on button "Iniciar atendimento de mesa" at bounding box center [684, 266] width 144 height 28
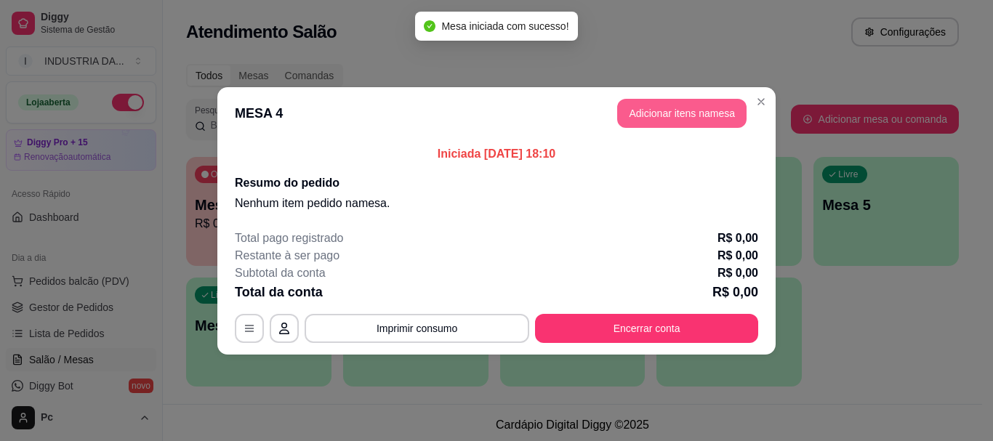
click at [631, 105] on button "Adicionar itens na mesa" at bounding box center [681, 113] width 129 height 29
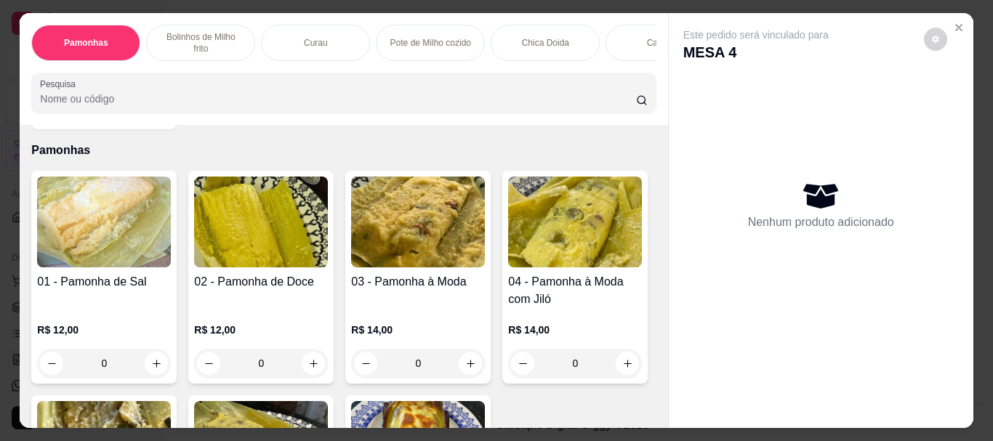
scroll to position [73, 0]
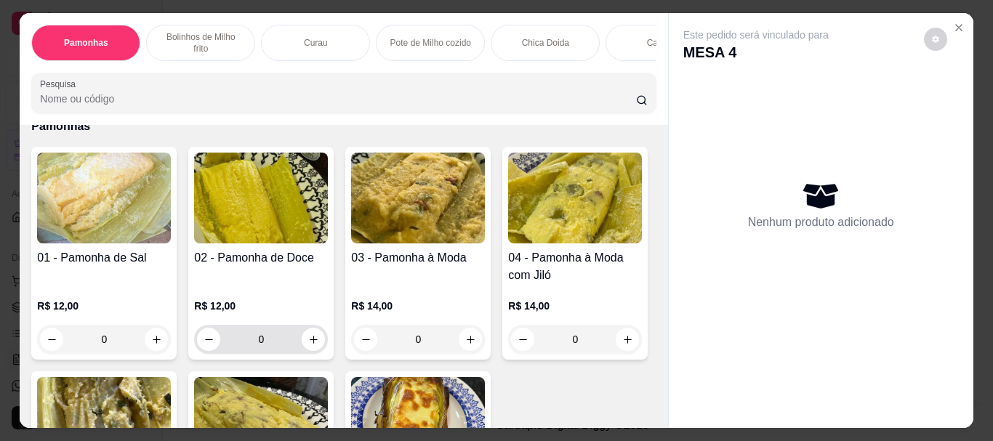
click at [270, 326] on input "0" at bounding box center [260, 339] width 81 height 29
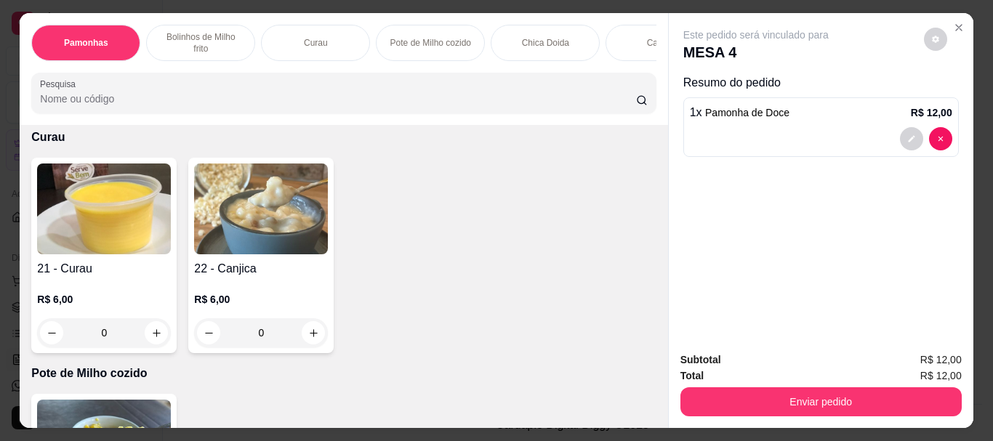
scroll to position [800, 0]
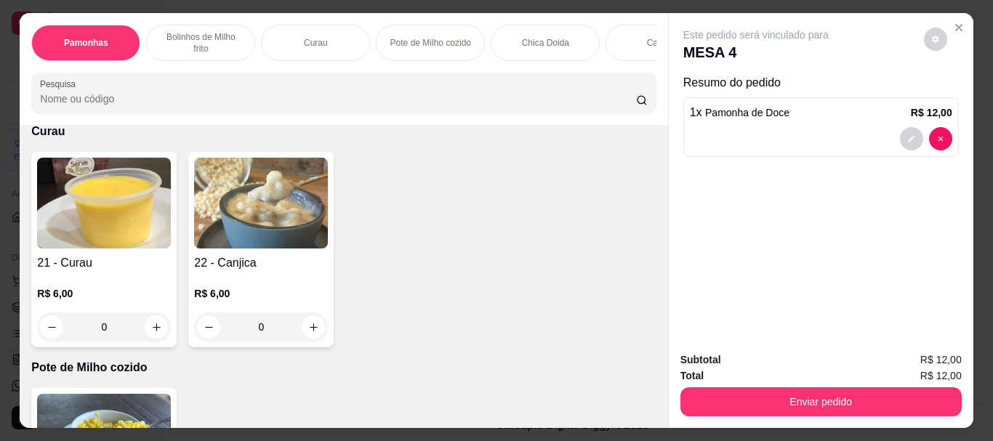
type input "1"
click at [265, 105] on input "0" at bounding box center [260, 90] width 81 height 29
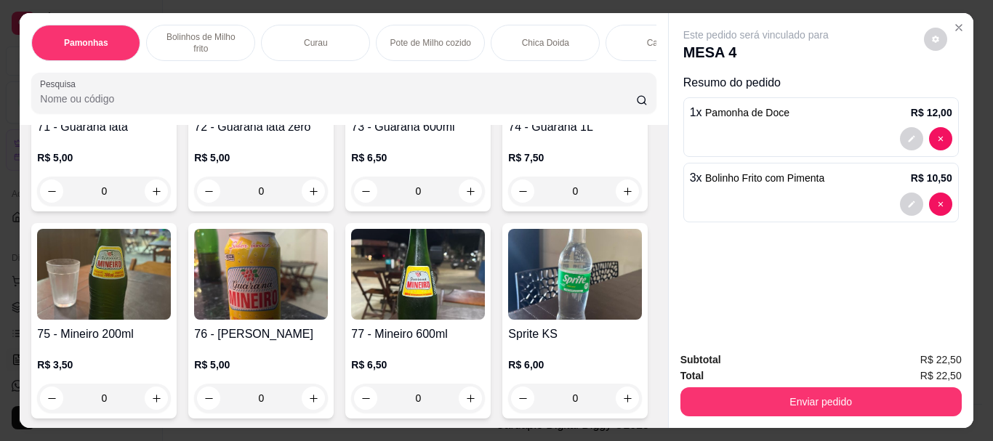
scroll to position [2763, 0]
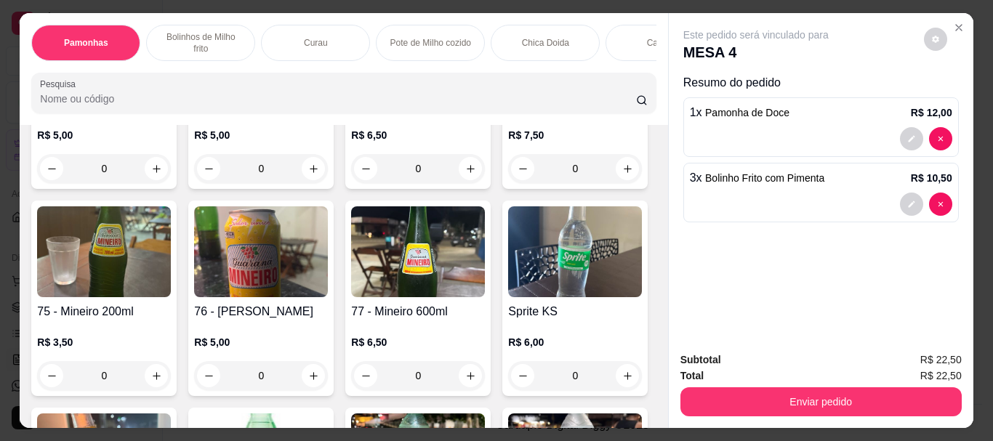
type input "3"
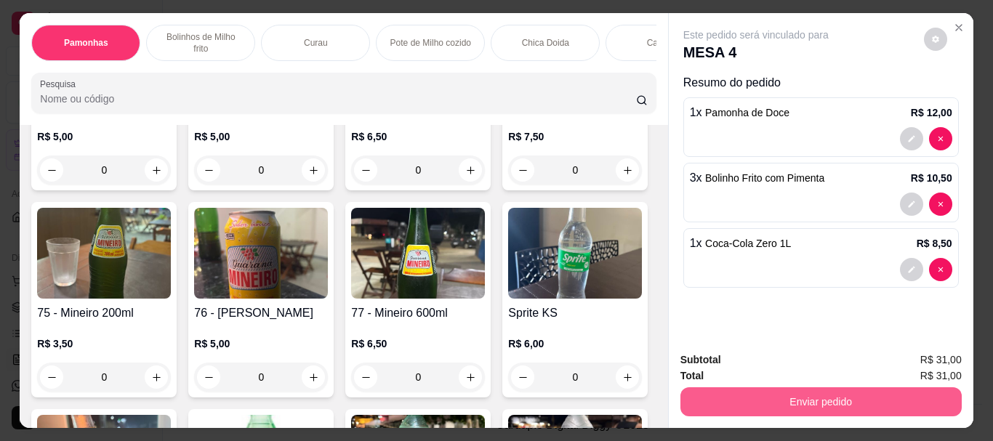
type input "1"
click at [767, 401] on button "Enviar pedido" at bounding box center [821, 402] width 281 height 29
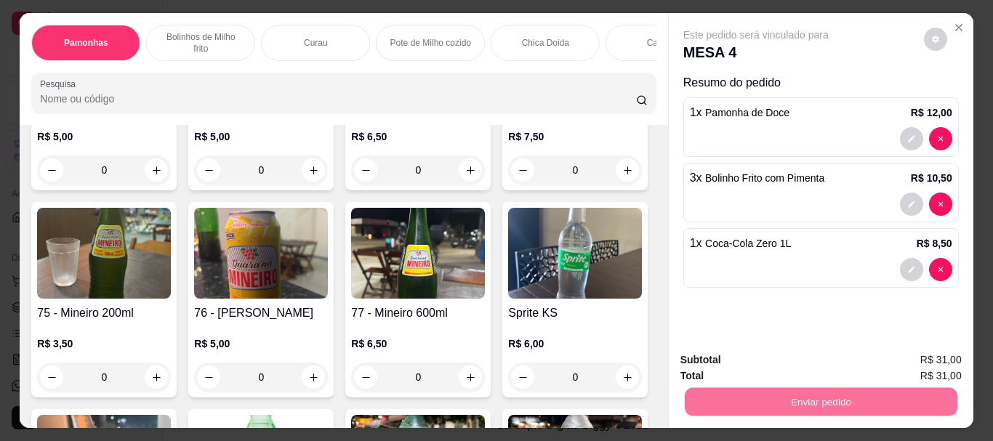
click at [915, 364] on button "Enviar pedido" at bounding box center [924, 361] width 82 height 28
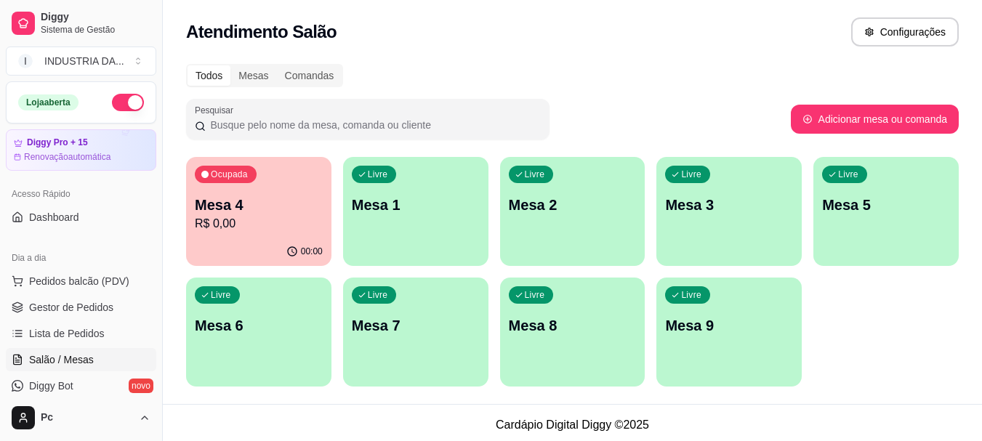
click at [280, 319] on p "Mesa 6" at bounding box center [259, 326] width 128 height 20
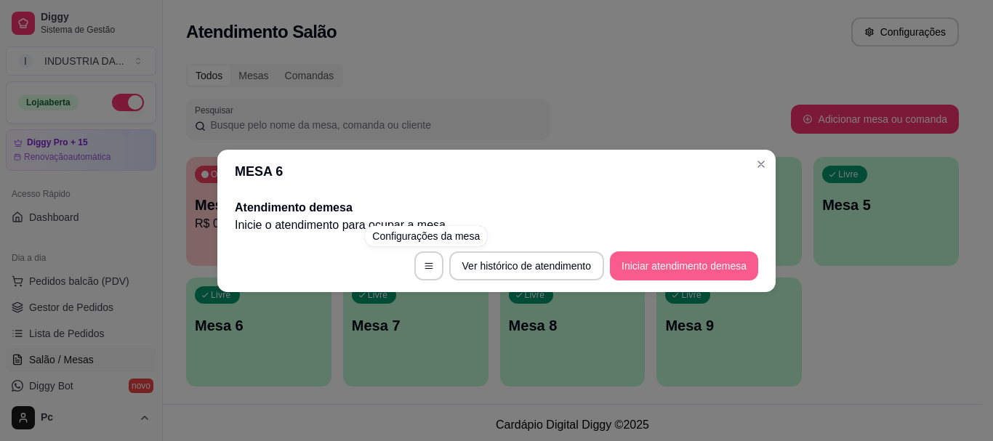
click at [626, 271] on button "Iniciar atendimento de mesa" at bounding box center [684, 266] width 148 height 29
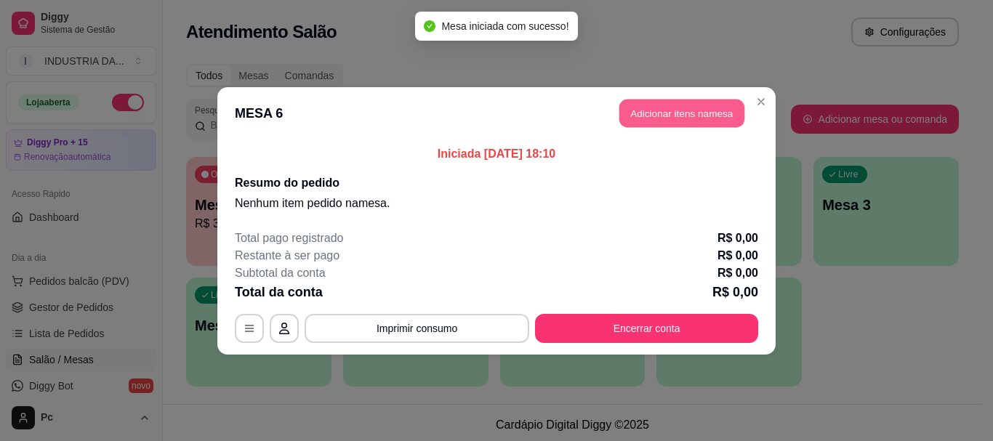
click at [646, 119] on button "Adicionar itens na mesa" at bounding box center [682, 113] width 125 height 28
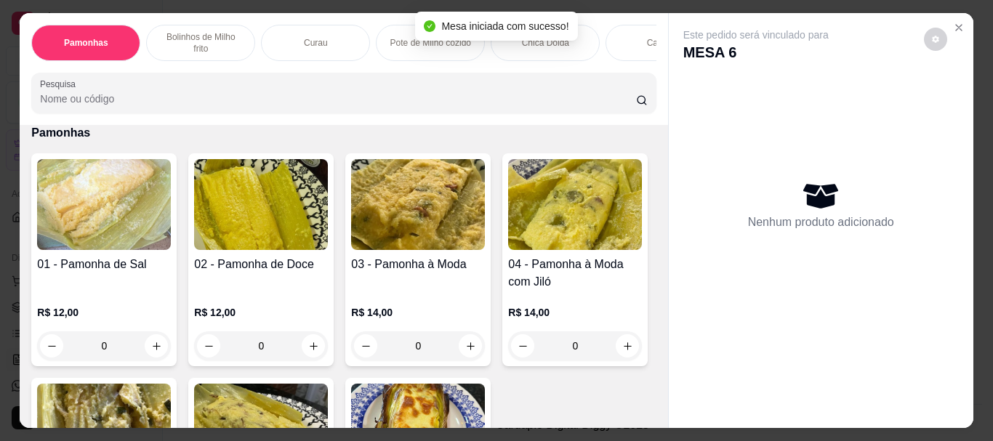
scroll to position [73, 0]
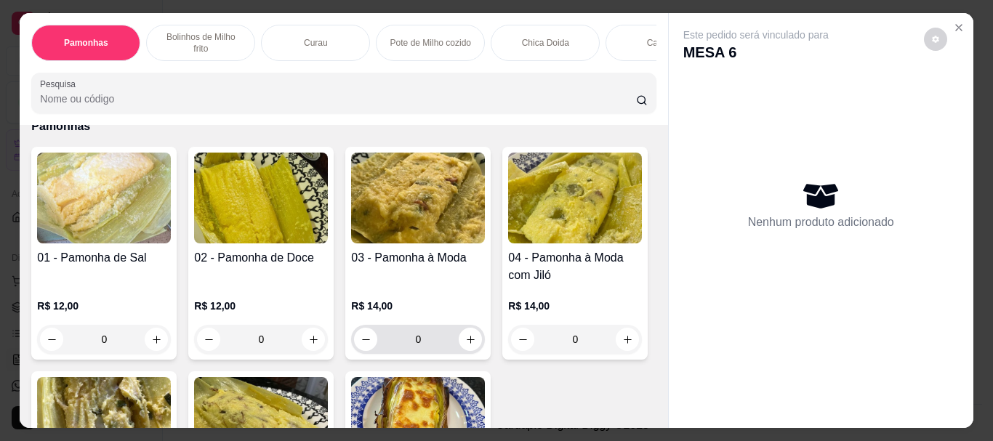
click at [430, 325] on input "0" at bounding box center [417, 339] width 81 height 29
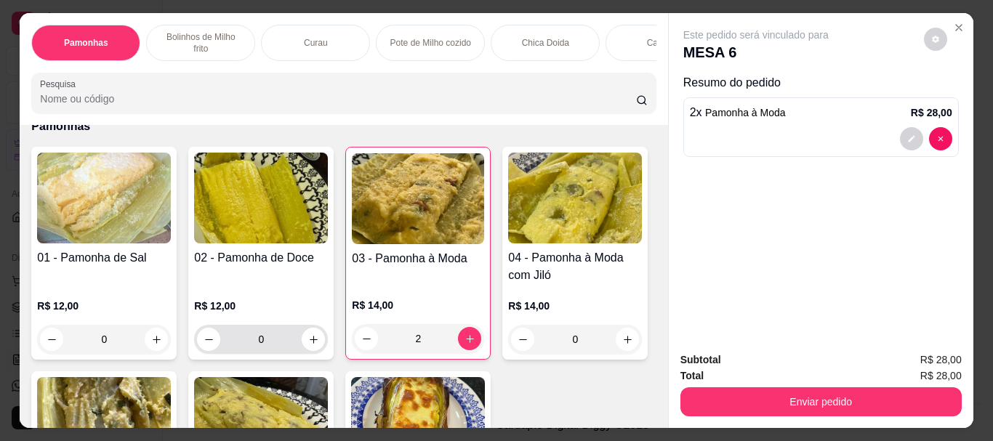
type input "2"
click at [266, 338] on input "0" at bounding box center [260, 339] width 81 height 29
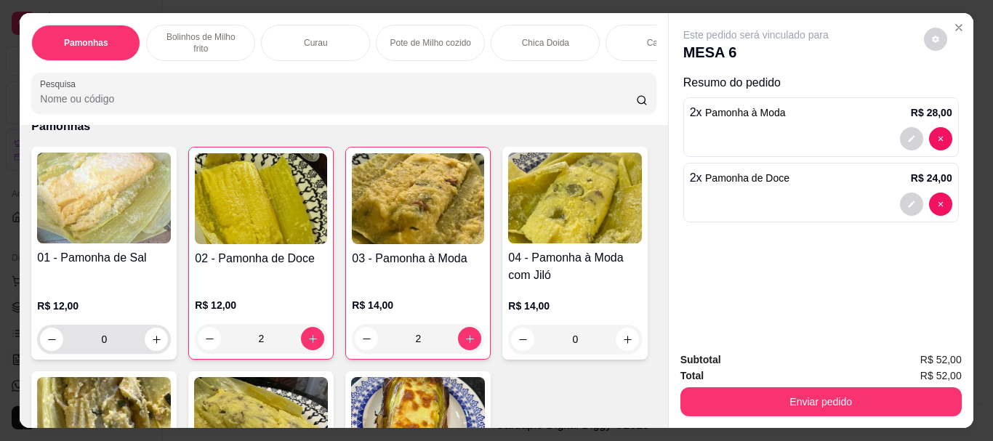
type input "2"
click at [105, 329] on input "0" at bounding box center [103, 339] width 81 height 29
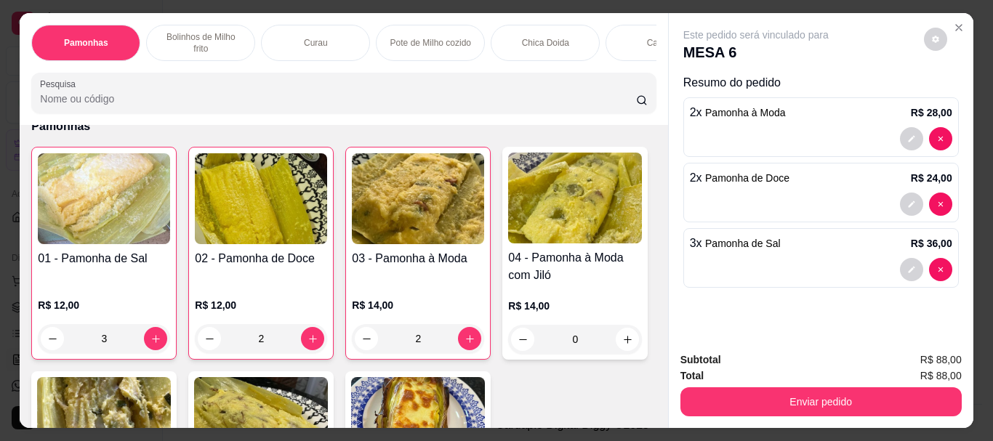
type input "0"
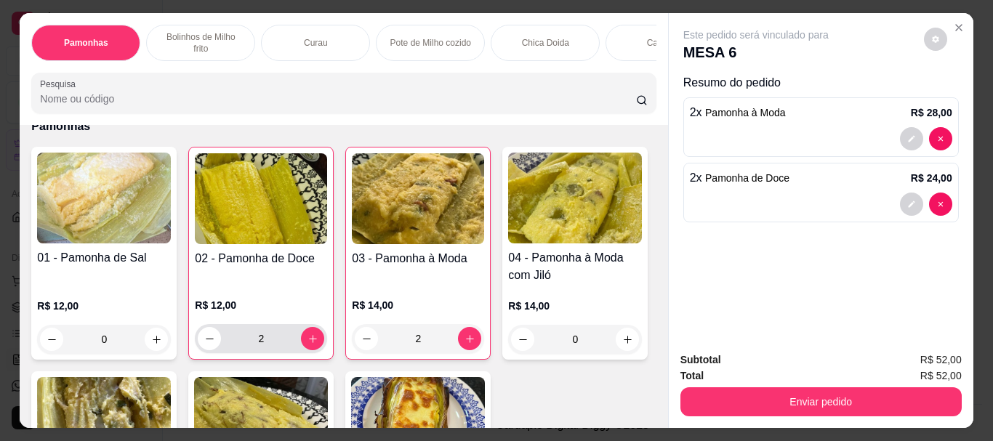
click at [268, 324] on input "2" at bounding box center [261, 338] width 80 height 29
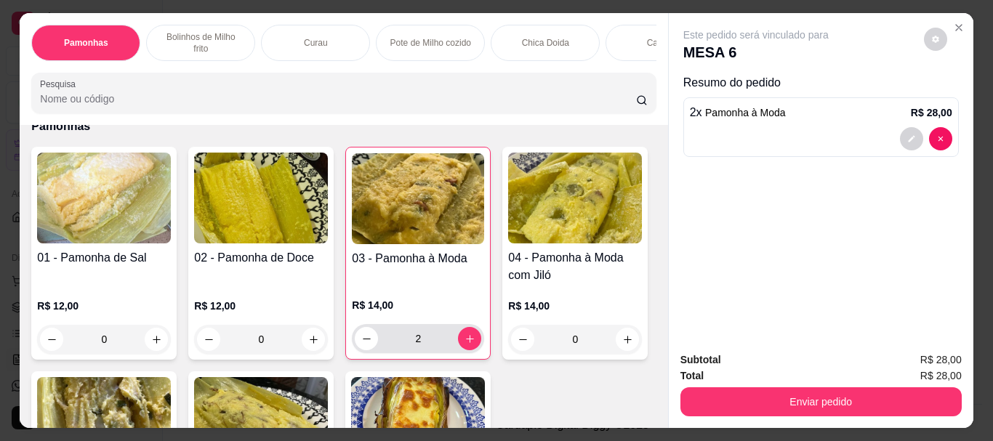
type input "0"
click at [429, 335] on input "2" at bounding box center [418, 338] width 80 height 29
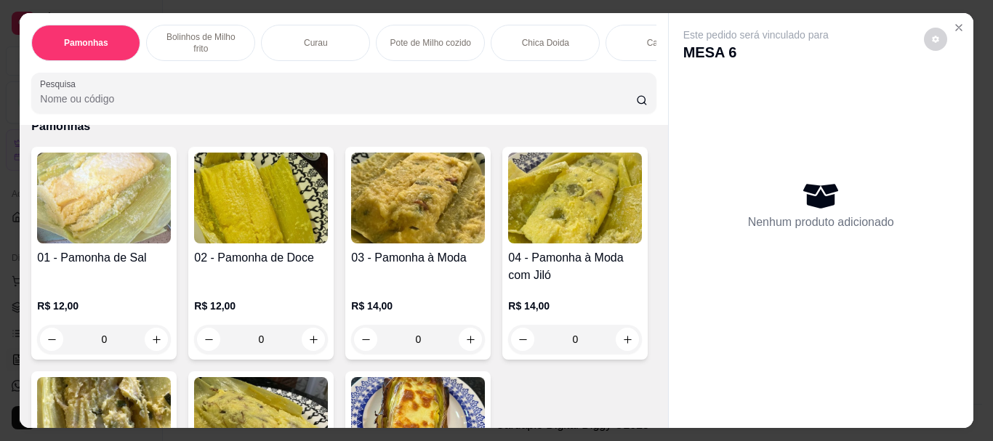
type input "0"
click at [974, 225] on div "Pamonhas Bolinhos de Milho frito Curau Pote de Milho cozido Chica Doida Caldos …" at bounding box center [496, 220] width 993 height 441
click at [958, 22] on icon "Close" at bounding box center [959, 28] width 12 height 12
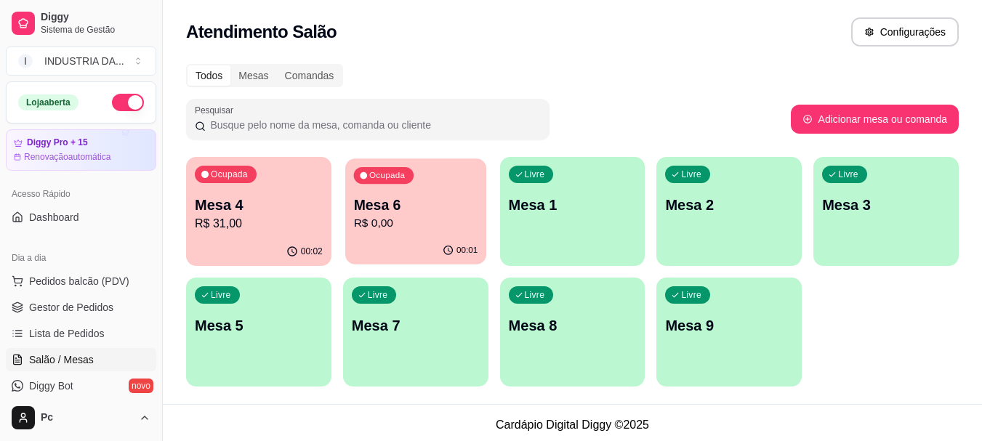
click at [409, 196] on p "Mesa 6" at bounding box center [415, 206] width 124 height 20
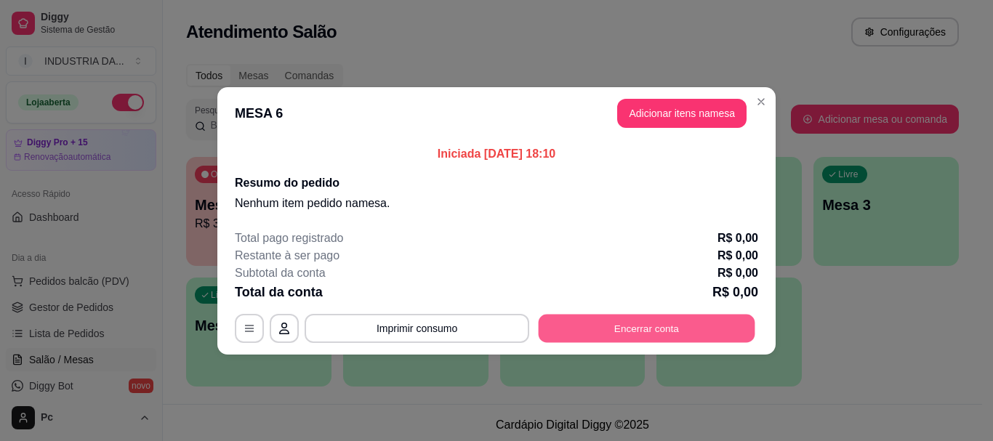
click at [635, 340] on button "Encerrar conta" at bounding box center [647, 328] width 217 height 28
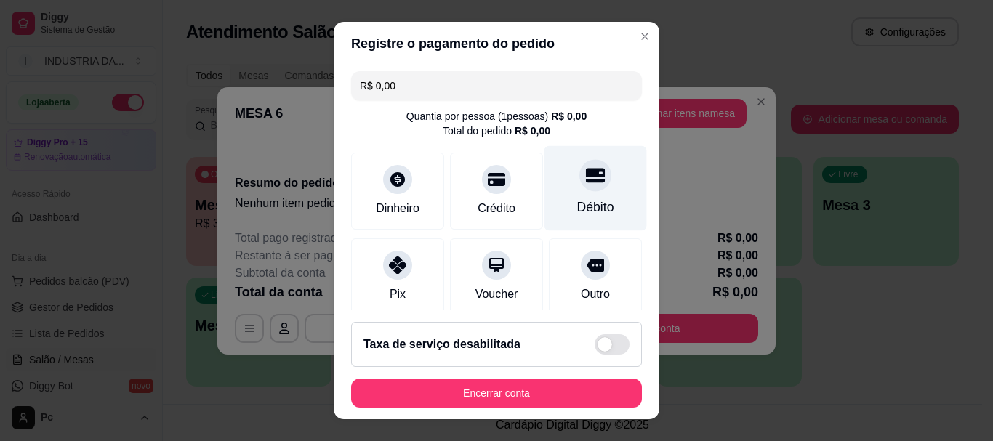
click at [586, 172] on icon at bounding box center [595, 176] width 19 height 15
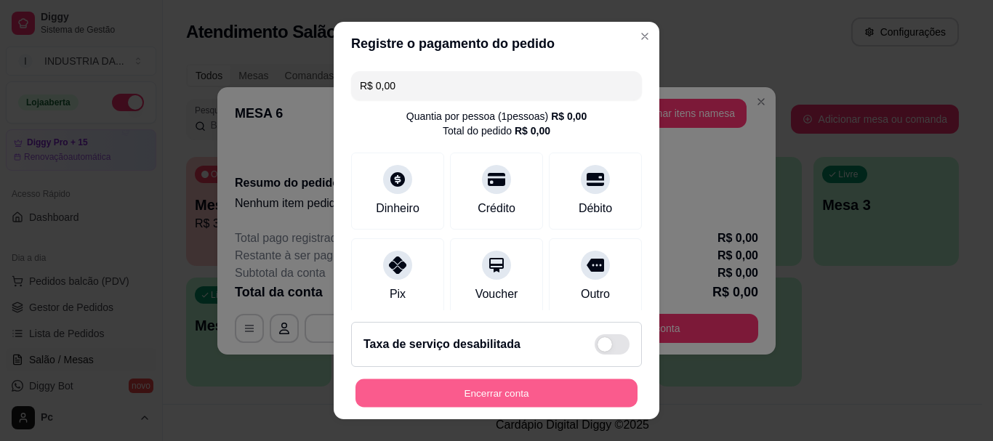
click at [583, 385] on button "Encerrar conta" at bounding box center [497, 393] width 282 height 28
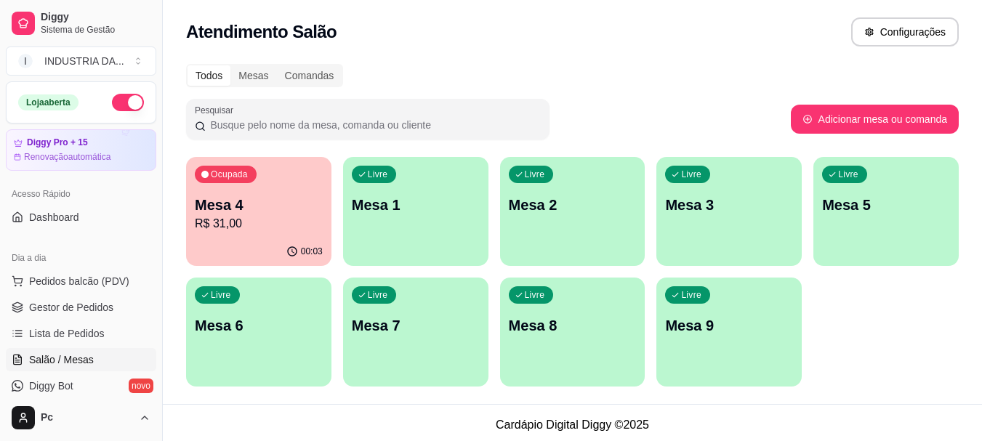
click at [934, 236] on div "Livre Mesa 5" at bounding box center [886, 203] width 145 height 92
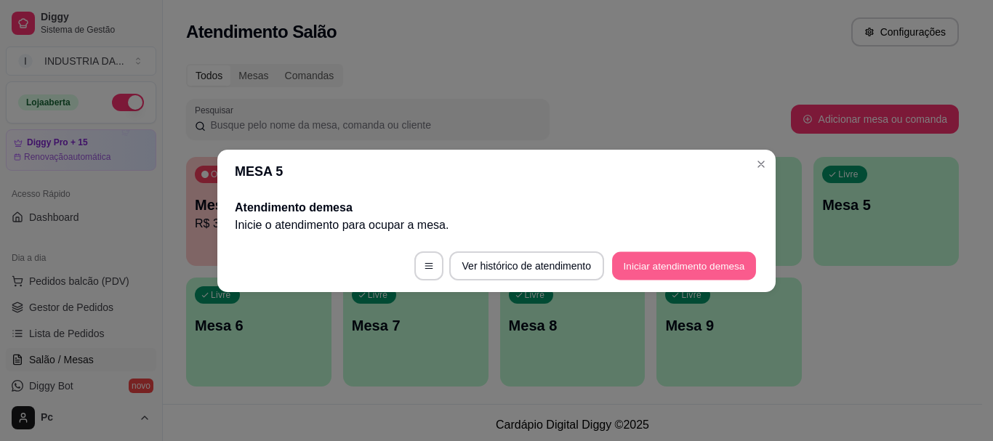
click at [648, 268] on button "Iniciar atendimento de mesa" at bounding box center [684, 266] width 144 height 28
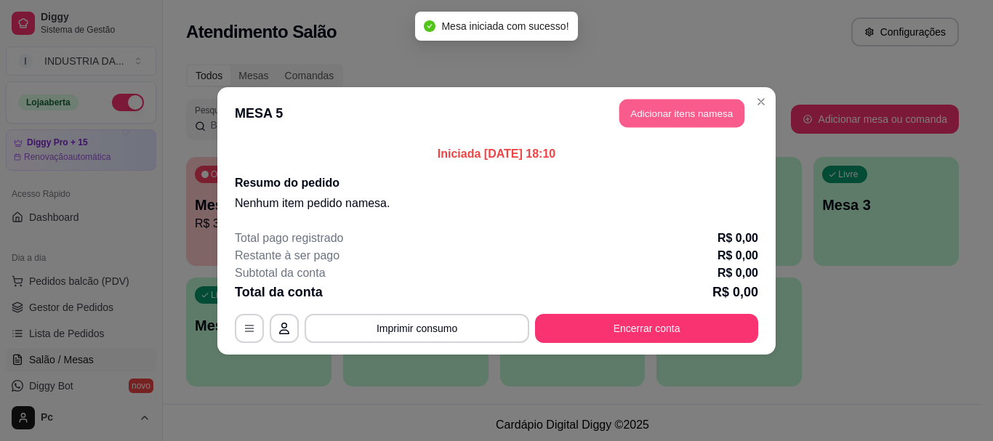
click at [695, 99] on button "Adicionar itens na mesa" at bounding box center [682, 113] width 125 height 28
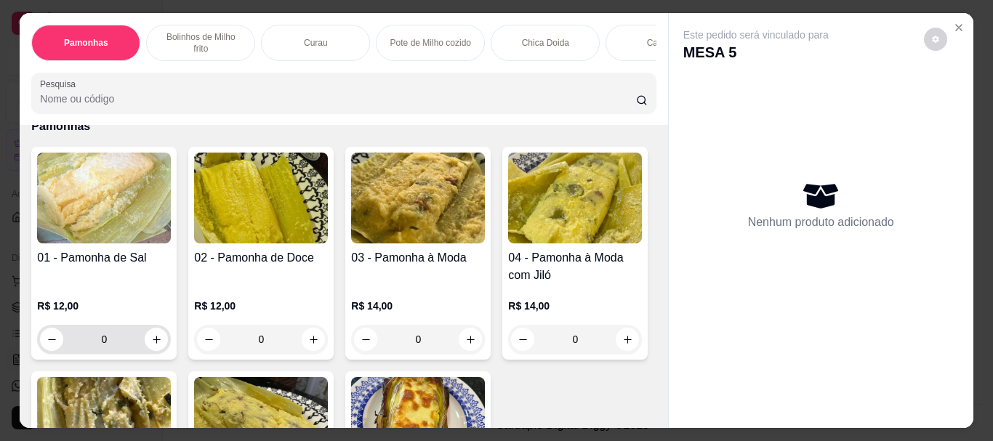
click at [127, 326] on input "0" at bounding box center [103, 339] width 81 height 29
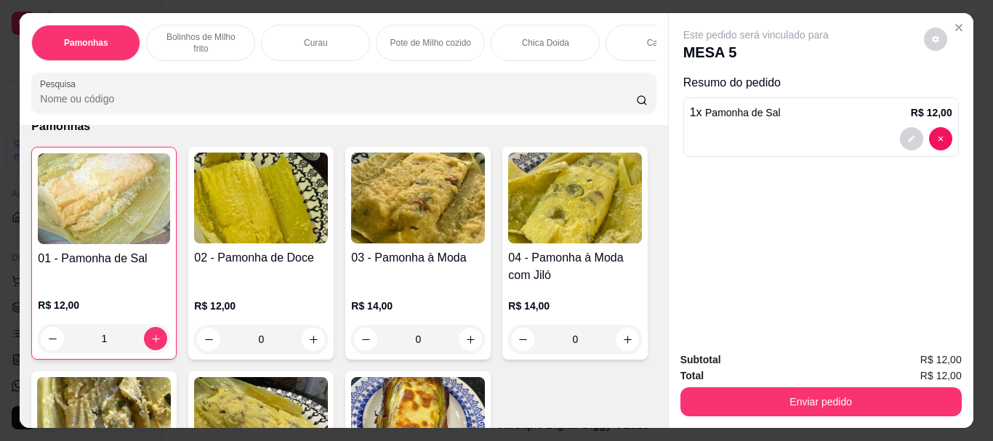
type input "1"
click at [418, 325] on input "0" at bounding box center [417, 339] width 81 height 29
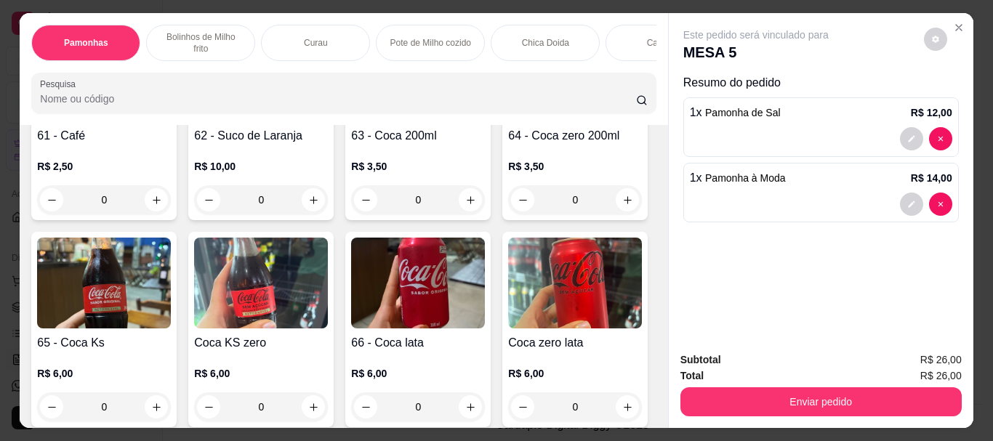
scroll to position [2181, 0]
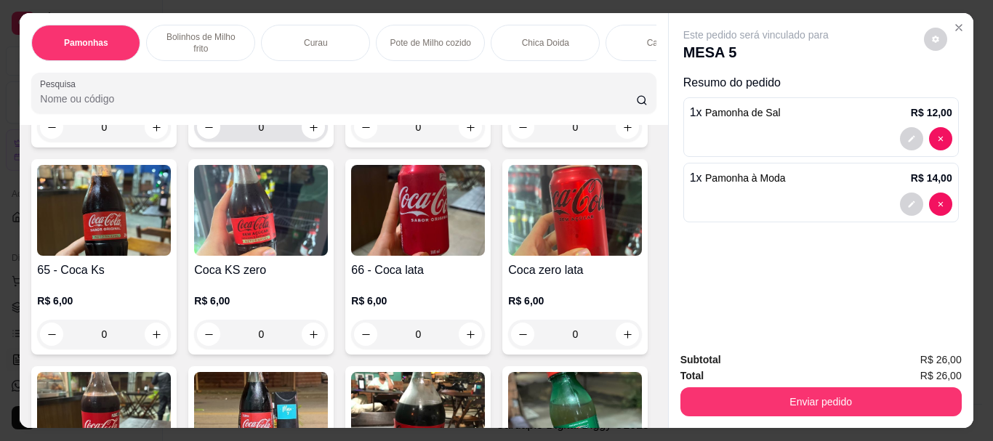
type input "1"
click at [270, 142] on input "0" at bounding box center [260, 127] width 81 height 29
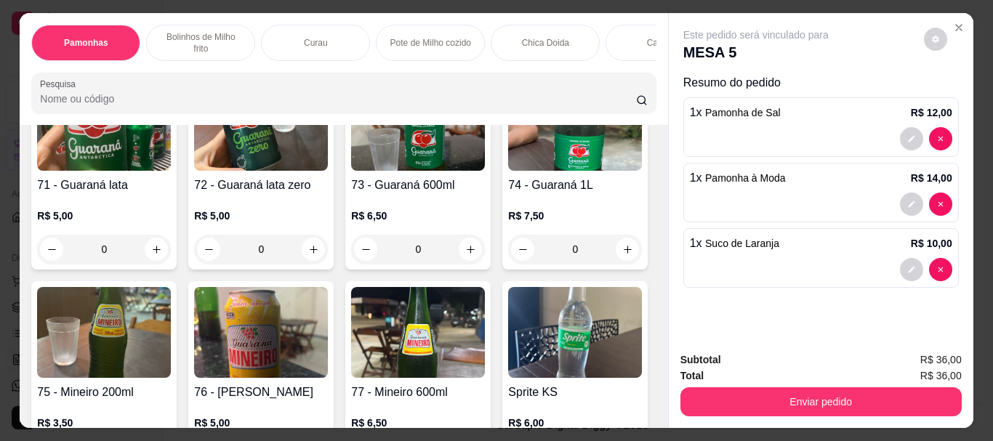
scroll to position [2690, 0]
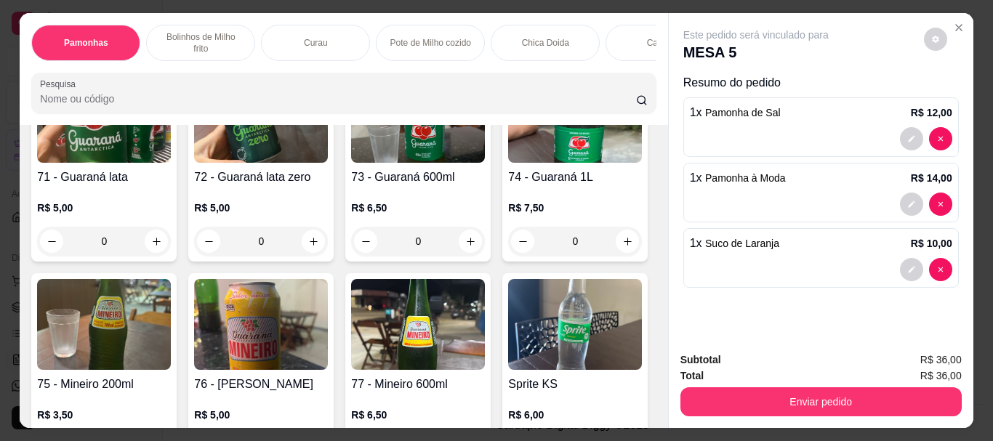
type input "1"
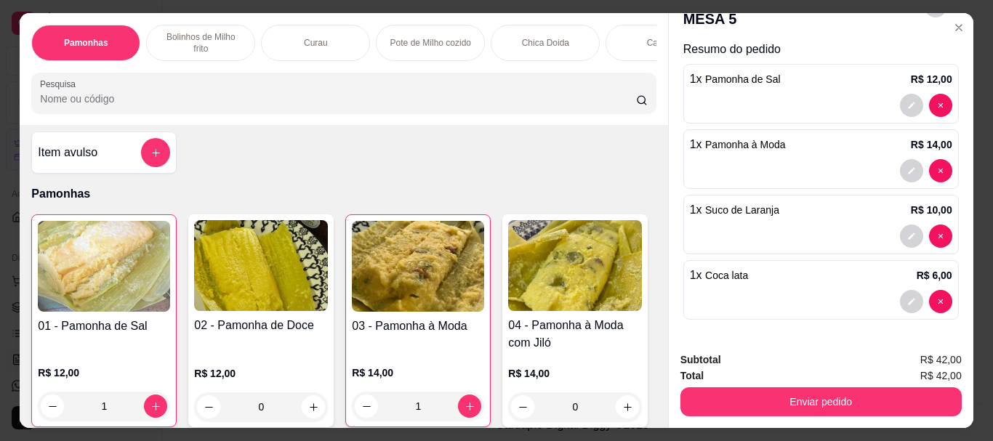
scroll to position [0, 0]
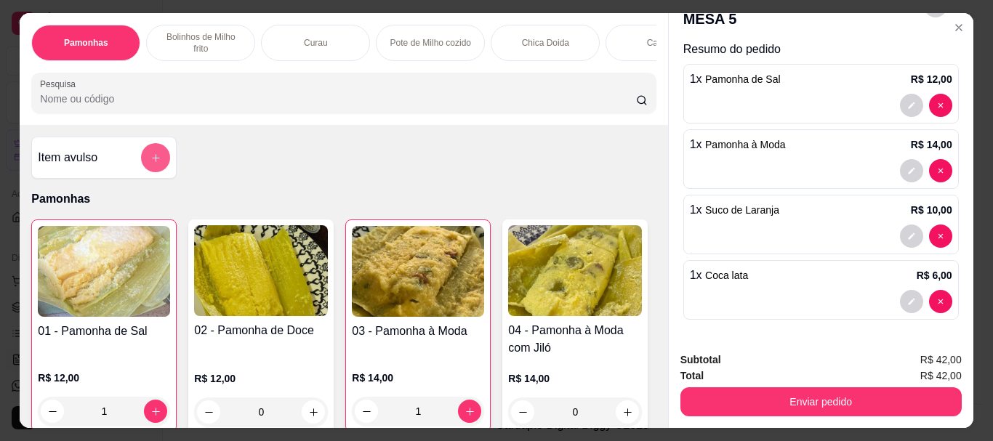
type input "1"
click at [141, 163] on button "add-separate-item" at bounding box center [155, 157] width 29 height 29
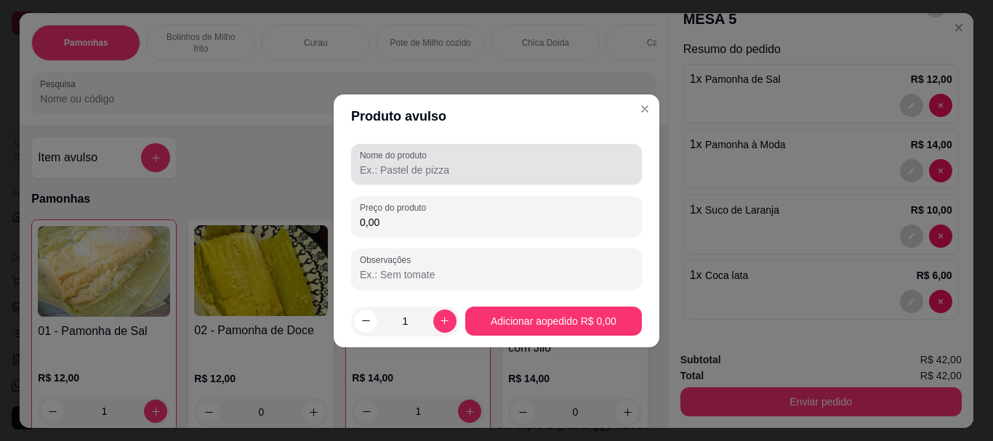
click at [409, 167] on input "Nome do produto" at bounding box center [496, 170] width 273 height 15
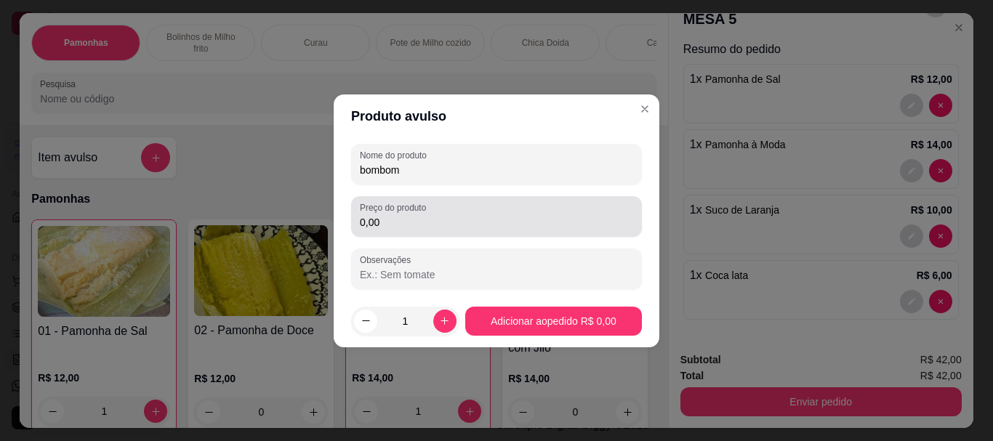
type input "bombom"
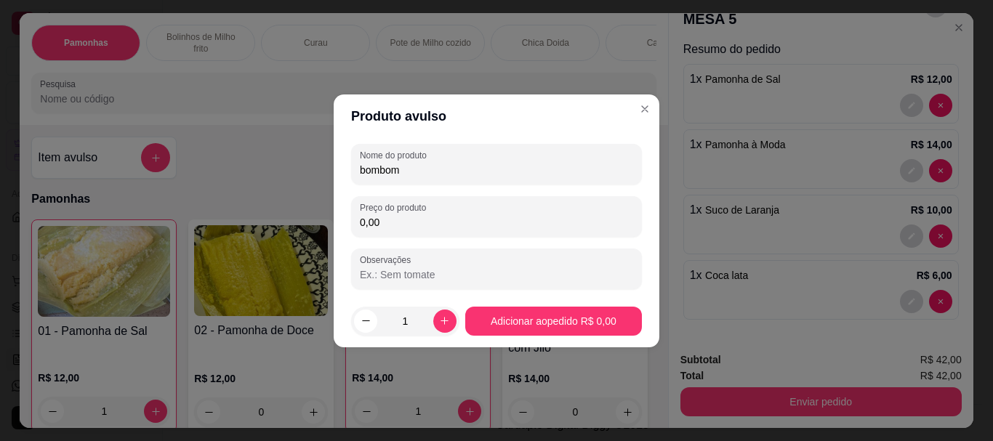
click at [406, 218] on input "0,00" at bounding box center [496, 222] width 273 height 15
type input "1,50"
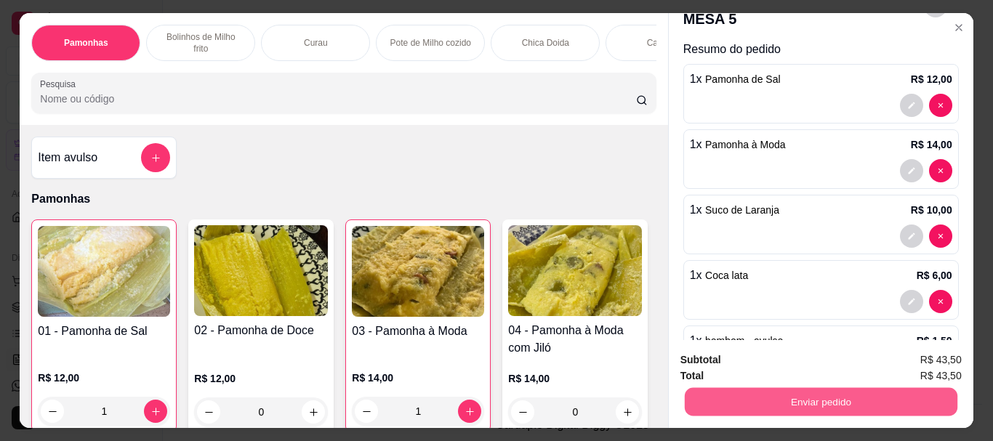
click at [843, 393] on button "Enviar pedido" at bounding box center [820, 402] width 273 height 28
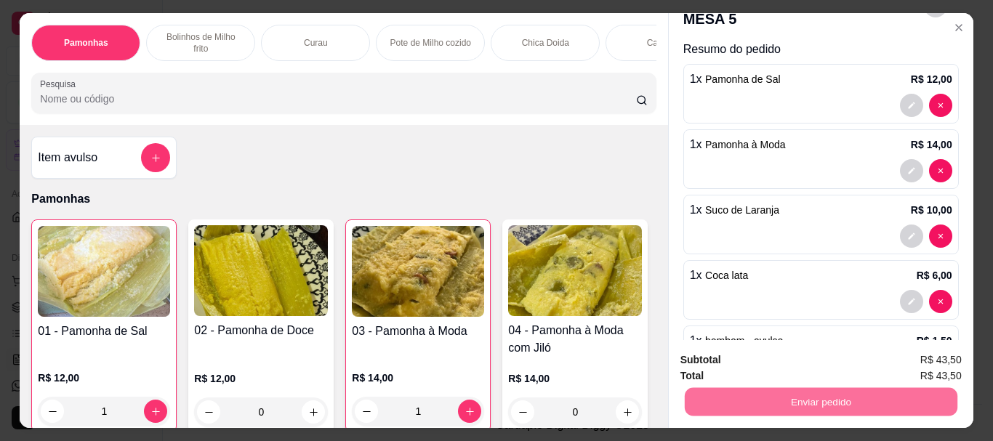
click at [907, 356] on button "Enviar pedido" at bounding box center [924, 361] width 82 height 28
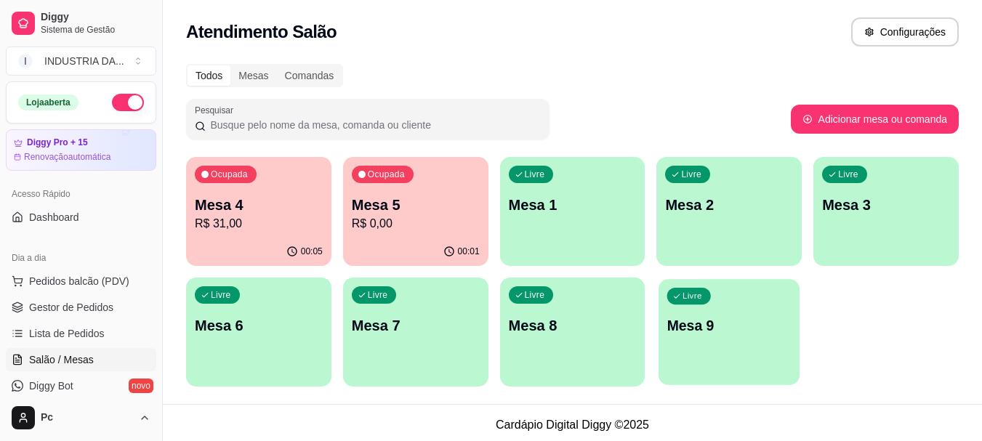
click at [692, 321] on p "Mesa 9" at bounding box center [730, 326] width 124 height 20
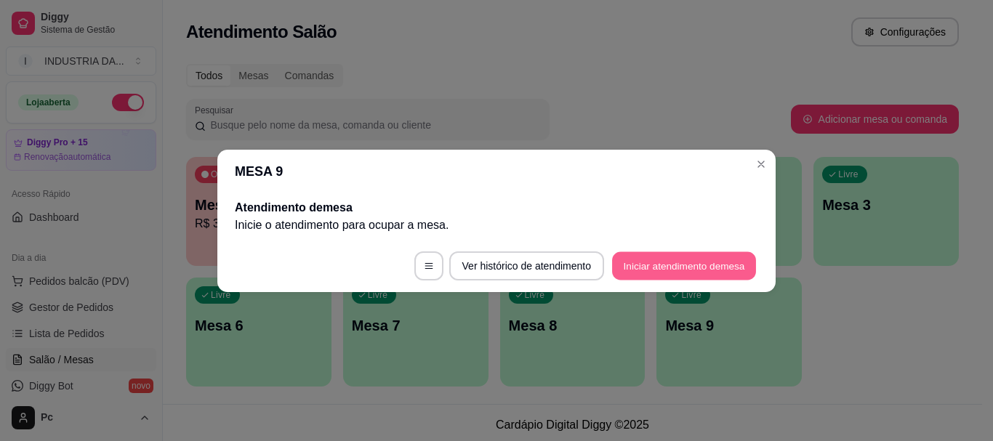
click at [694, 273] on button "Iniciar atendimento de mesa" at bounding box center [684, 266] width 144 height 28
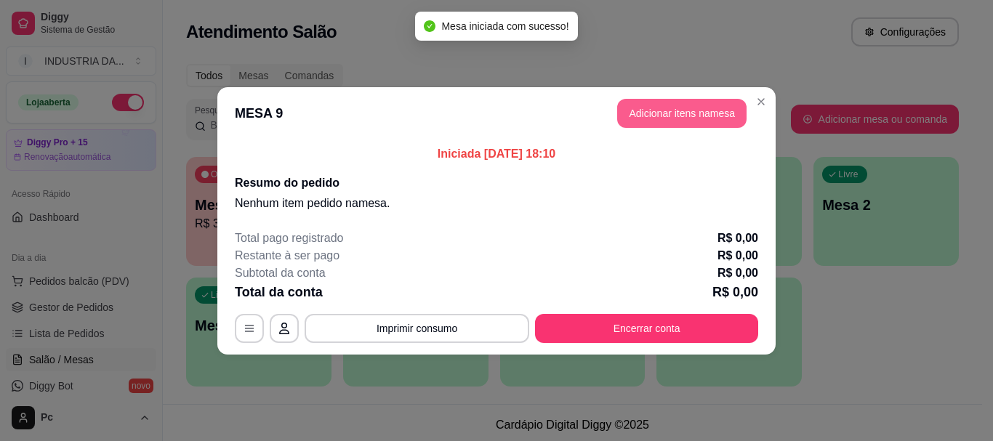
click at [684, 110] on button "Adicionar itens na mesa" at bounding box center [681, 113] width 129 height 29
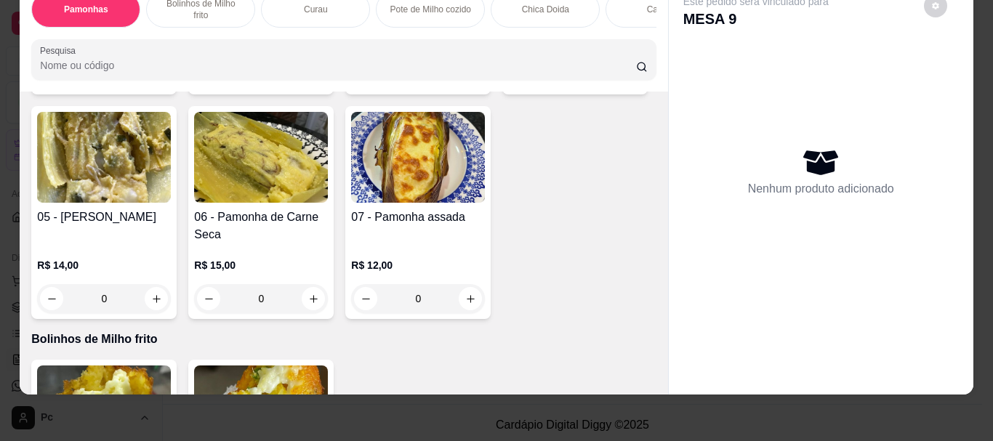
scroll to position [436, 0]
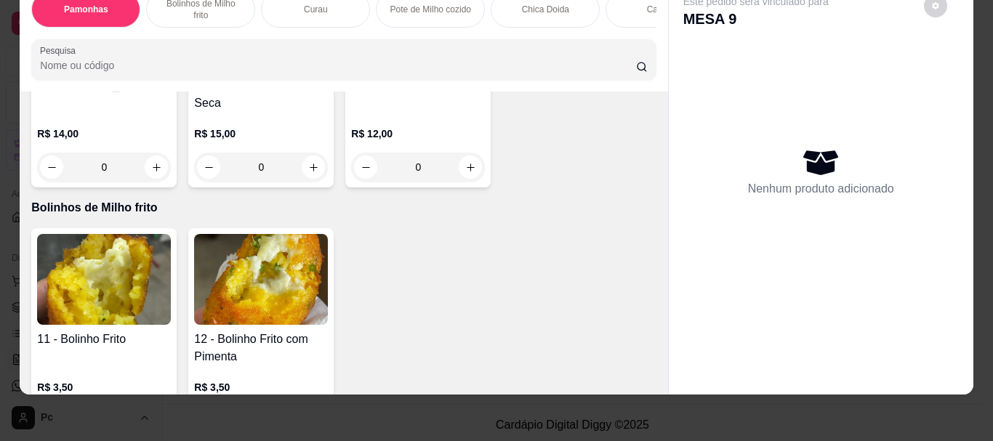
click at [377, 182] on input "0" at bounding box center [417, 167] width 81 height 29
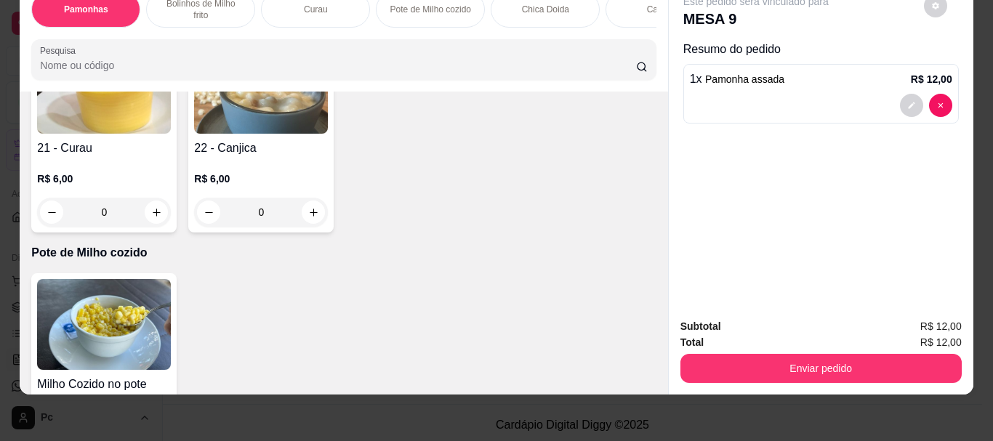
scroll to position [873, 0]
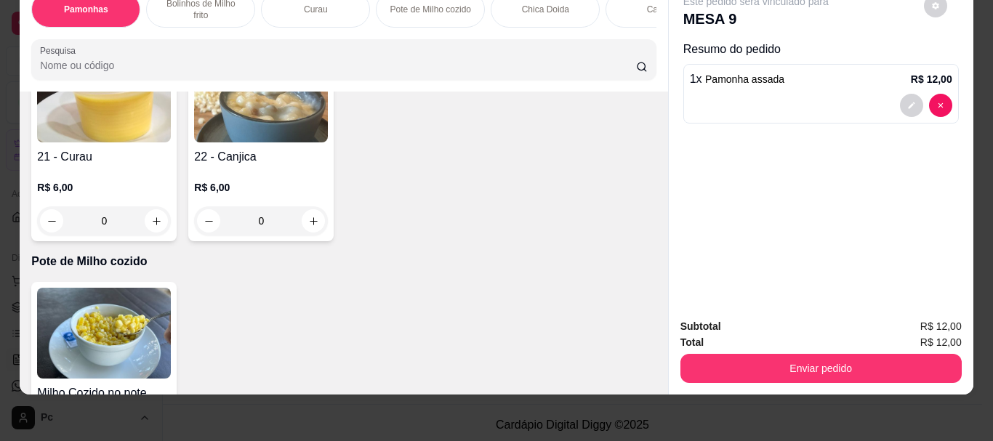
type input "1"
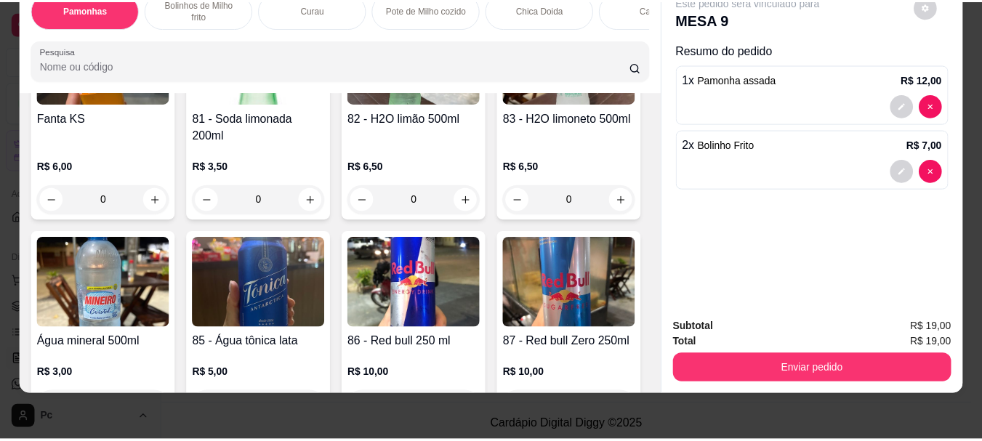
scroll to position [3346, 0]
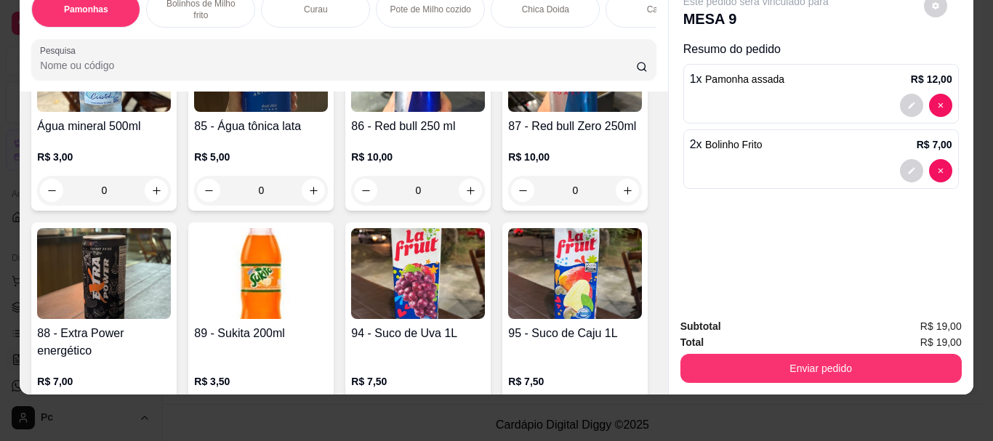
type input "2"
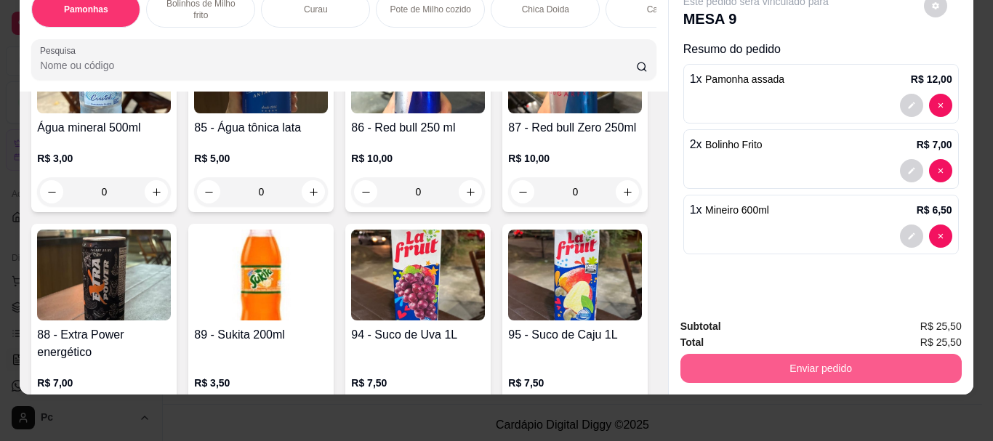
type input "1"
click at [767, 356] on button "Enviar pedido" at bounding box center [820, 368] width 273 height 28
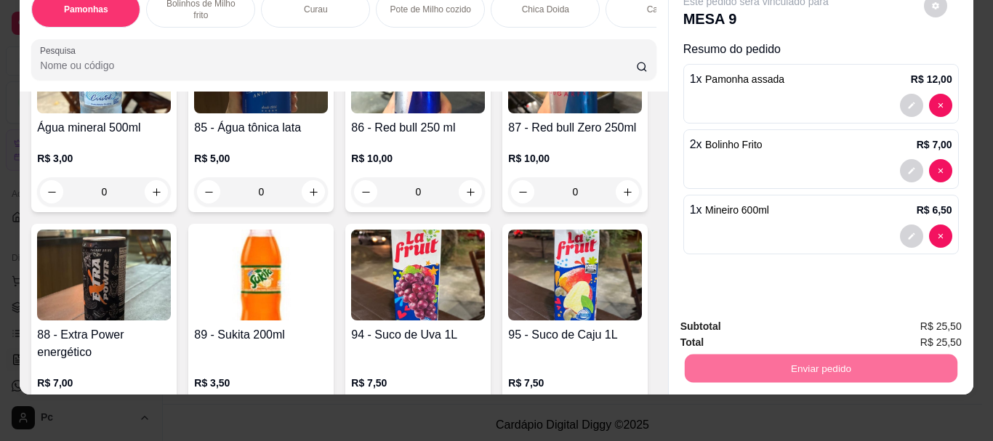
click at [934, 326] on button "Enviar pedido" at bounding box center [924, 321] width 80 height 27
